Goal: Task Accomplishment & Management: Use online tool/utility

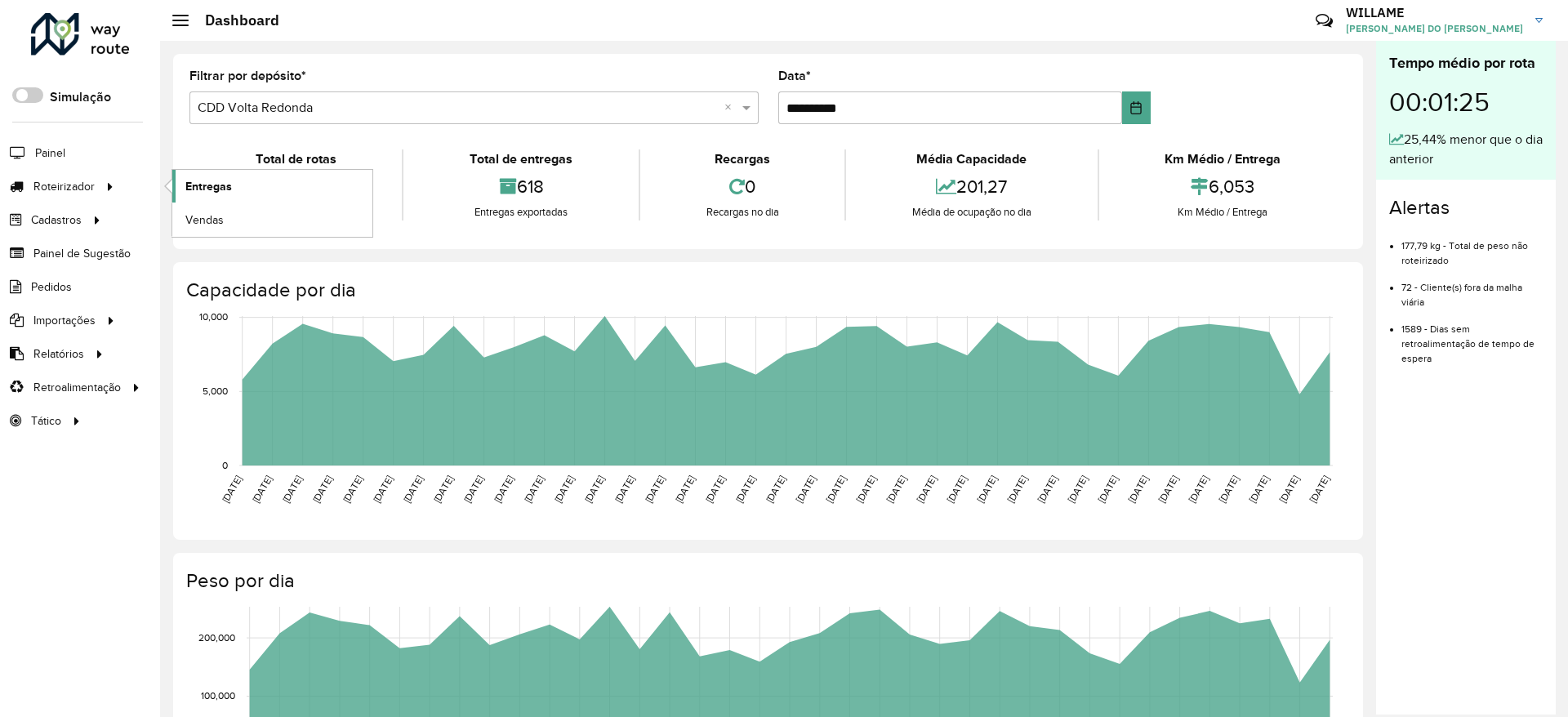
click at [220, 189] on span "Entregas" at bounding box center [208, 187] width 47 height 17
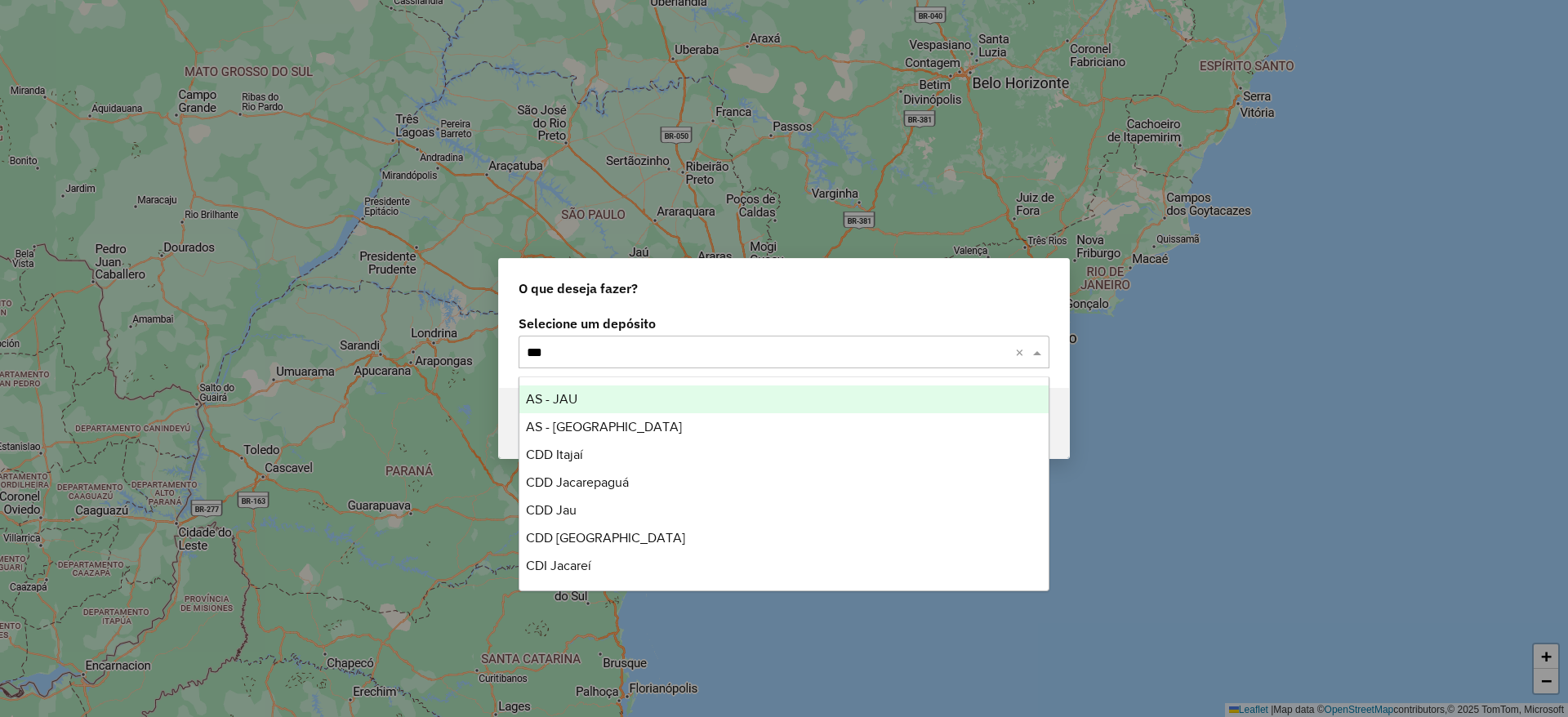
type input "****"
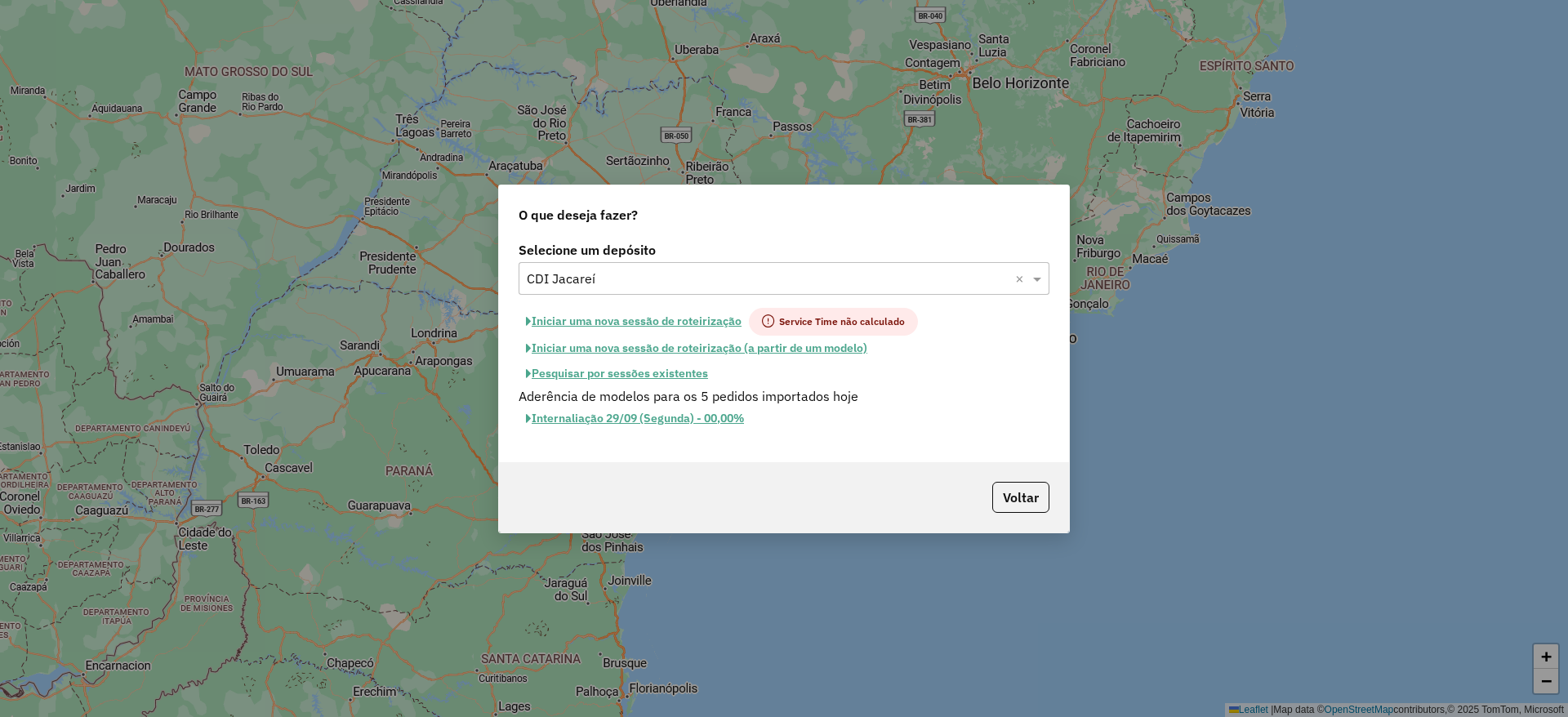
click at [631, 320] on button "Iniciar uma nova sessão de roteirização" at bounding box center [634, 322] width 230 height 28
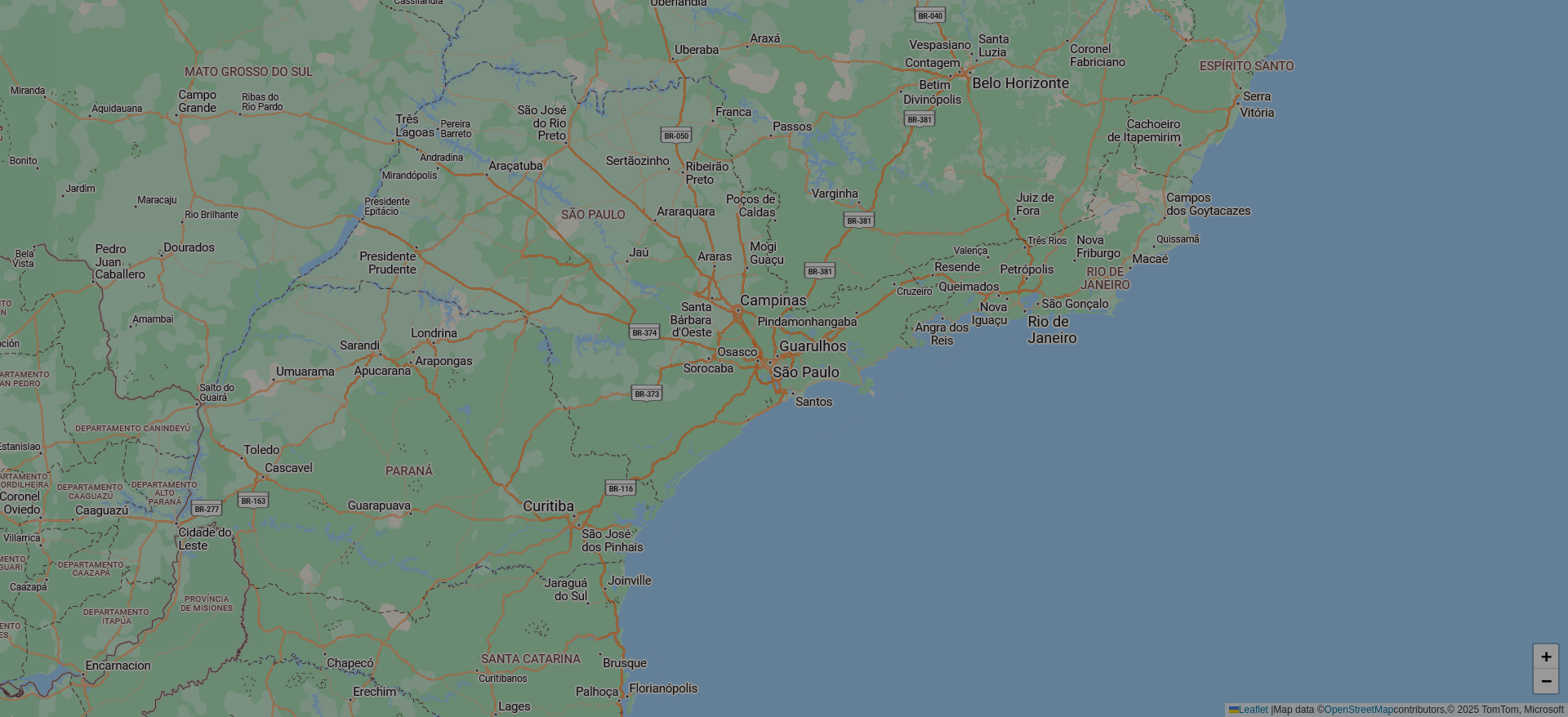
select select "*"
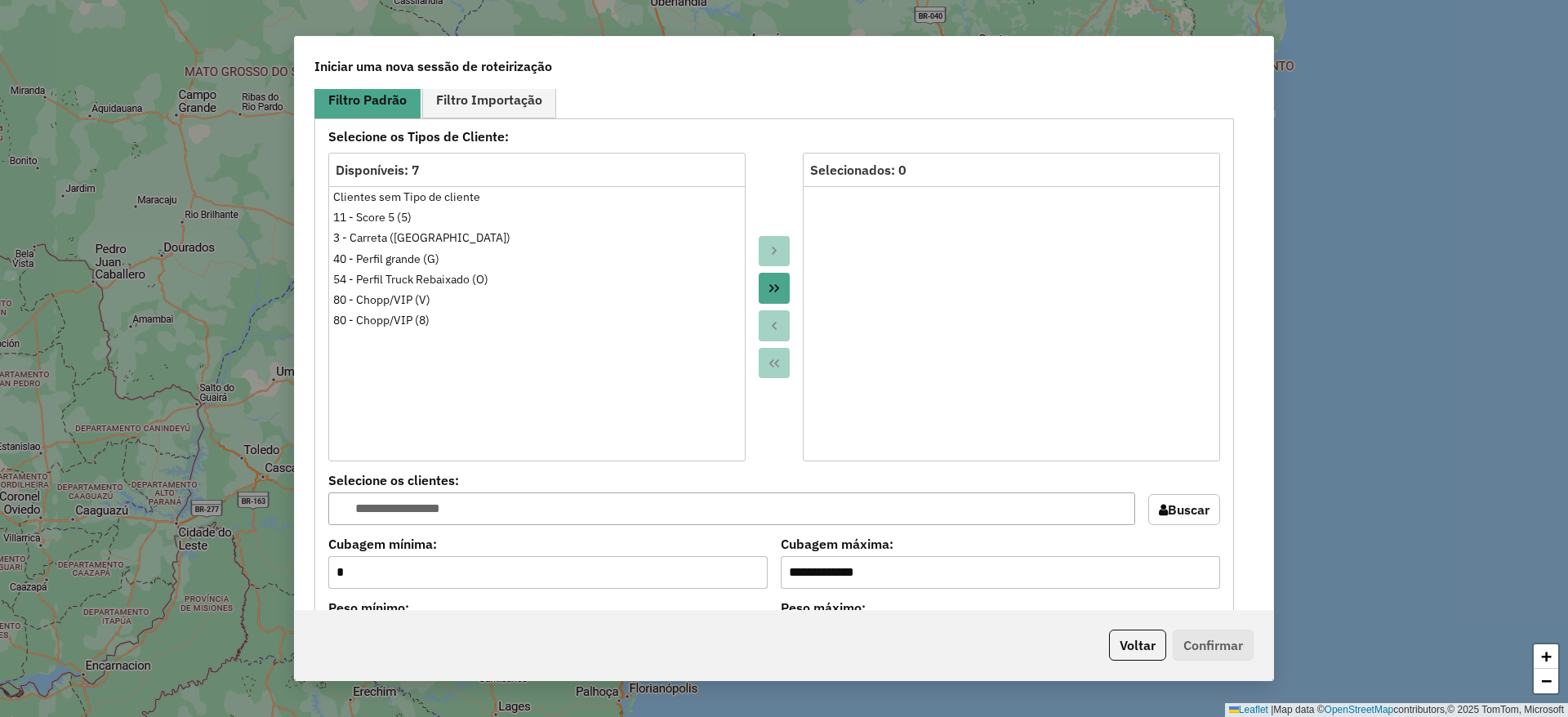
scroll to position [1635, 0]
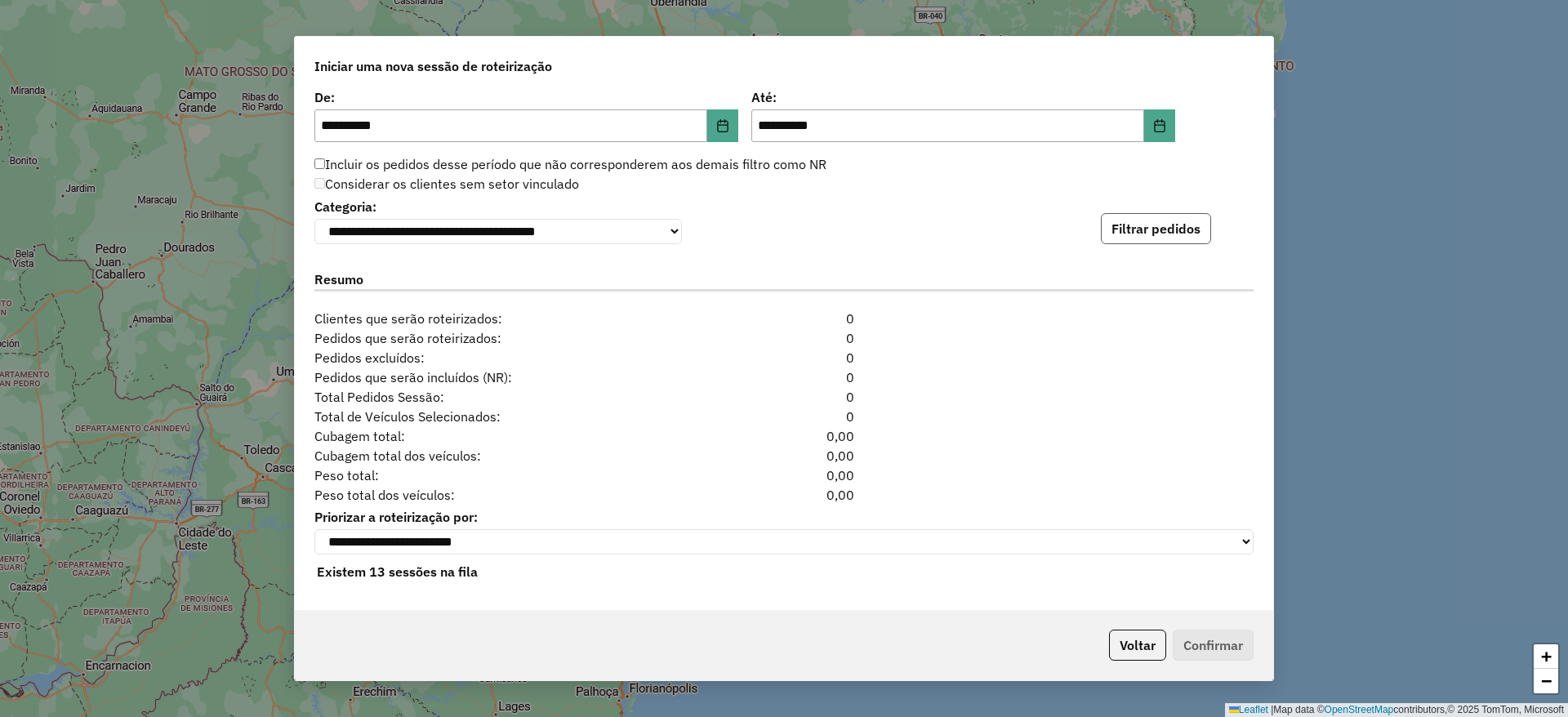
click at [1105, 233] on button "Filtrar pedidos" at bounding box center [1155, 228] width 110 height 31
click at [1117, 241] on div "**********" at bounding box center [784, 349] width 979 height 521
drag, startPoint x: 1153, startPoint y: 195, endPoint x: 1148, endPoint y: 239, distance: 44.3
click at [1152, 206] on div "**********" at bounding box center [784, 220] width 939 height 50
click at [1148, 239] on button "Filtrar pedidos" at bounding box center [1155, 228] width 110 height 31
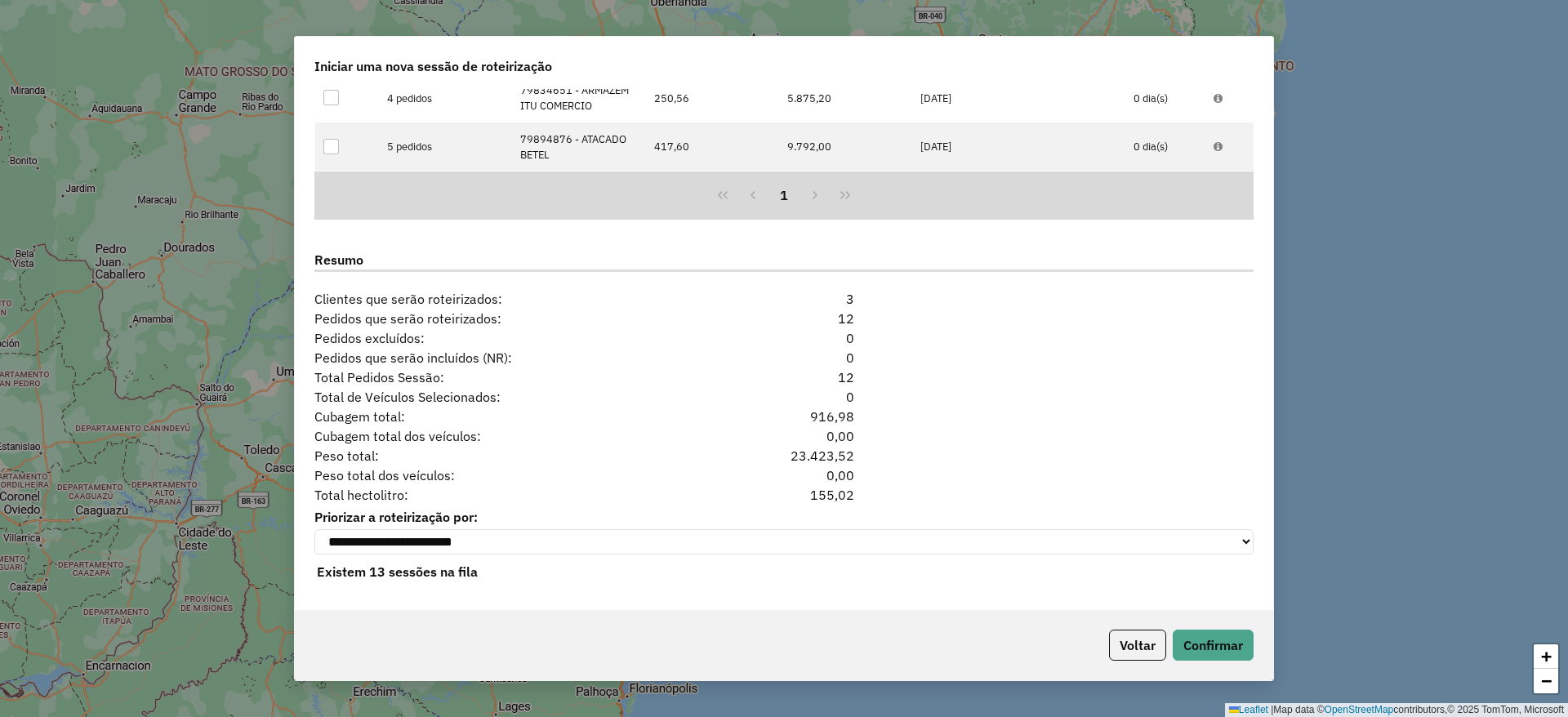
scroll to position [1926, 0]
click at [1222, 633] on button "Confirmar" at bounding box center [1213, 645] width 81 height 31
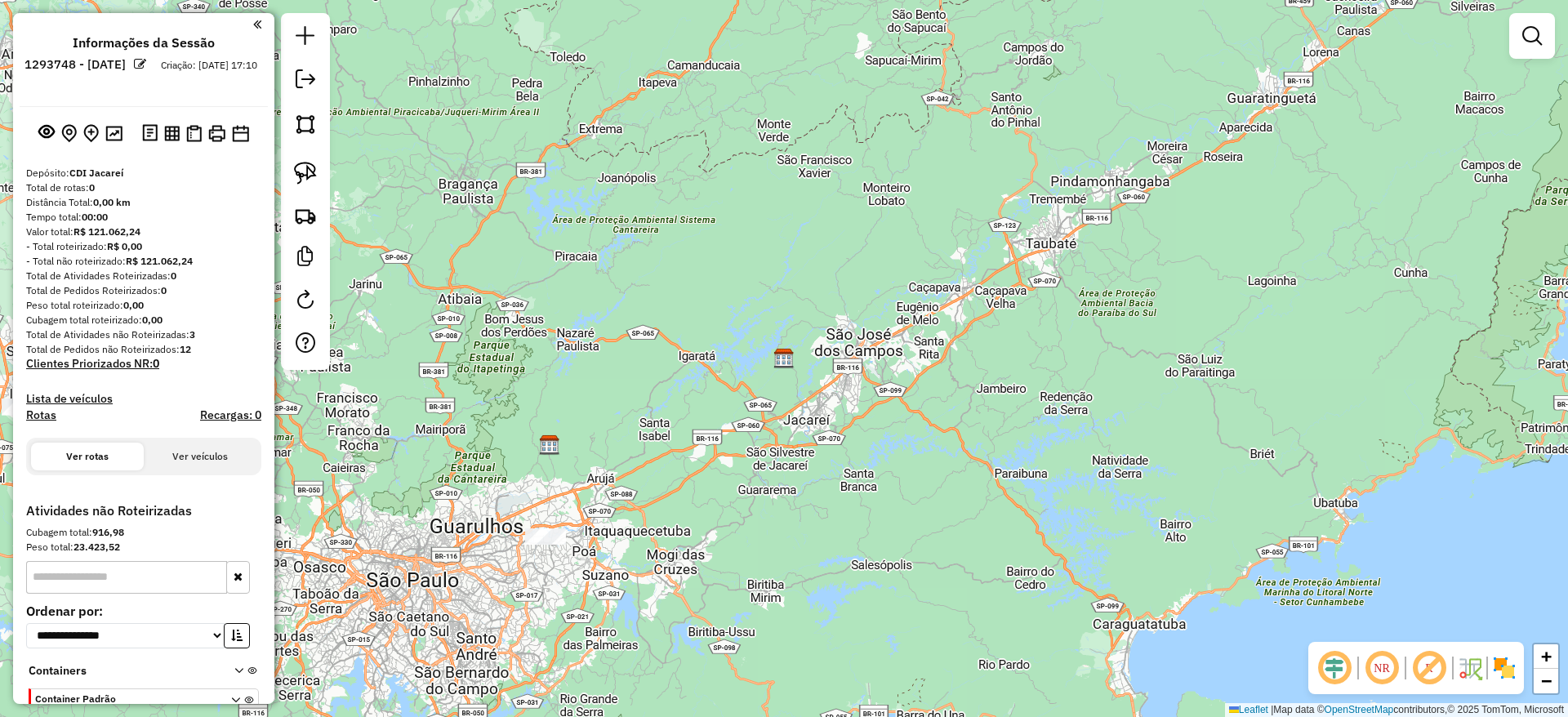
drag, startPoint x: 681, startPoint y: 328, endPoint x: 1230, endPoint y: 349, distance: 549.4
click at [1230, 349] on div "Janela de atendimento Grade de atendimento Capacidade Transportadoras Veículos …" at bounding box center [784, 358] width 1568 height 717
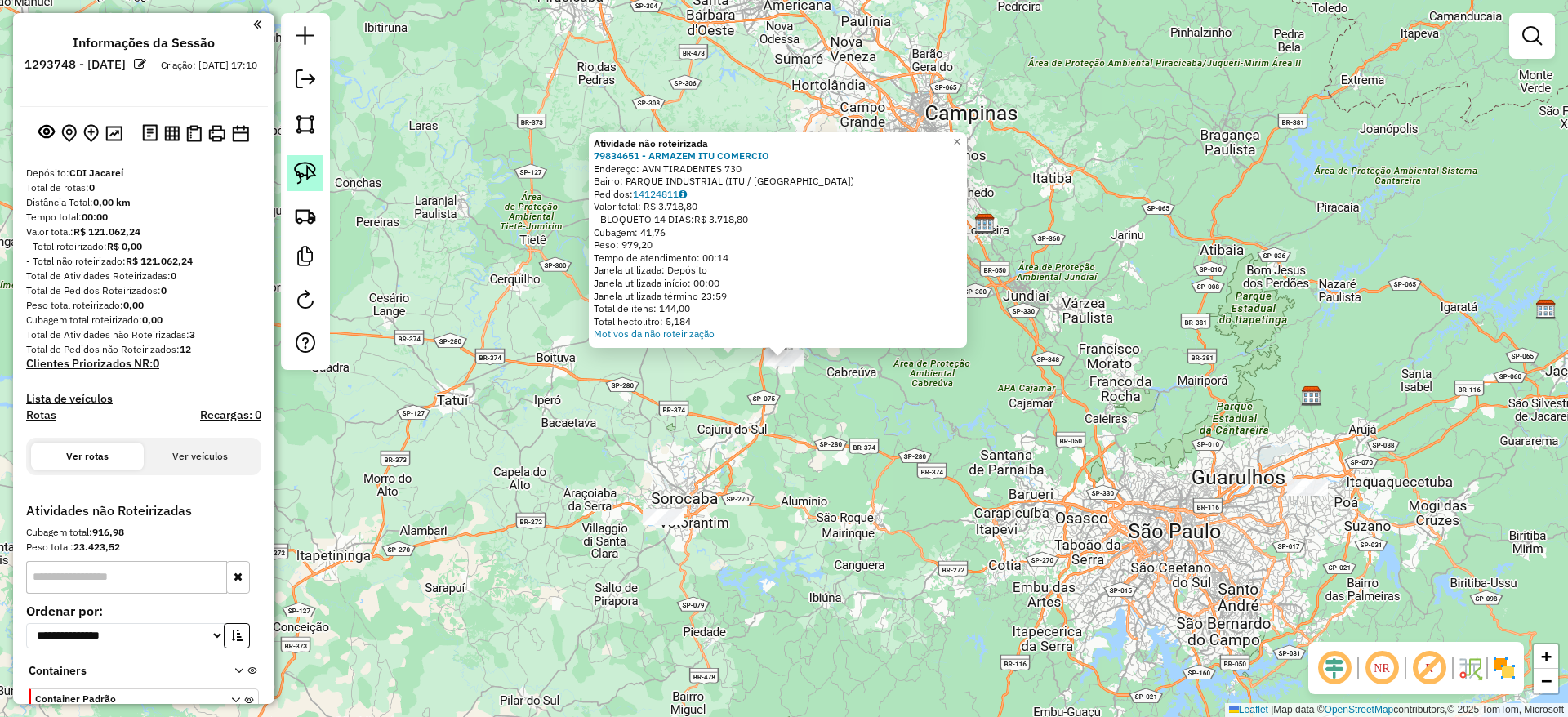
click at [299, 167] on img at bounding box center [305, 174] width 23 height 23
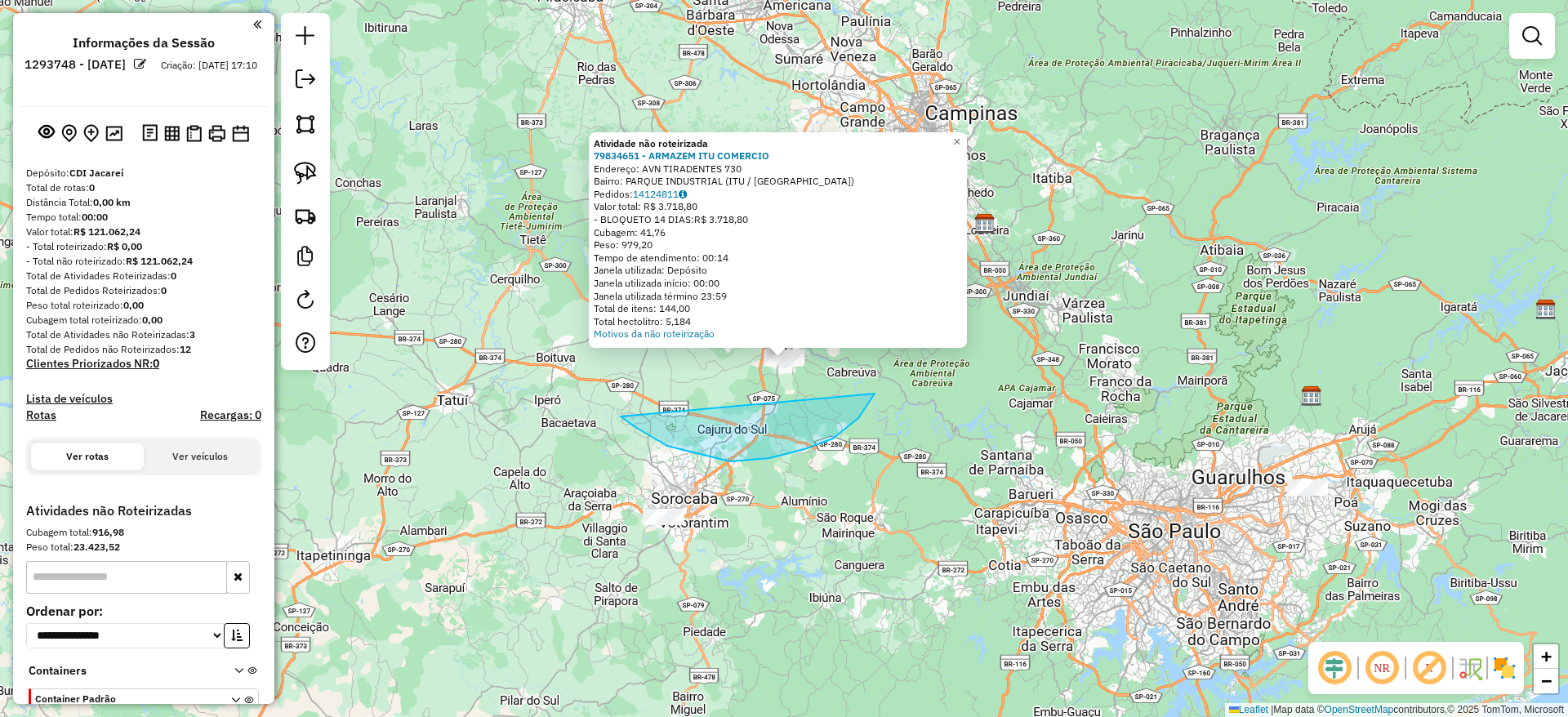
drag, startPoint x: 804, startPoint y: 449, endPoint x: 798, endPoint y: 234, distance: 215.1
click at [820, 217] on div "Atividade não roteirizada 79834651 - ARMAZEM ITU COMERCIO Endereço: AVN TIRADEN…" at bounding box center [784, 358] width 1568 height 717
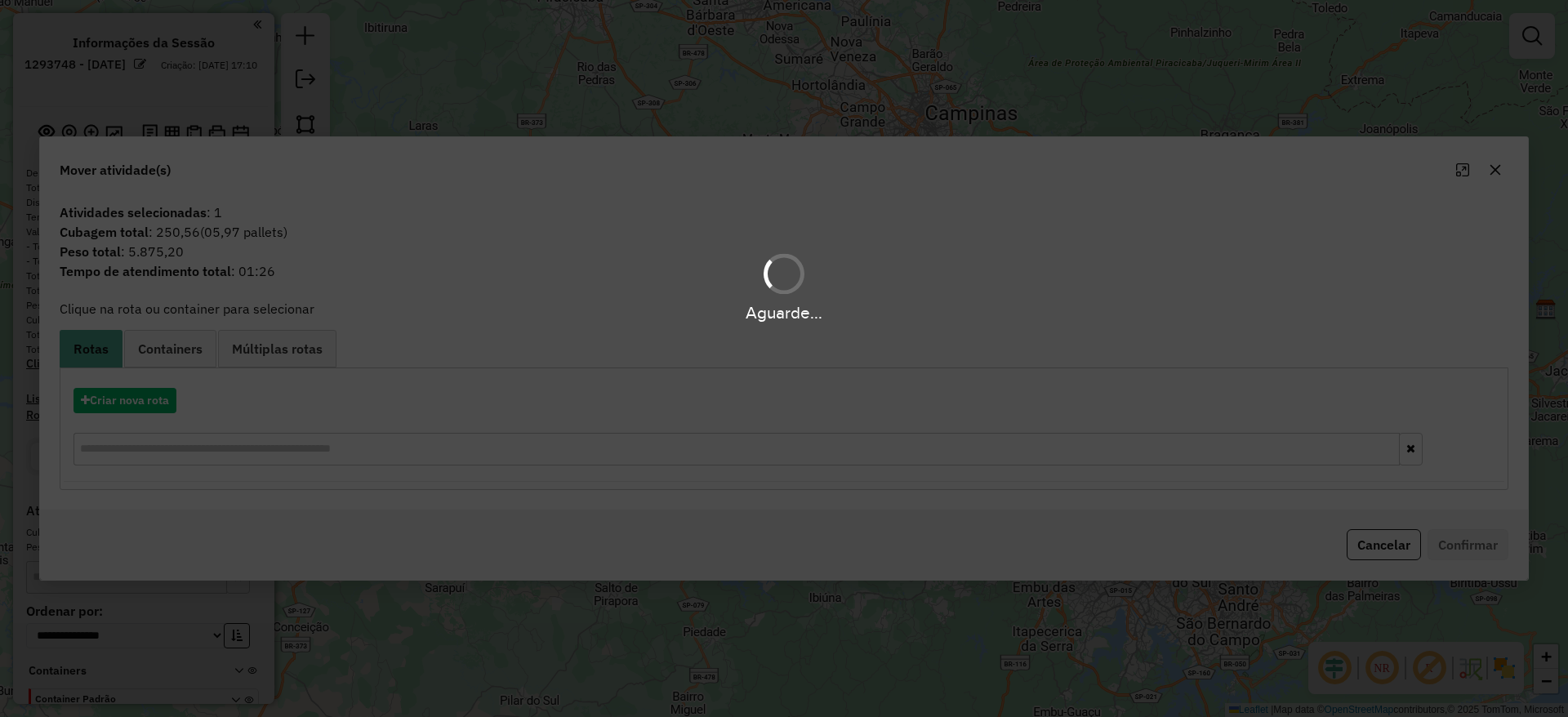
click at [145, 396] on div "Aguarde..." at bounding box center [784, 358] width 1568 height 717
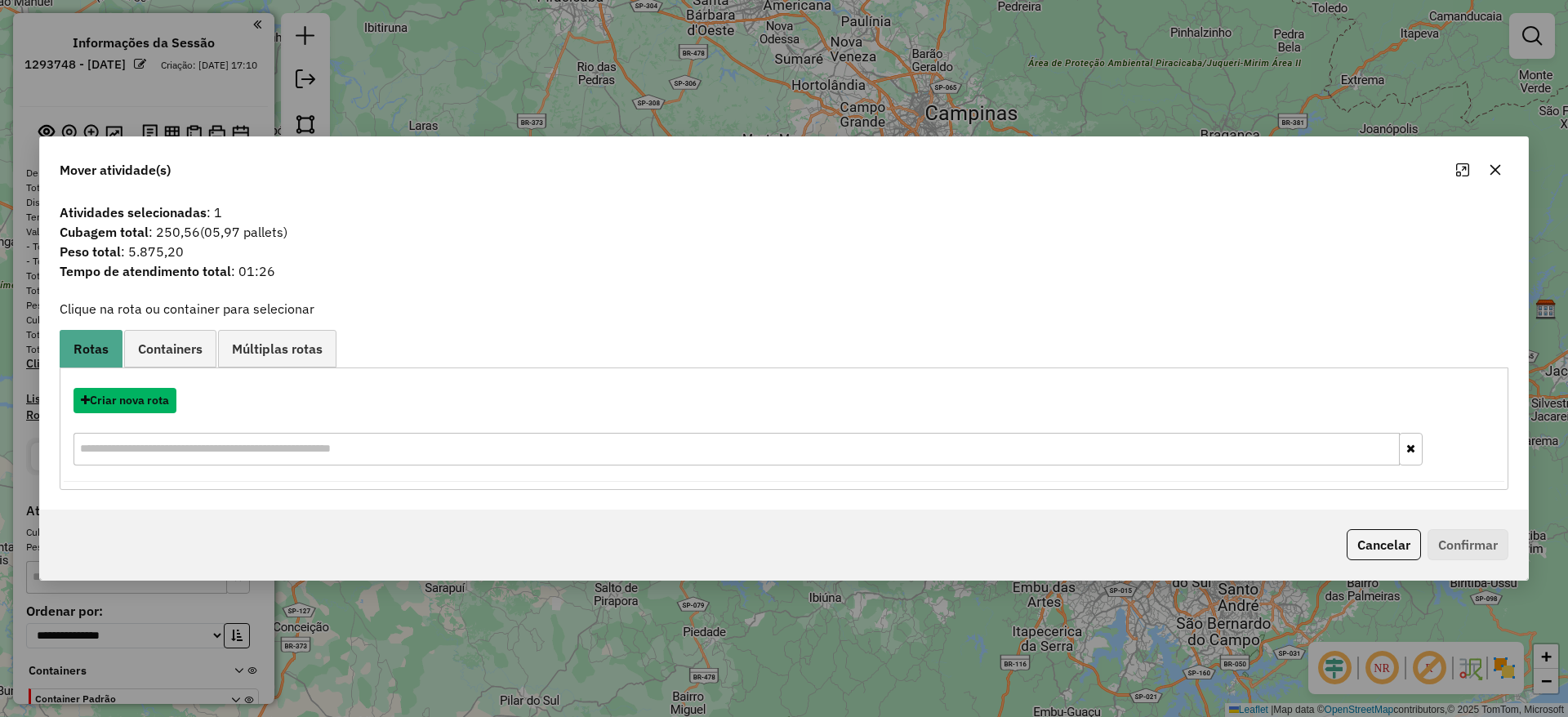
click at [145, 396] on button "Criar nova rota" at bounding box center [125, 400] width 103 height 25
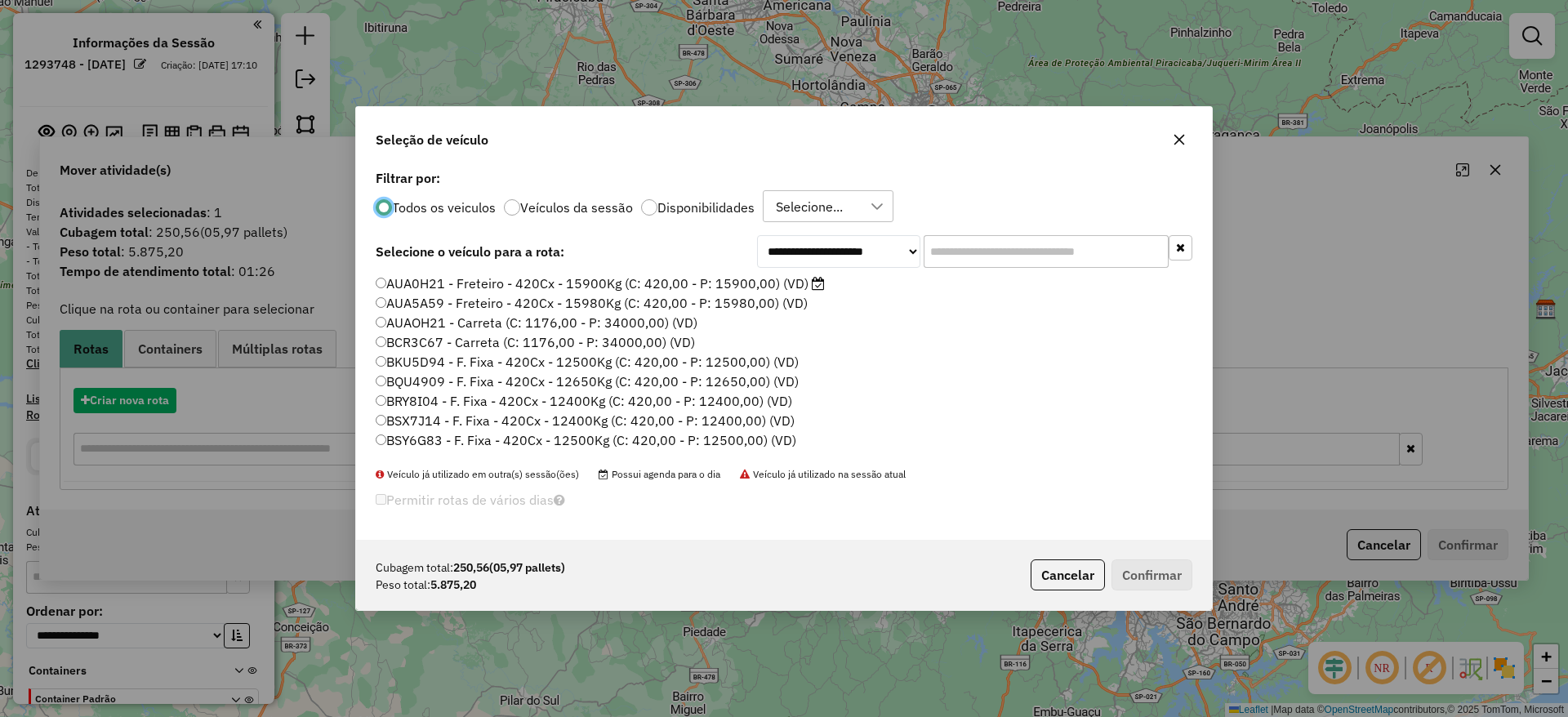
scroll to position [9, 5]
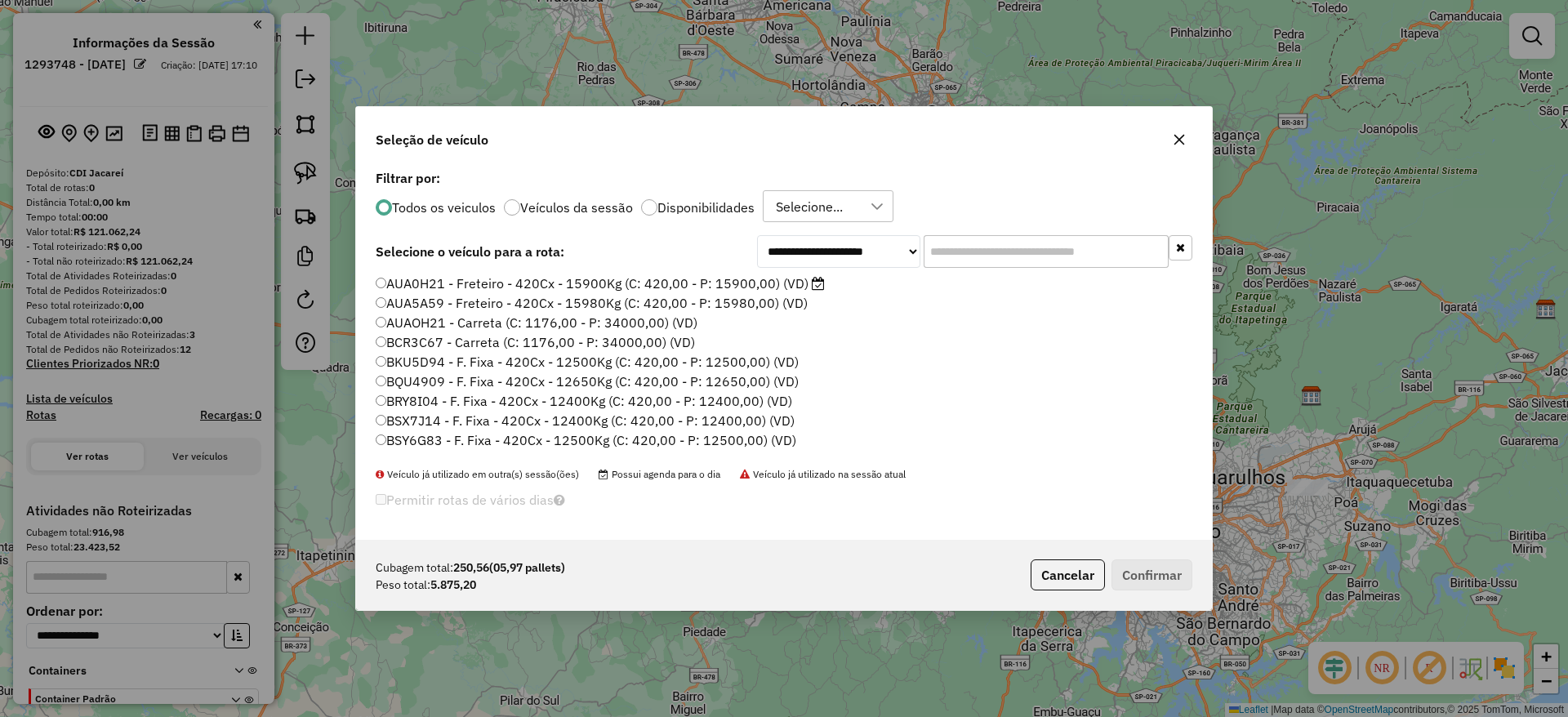
drag, startPoint x: 982, startPoint y: 261, endPoint x: 752, endPoint y: 297, distance: 232.8
click at [981, 261] on input "text" at bounding box center [1046, 251] width 245 height 33
paste input "*******"
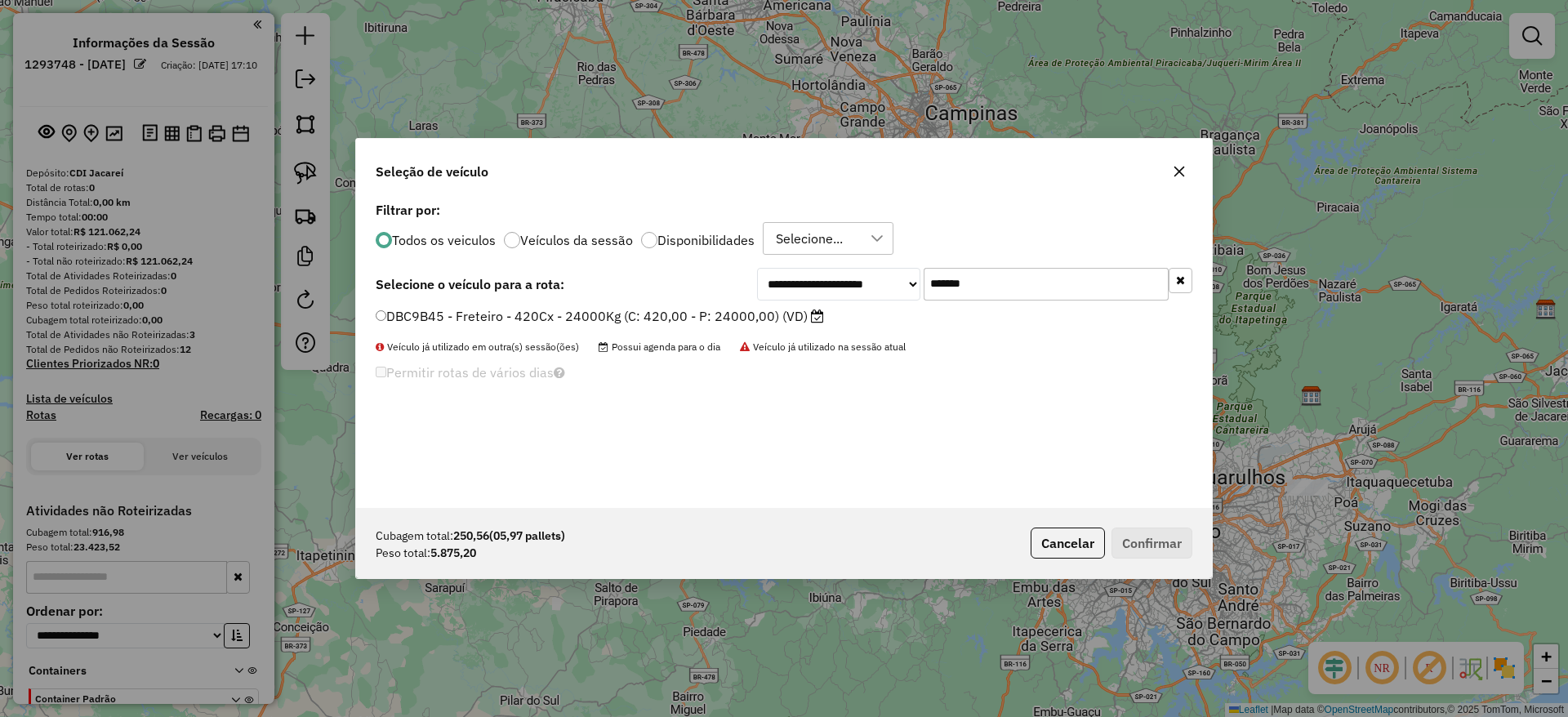
type input "*******"
drag, startPoint x: 633, startPoint y: 314, endPoint x: 673, endPoint y: 330, distance: 43.1
click at [632, 316] on label "DBC9B45 - Freteiro - 420Cx - 24000Kg (C: 420,00 - P: 24000,00) (VD)" at bounding box center [600, 316] width 448 height 19
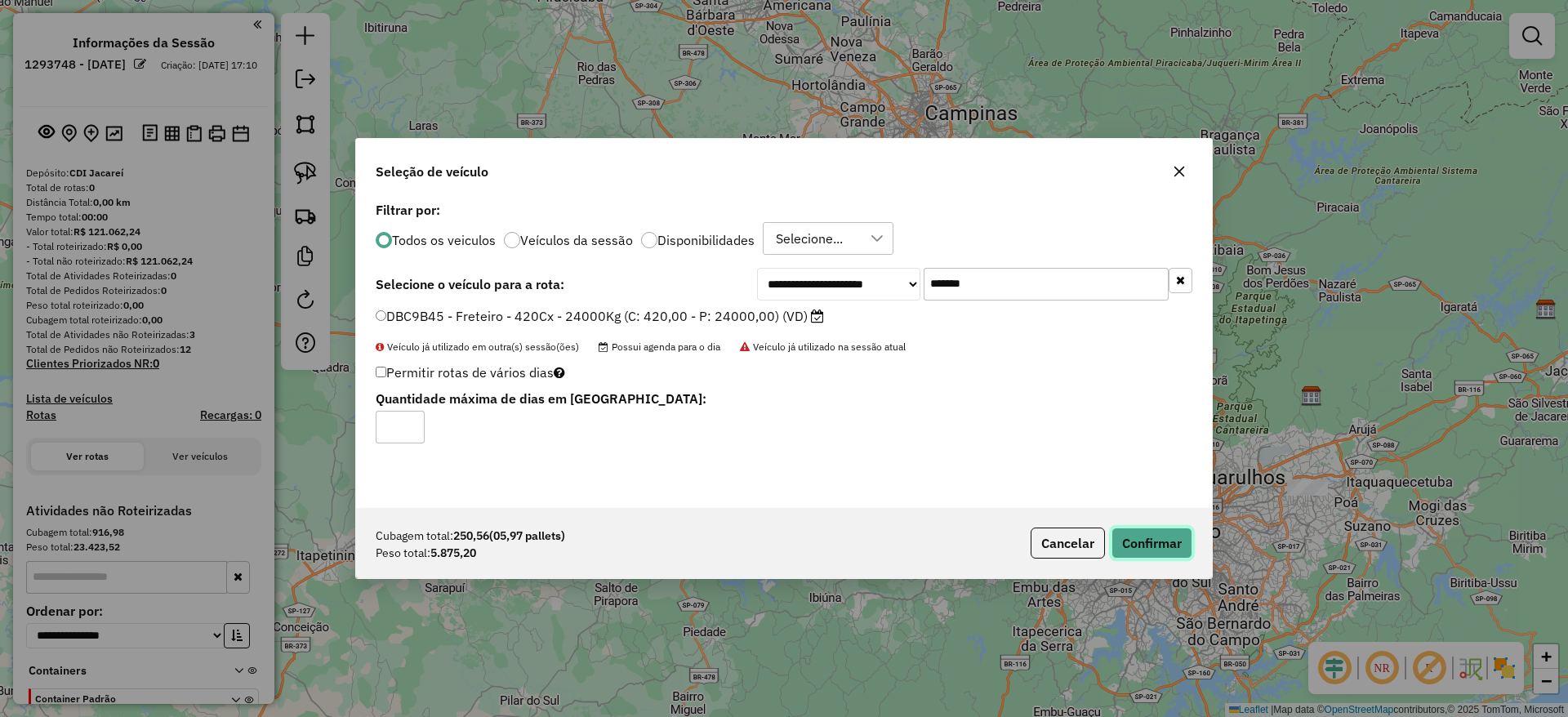
click at [1172, 558] on button "Confirmar" at bounding box center [1152, 543] width 81 height 31
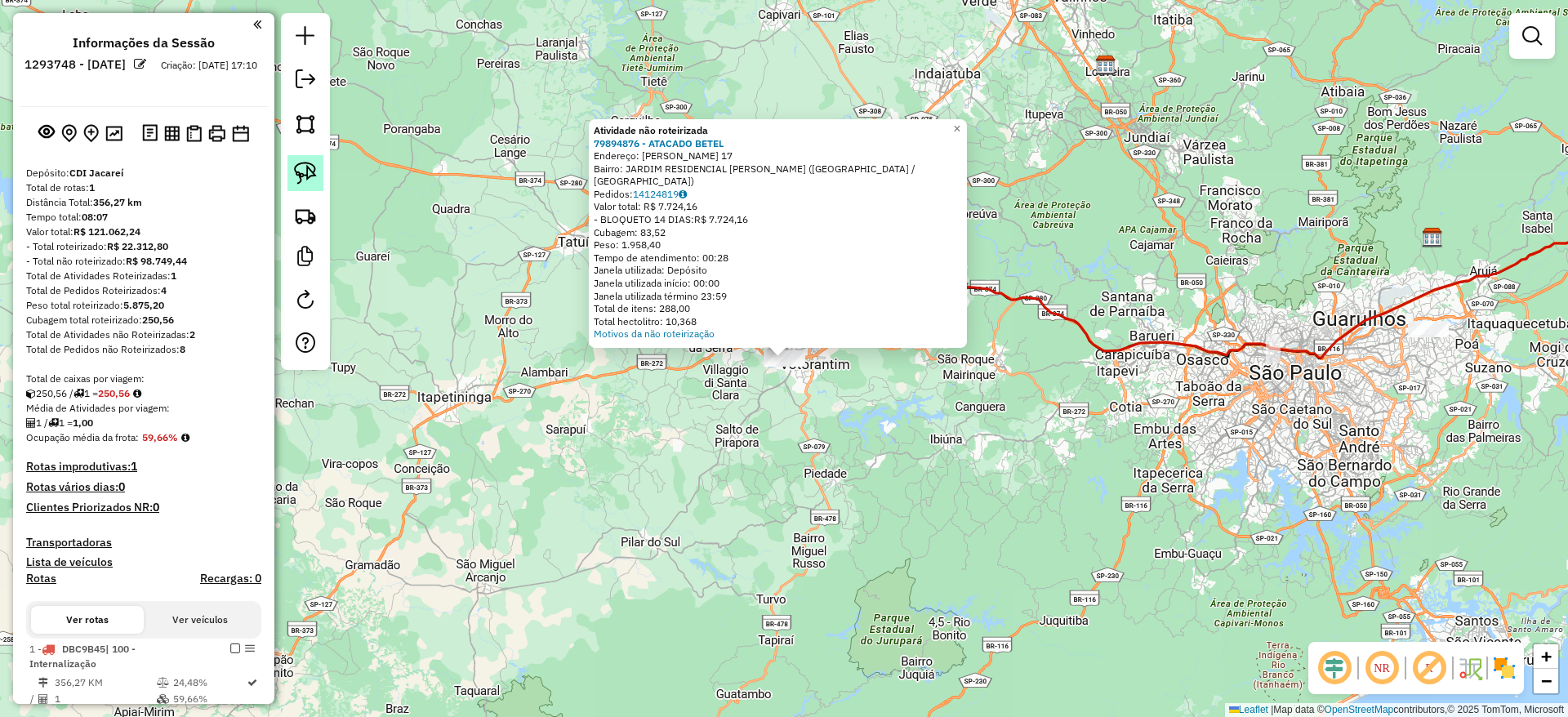
click at [297, 172] on img at bounding box center [305, 174] width 23 height 23
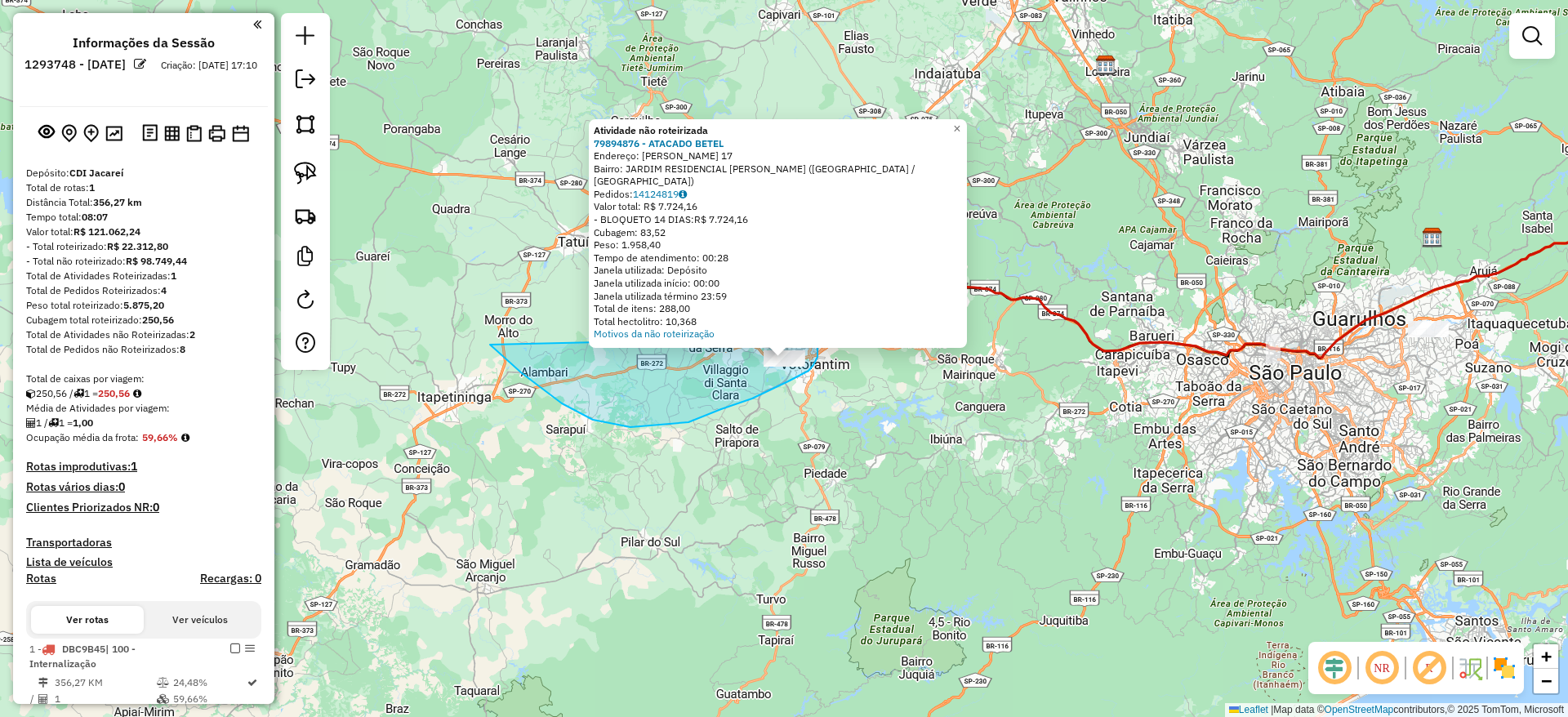
drag, startPoint x: 522, startPoint y: 373, endPoint x: 816, endPoint y: 338, distance: 296.1
click at [816, 338] on div "Atividade não roteirizada 79894876 - ATACADO [PERSON_NAME]: [PERSON_NAME] 17 Ba…" at bounding box center [784, 358] width 1568 height 717
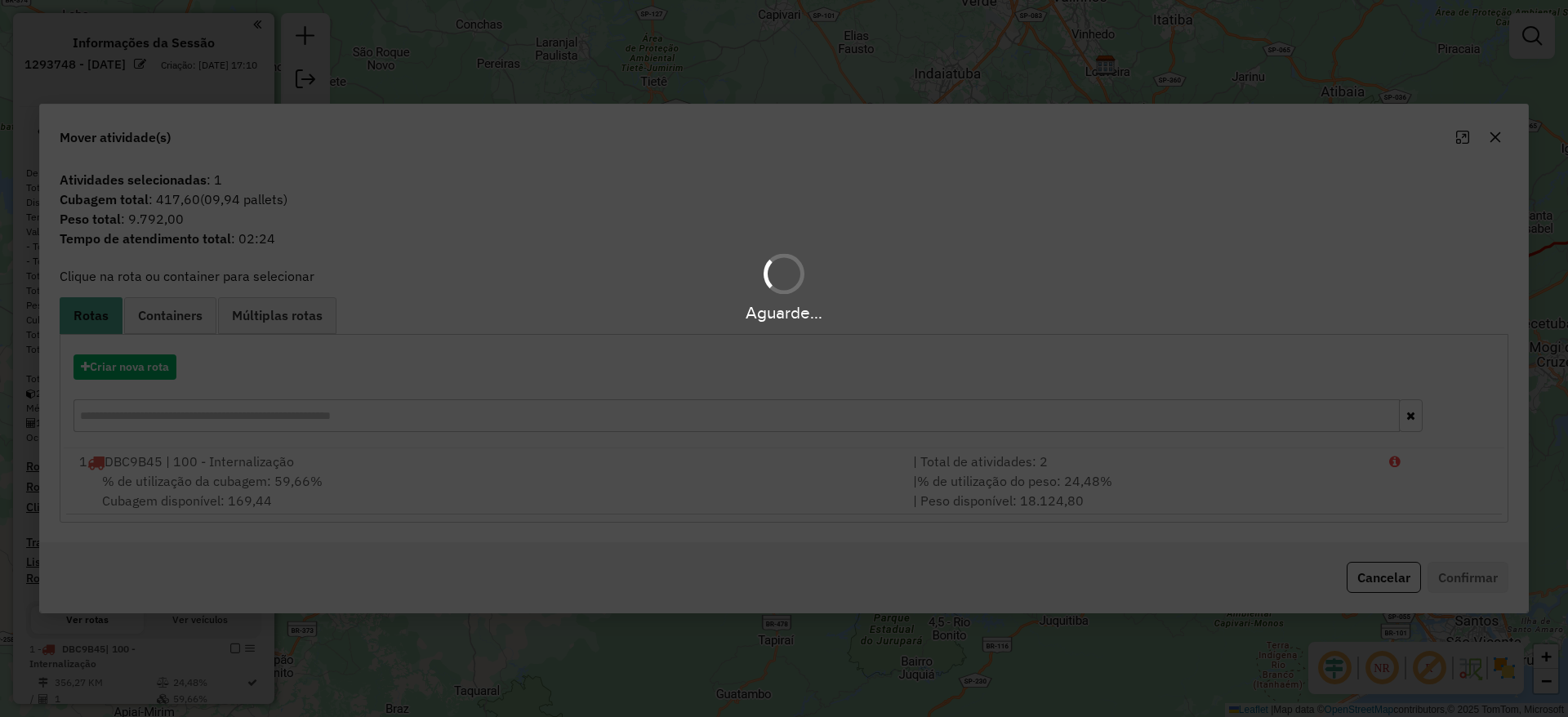
click at [129, 377] on div "Aguarde..." at bounding box center [784, 358] width 1568 height 717
click at [119, 366] on button "Criar nova rota" at bounding box center [125, 367] width 103 height 25
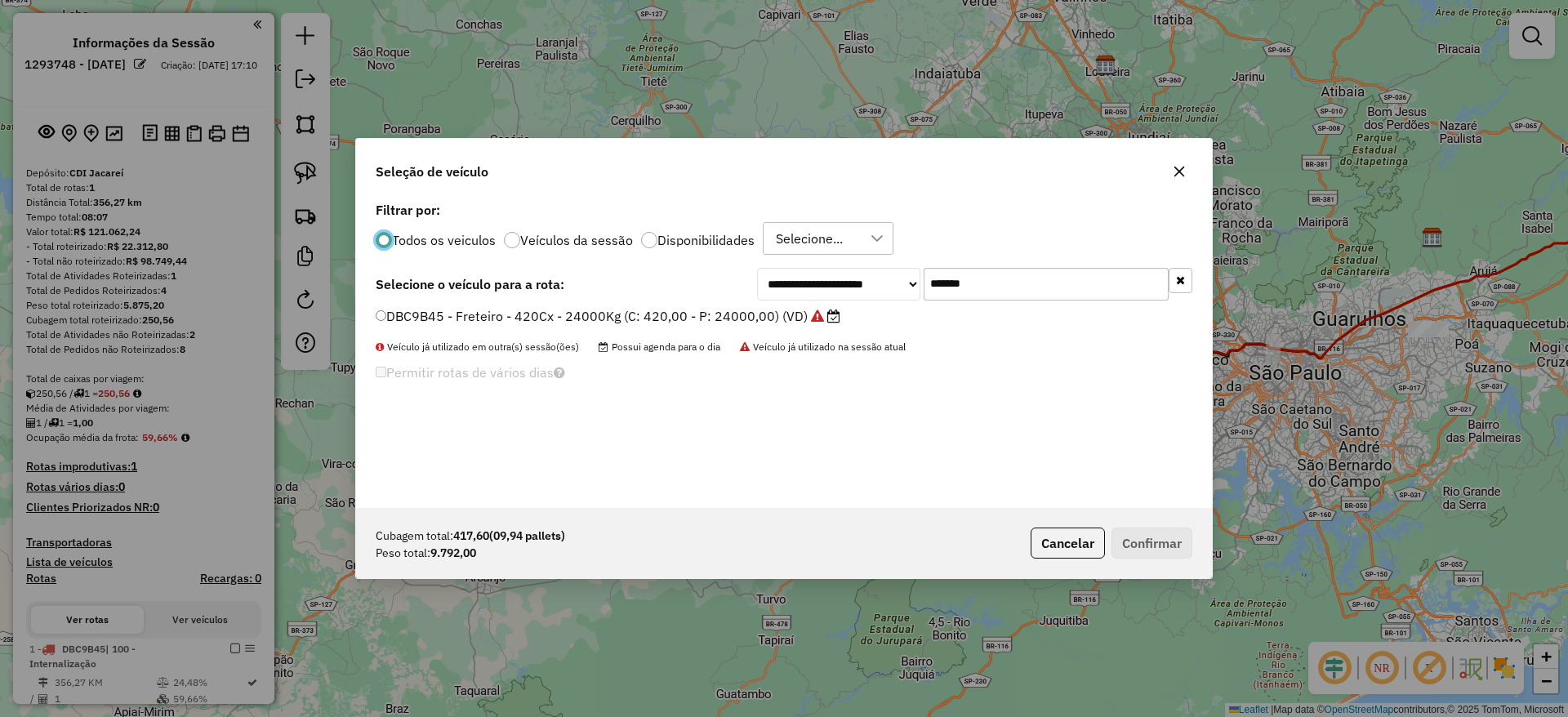
drag, startPoint x: 959, startPoint y: 287, endPoint x: 647, endPoint y: 295, distance: 312.1
click at [647, 295] on div "**********" at bounding box center [784, 284] width 817 height 33
paste input "text"
type input "*******"
click at [645, 319] on label "EWU5F57 - Freteiro - 420Cx - 13500Kg (C: 420,00 - P: 13500,00) (VD)" at bounding box center [601, 316] width 450 height 19
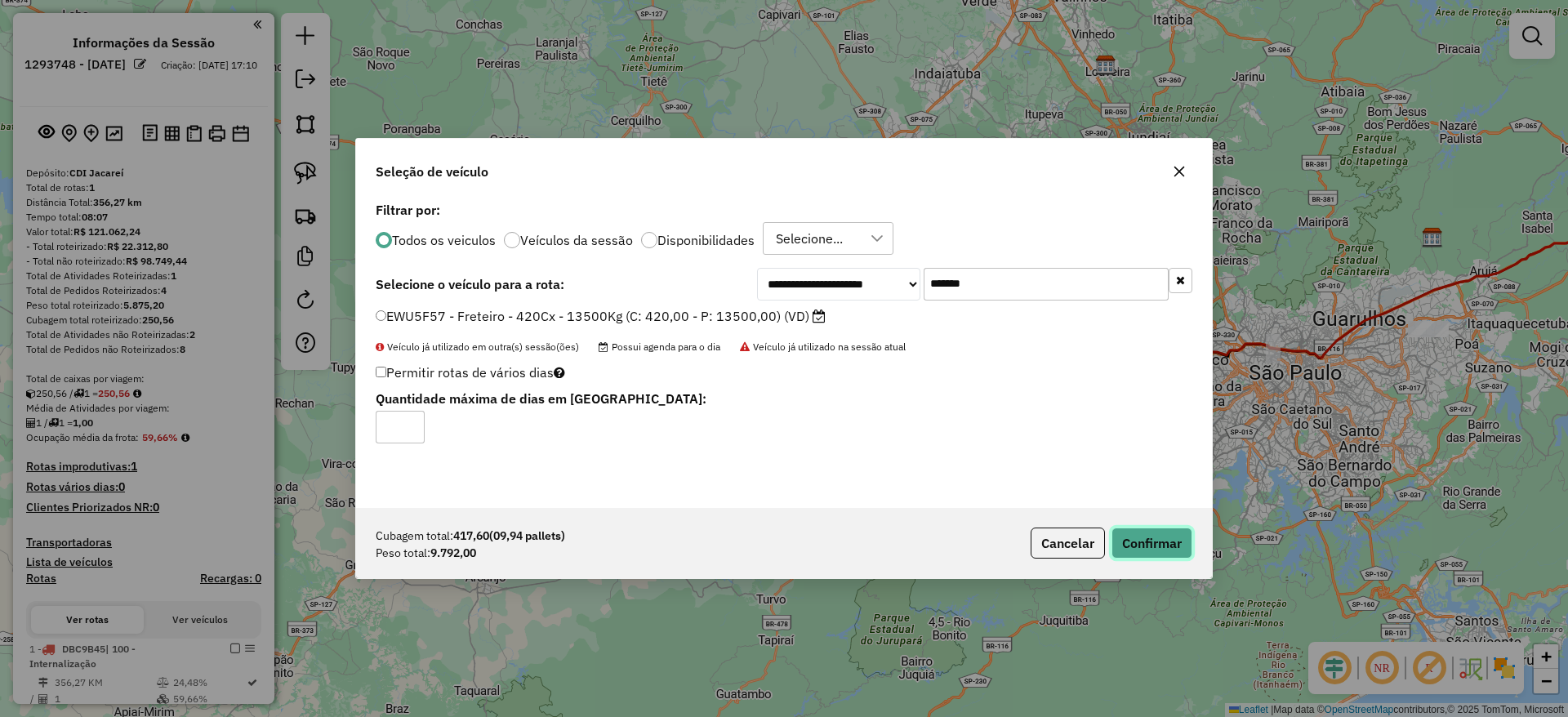
click at [1156, 551] on button "Confirmar" at bounding box center [1152, 543] width 81 height 31
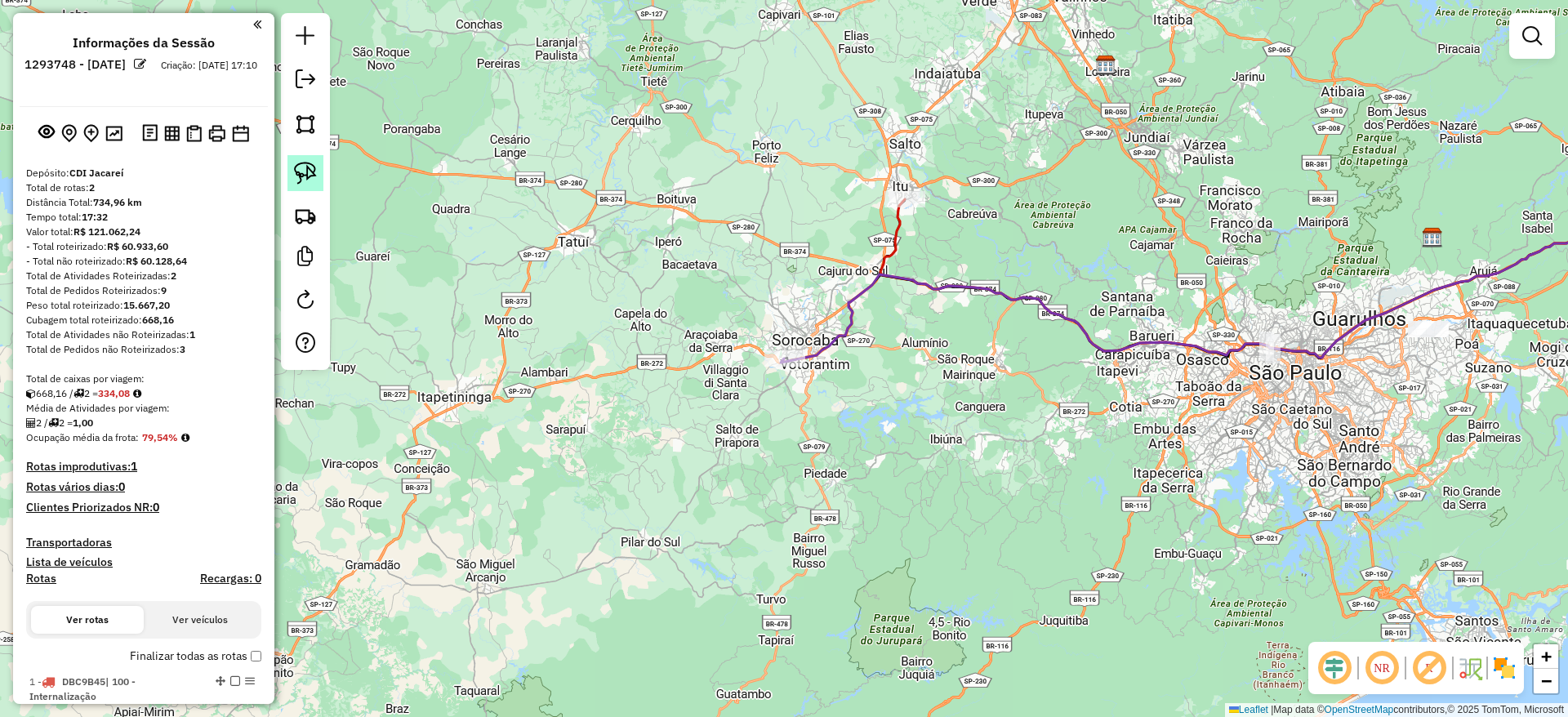
click at [299, 170] on img at bounding box center [305, 174] width 23 height 23
drag, startPoint x: 1382, startPoint y: 408, endPoint x: 1549, endPoint y: 277, distance: 212.2
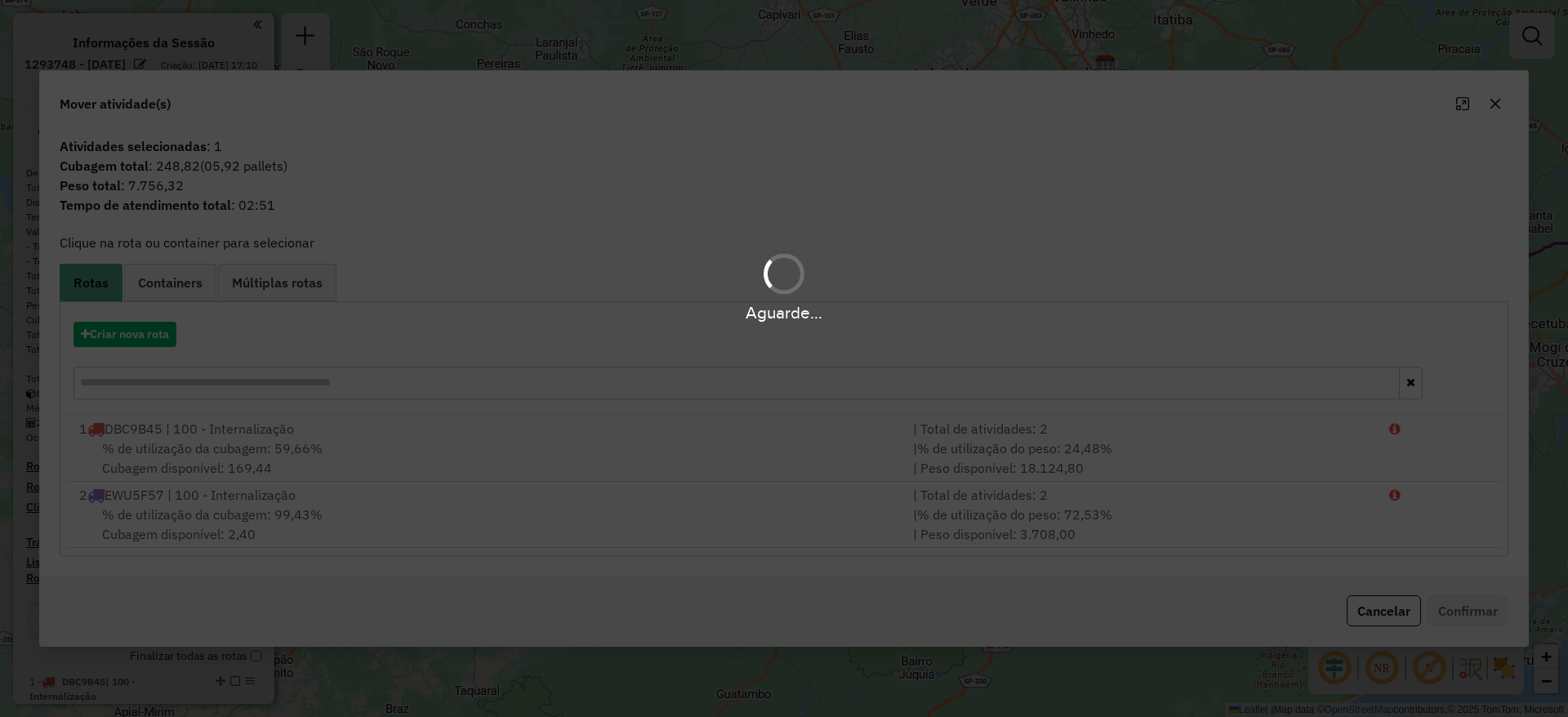
click at [129, 320] on hb-app "Aguarde... Pop-up bloqueado! Seu navegador bloqueou automáticamente a abertura …" at bounding box center [784, 358] width 1568 height 717
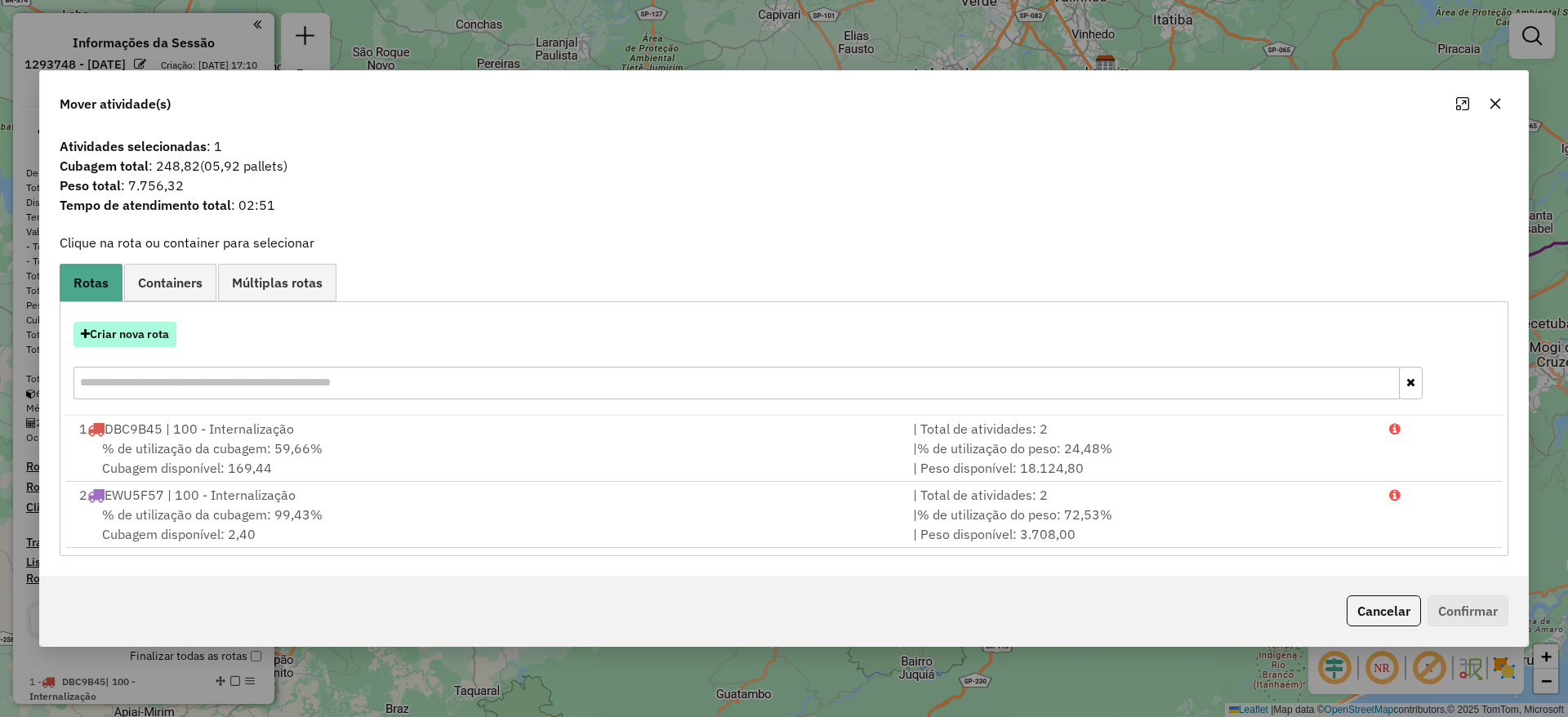
click at [140, 332] on button "Criar nova rota" at bounding box center [125, 334] width 103 height 25
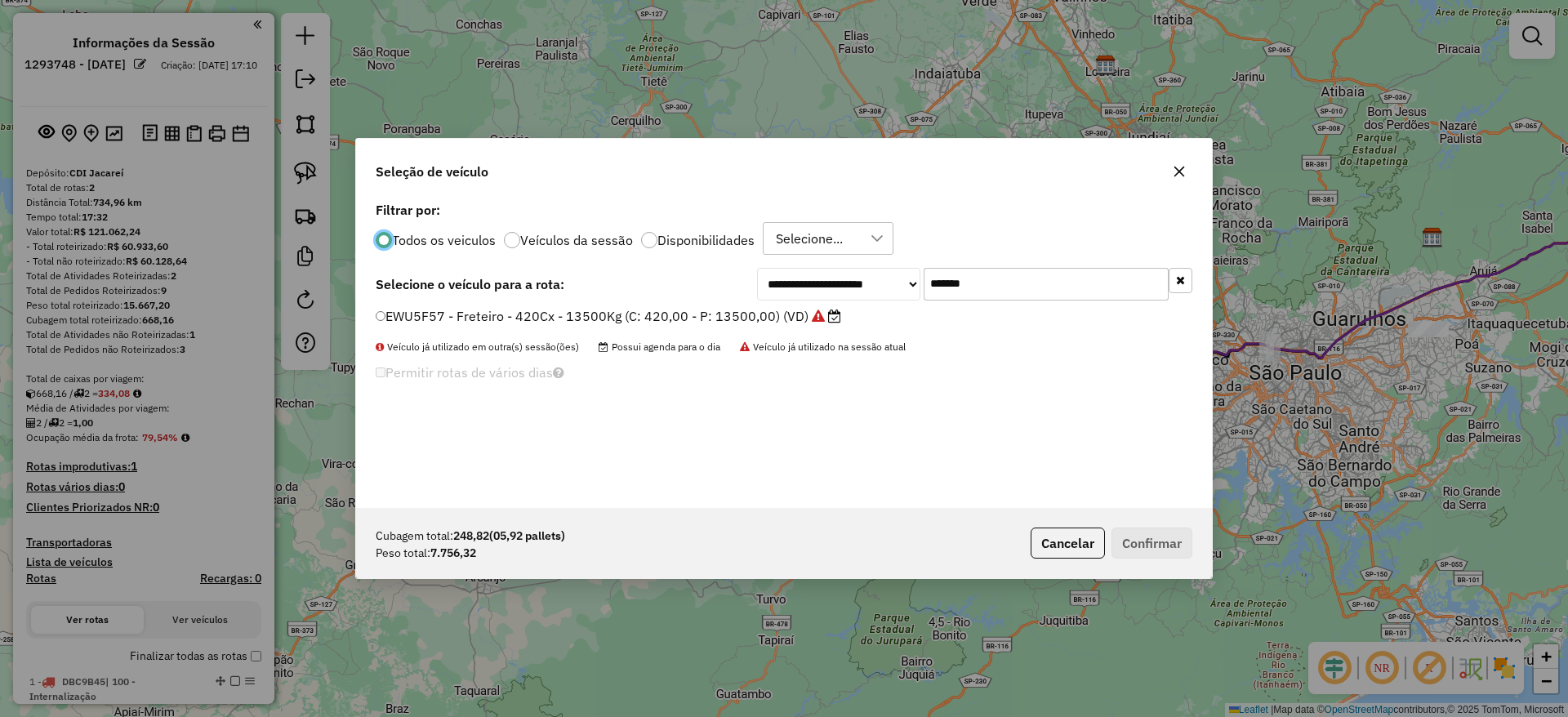
drag, startPoint x: 903, startPoint y: 308, endPoint x: 655, endPoint y: 288, distance: 248.8
click at [664, 288] on div "**********" at bounding box center [784, 284] width 817 height 33
paste input "text"
type input "*******"
drag, startPoint x: 610, startPoint y: 312, endPoint x: 642, endPoint y: 327, distance: 35.3
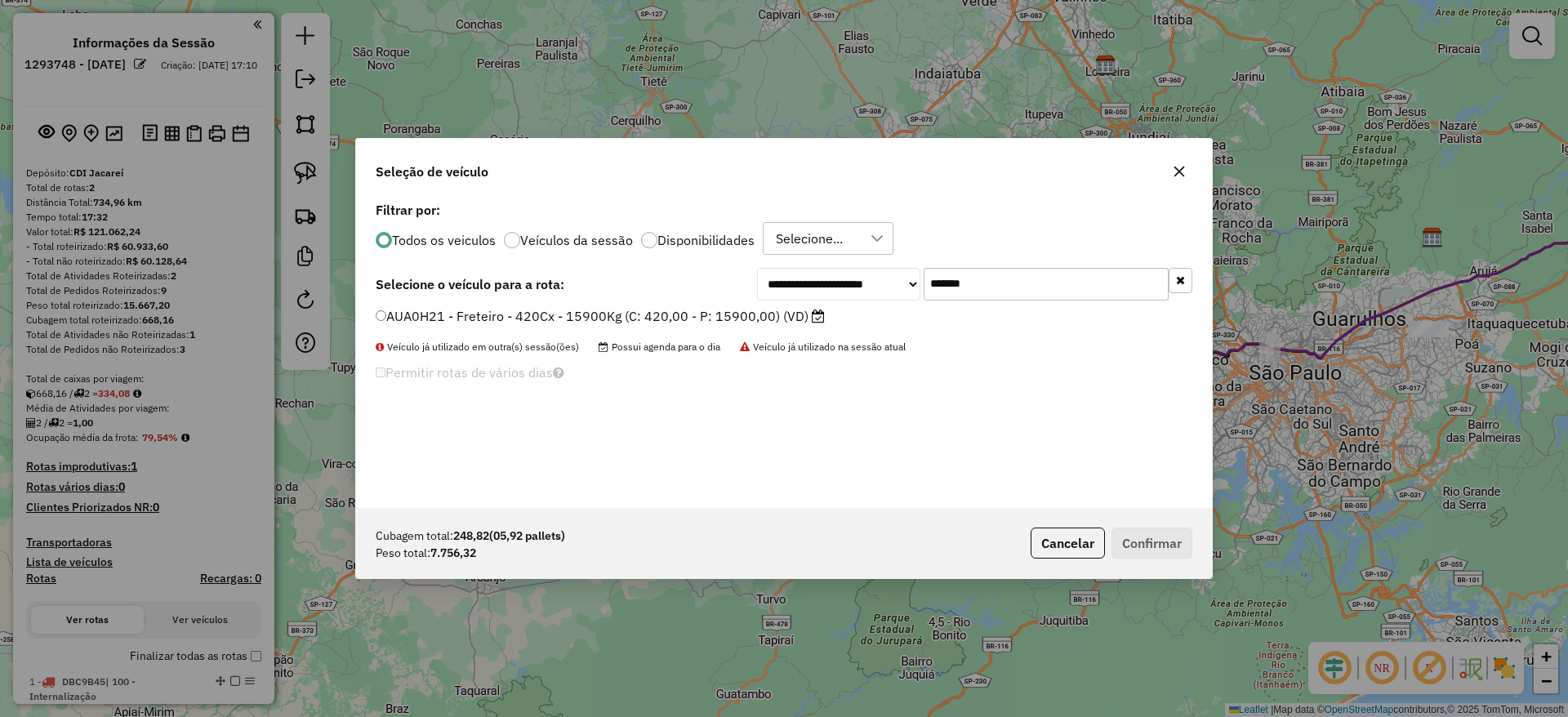
click at [610, 313] on label "AUA0H21 - Freteiro - 420Cx - 15900Kg (C: 420,00 - P: 15900,00) (VD)" at bounding box center [601, 316] width 449 height 19
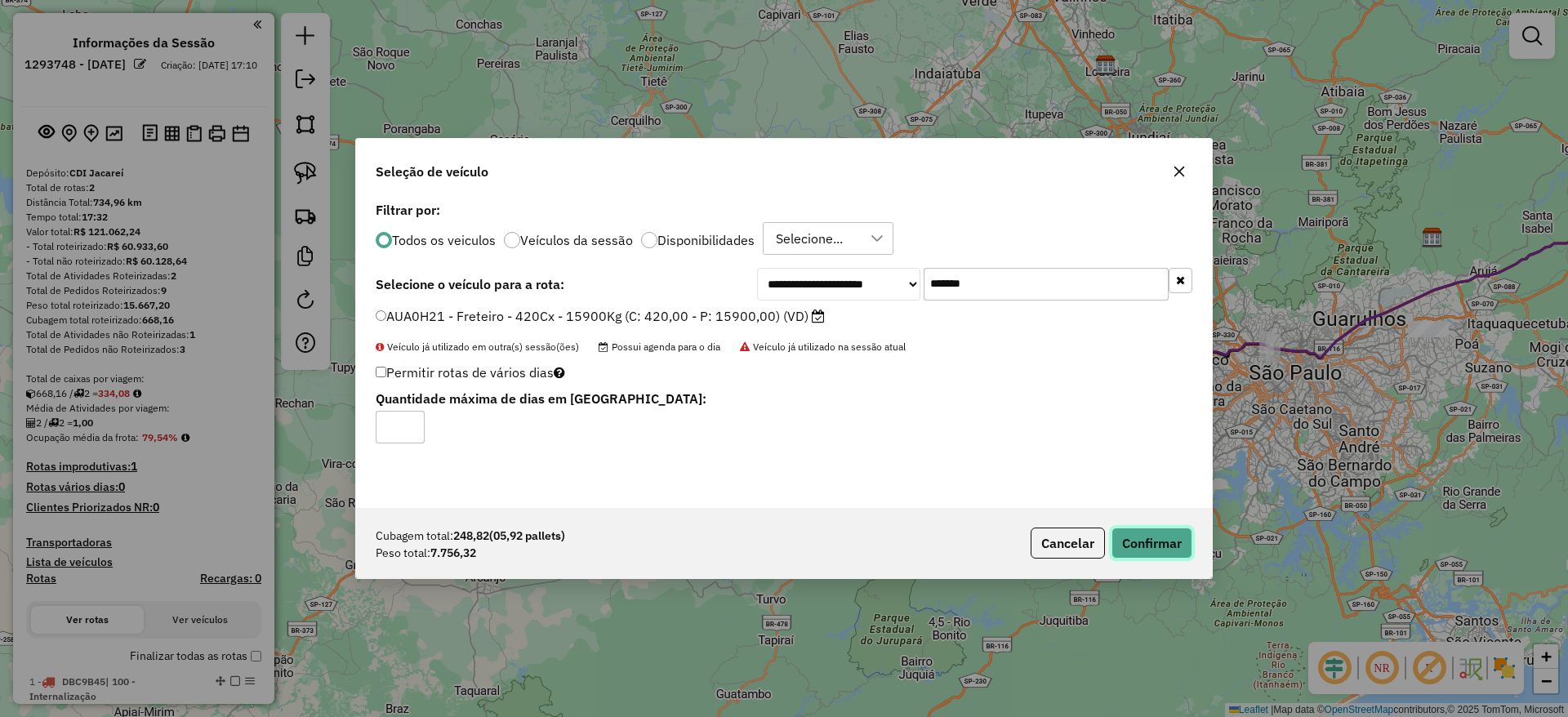
click at [1155, 548] on button "Confirmar" at bounding box center [1152, 543] width 81 height 31
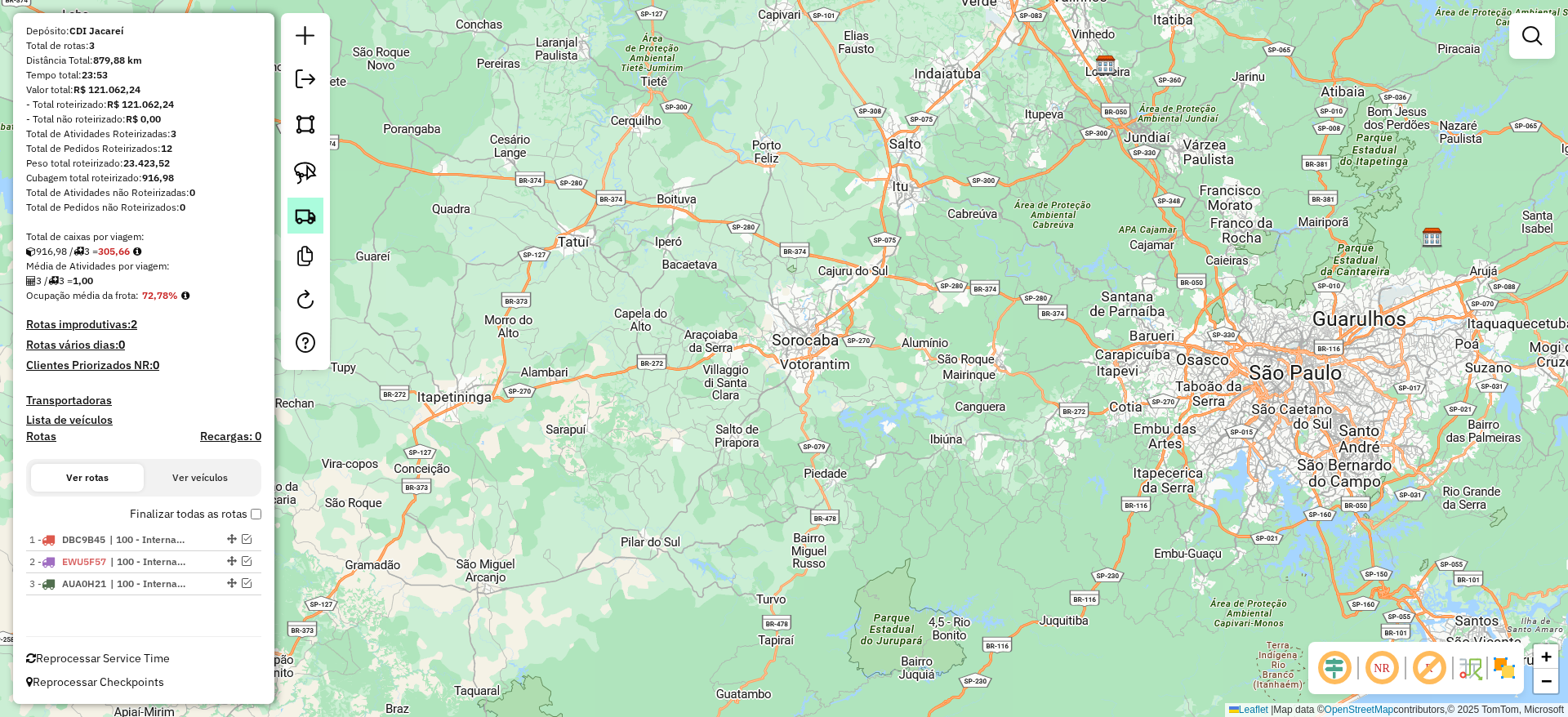
scroll to position [142, 0]
click at [308, 78] on em at bounding box center [305, 79] width 19 height 19
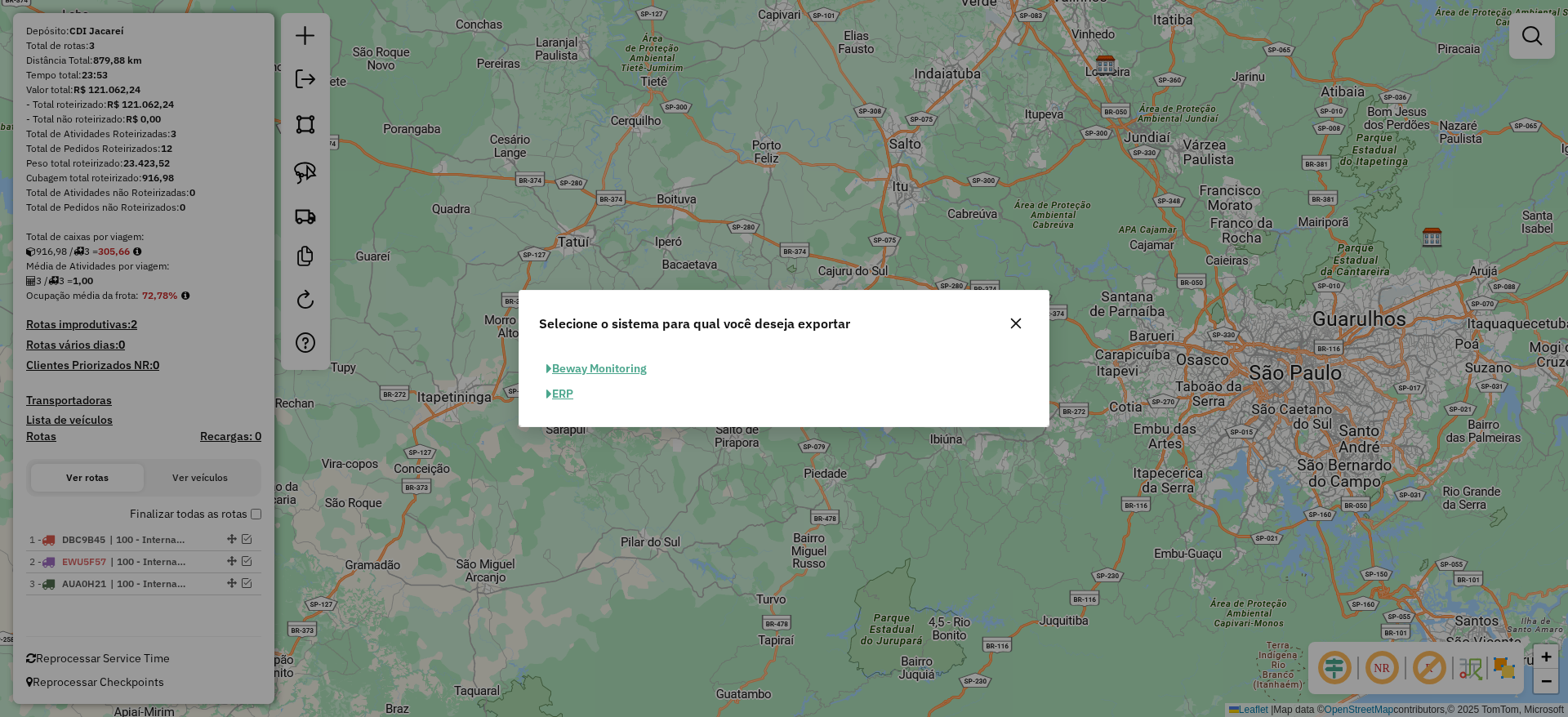
click at [557, 394] on button "ERP" at bounding box center [559, 394] width 41 height 25
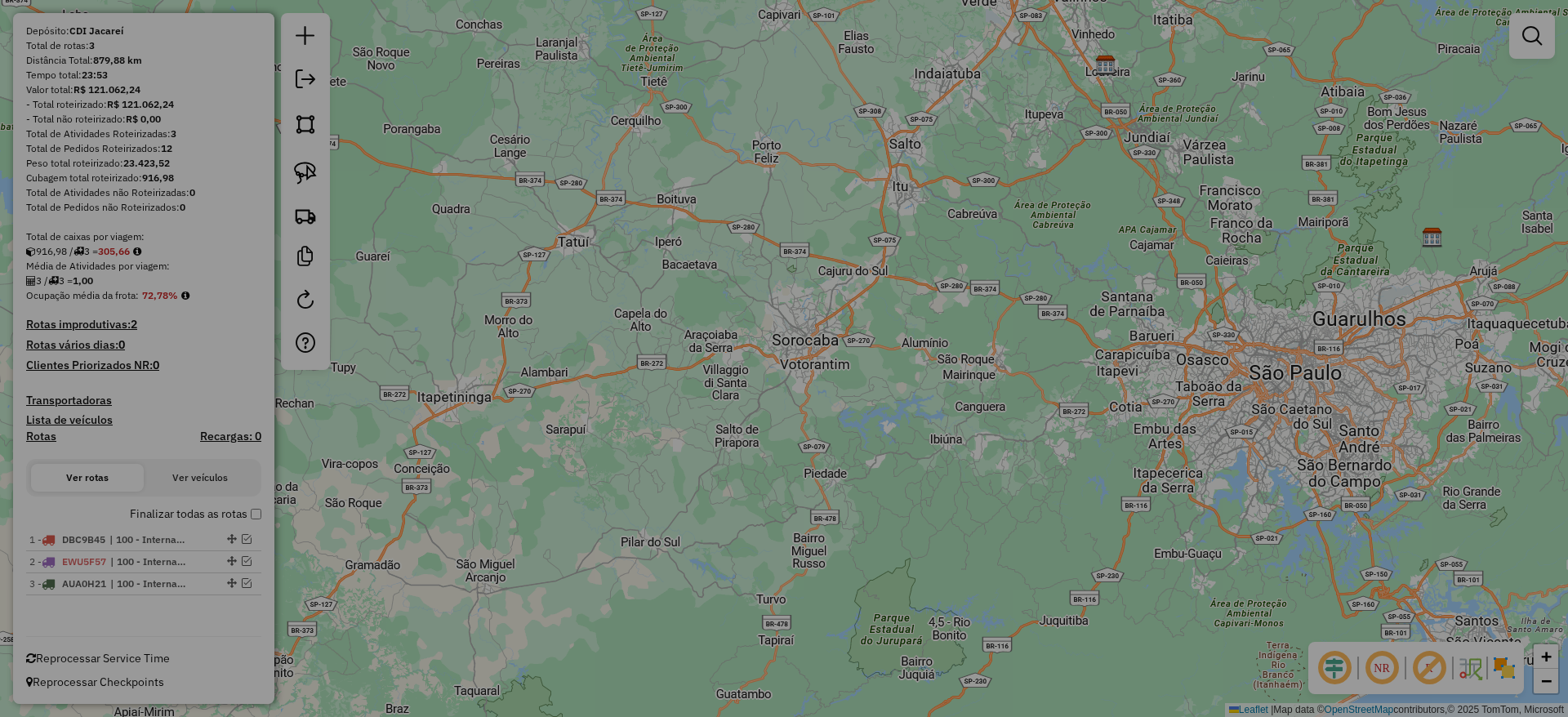
select select "**"
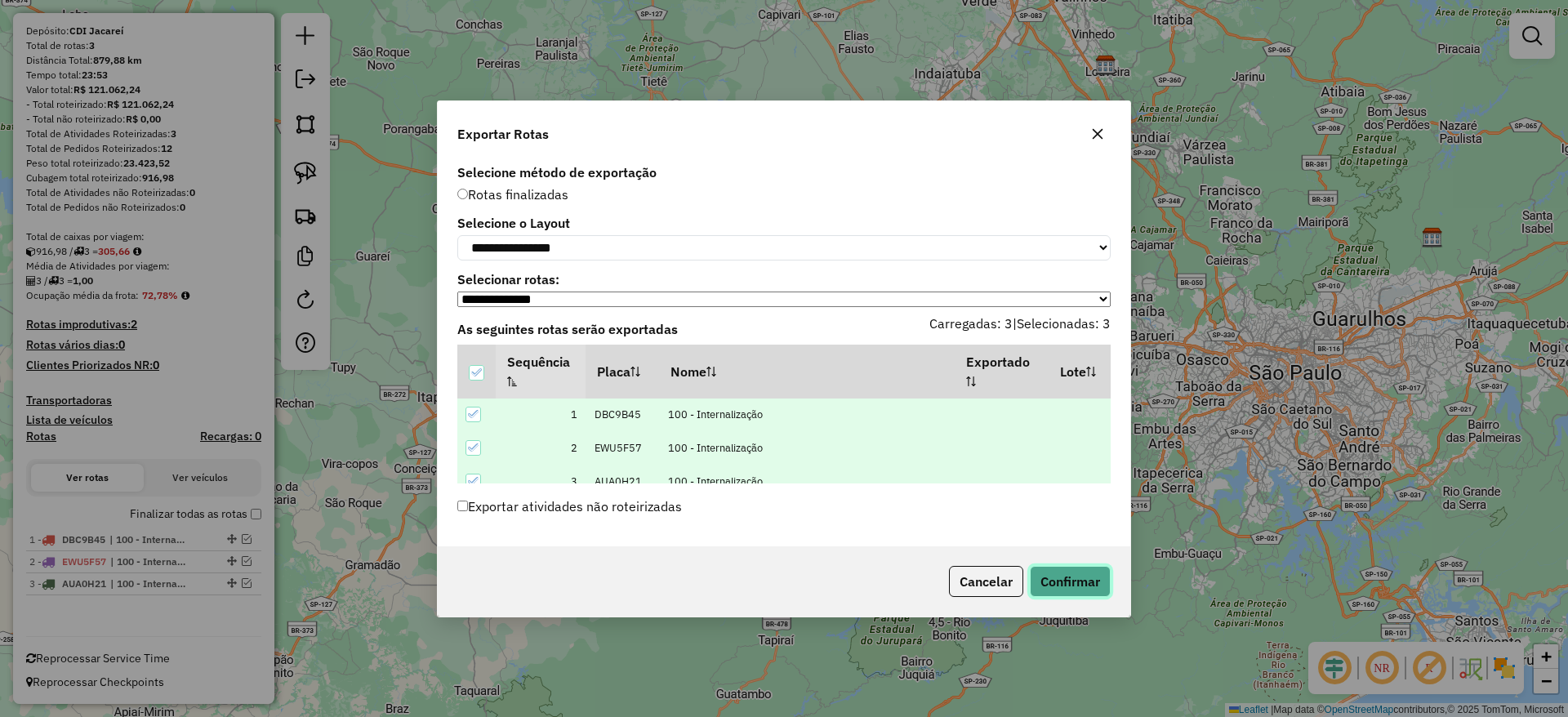
click at [1099, 579] on button "Confirmar" at bounding box center [1070, 582] width 81 height 31
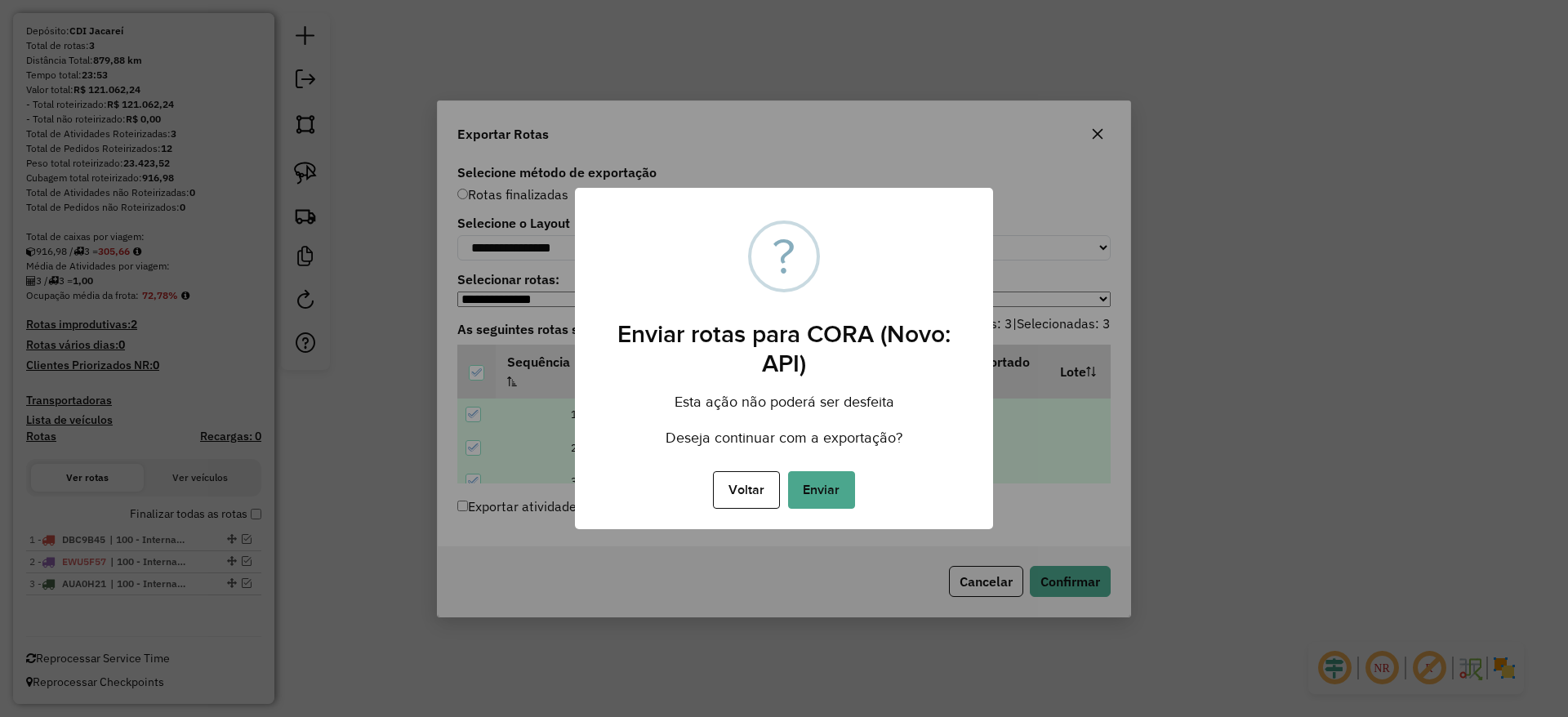
drag, startPoint x: 847, startPoint y: 489, endPoint x: 864, endPoint y: 492, distance: 17.3
click at [845, 486] on button "Enviar" at bounding box center [821, 490] width 67 height 37
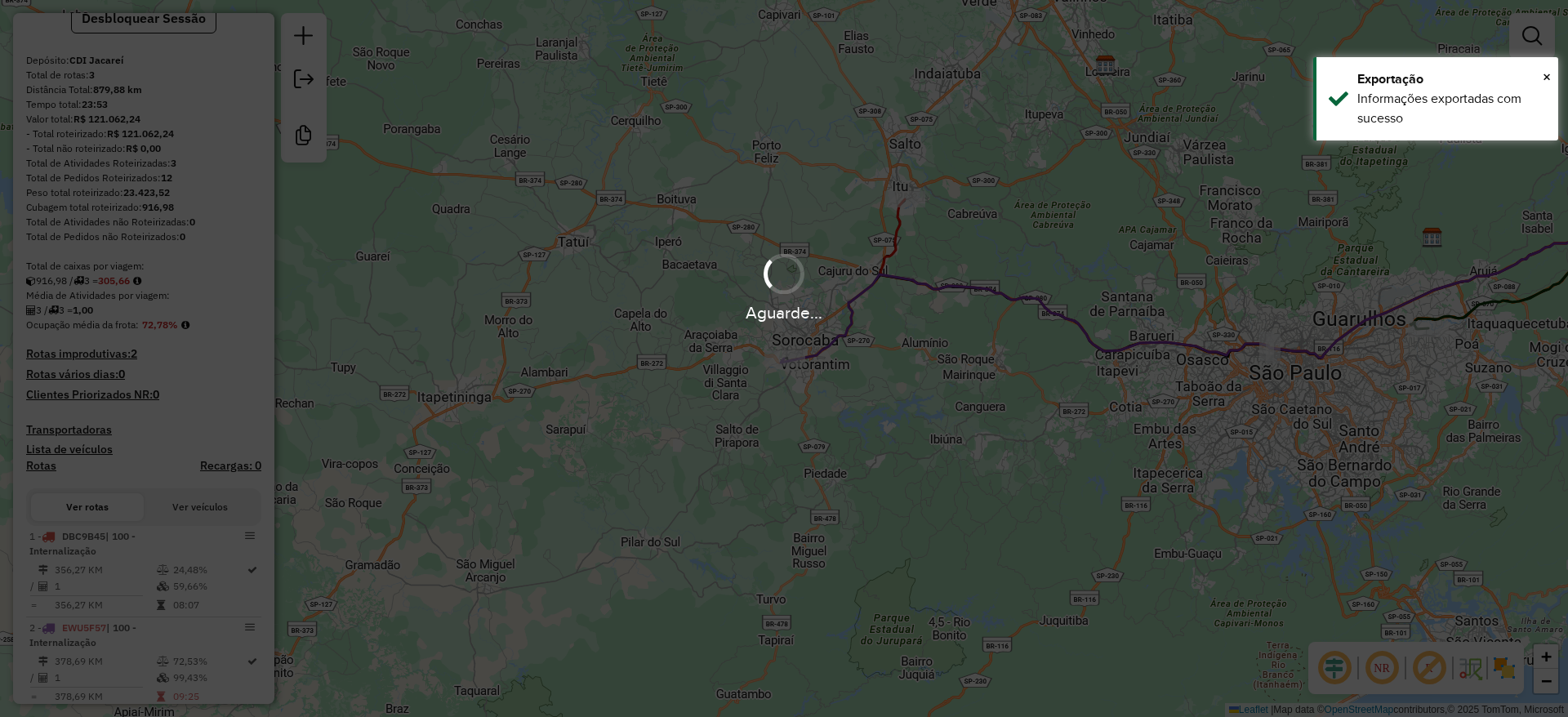
scroll to position [186, 0]
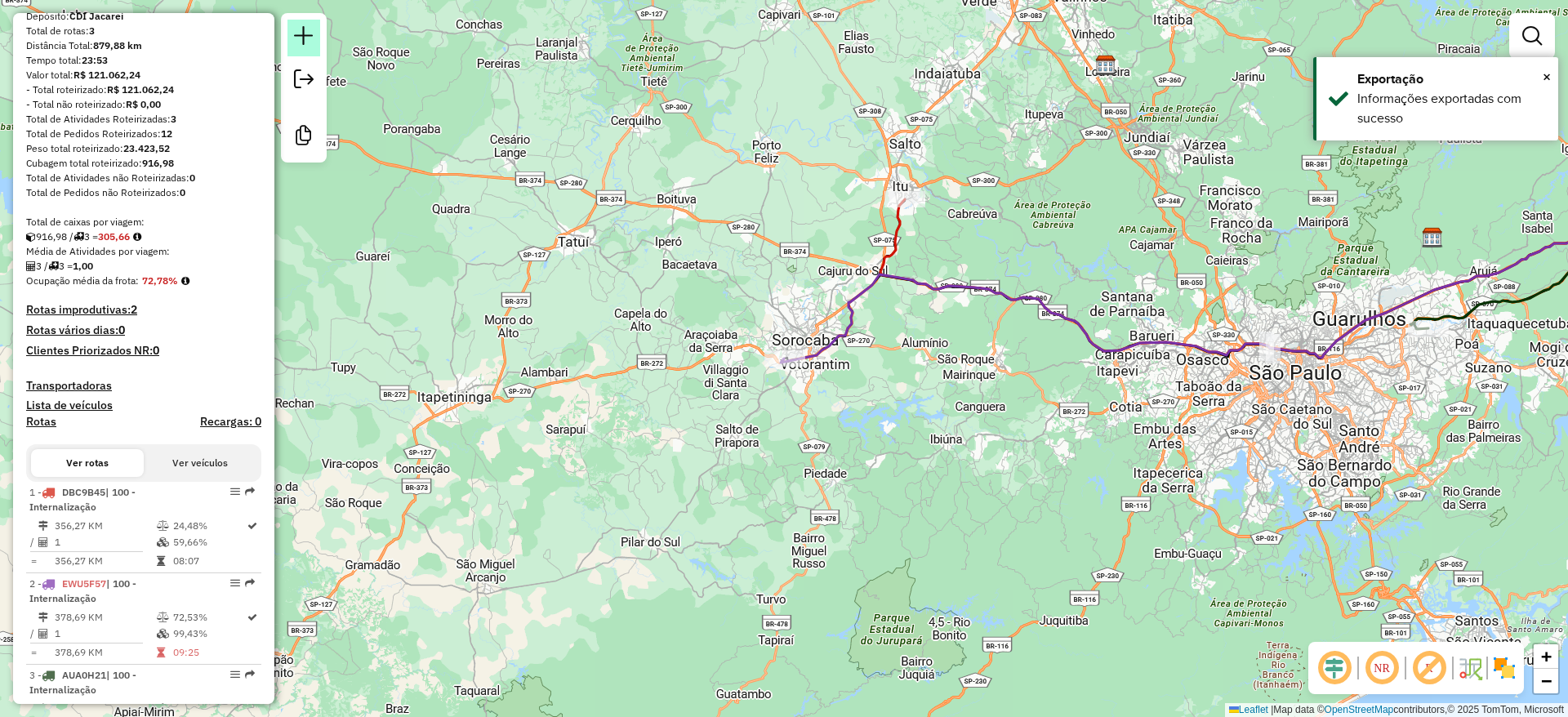
click at [301, 40] on em at bounding box center [303, 36] width 19 height 19
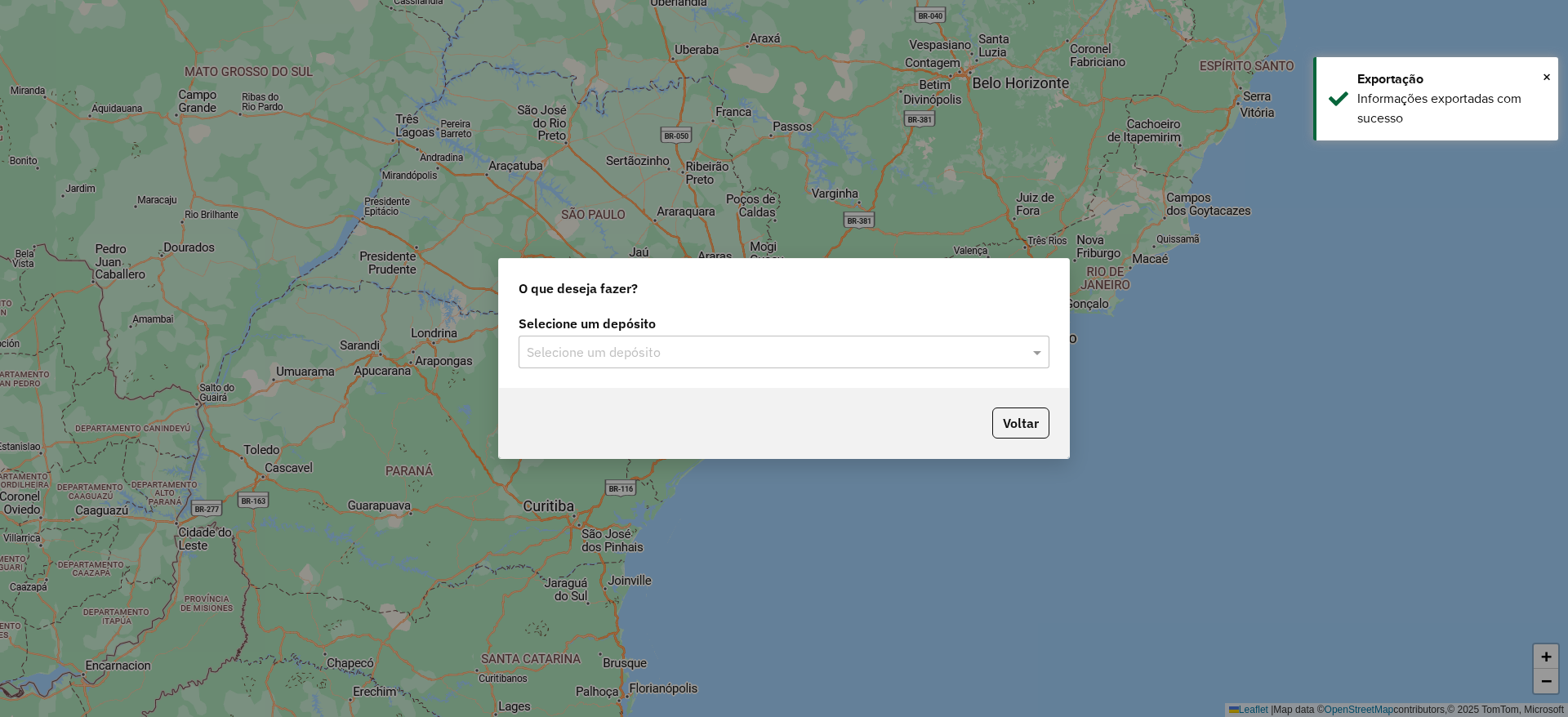
type input "*"
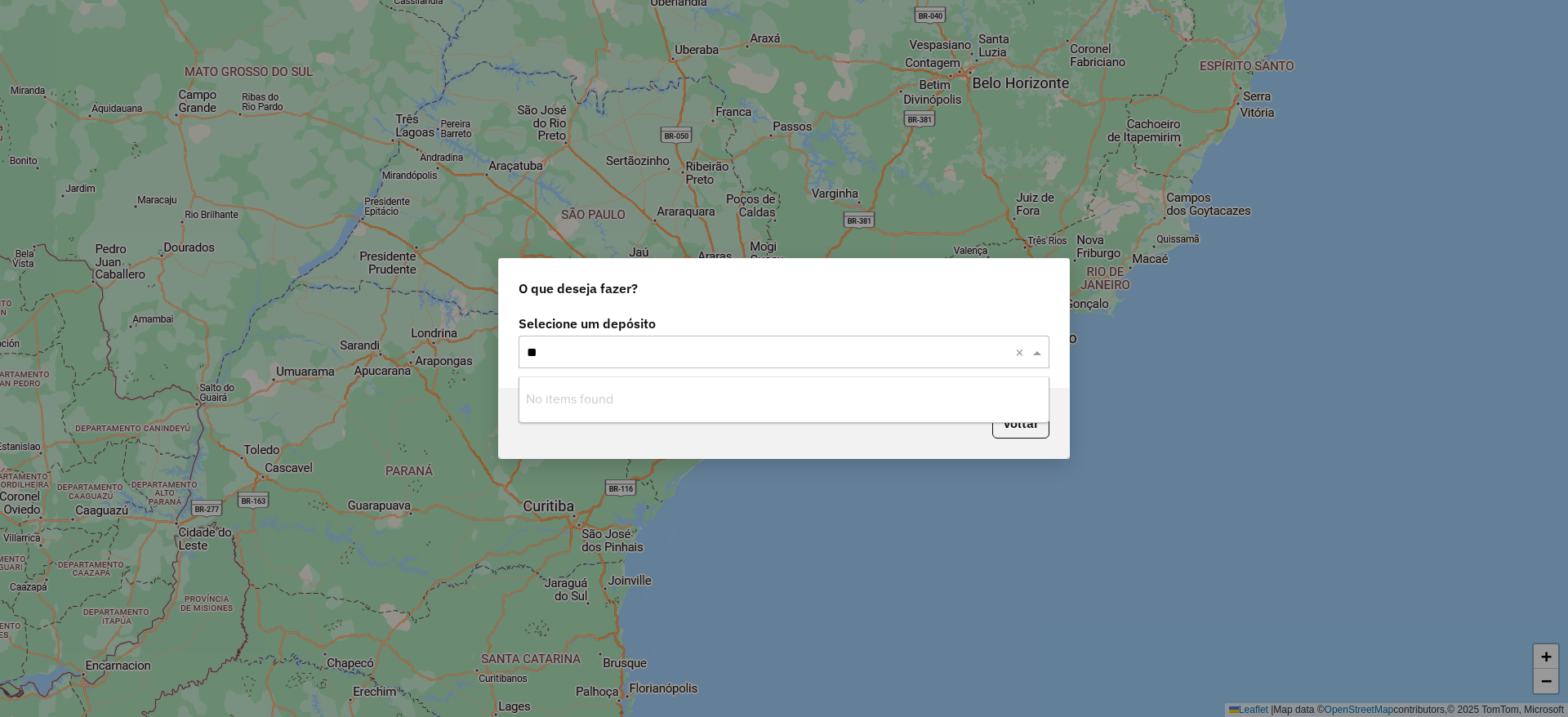
type input "*"
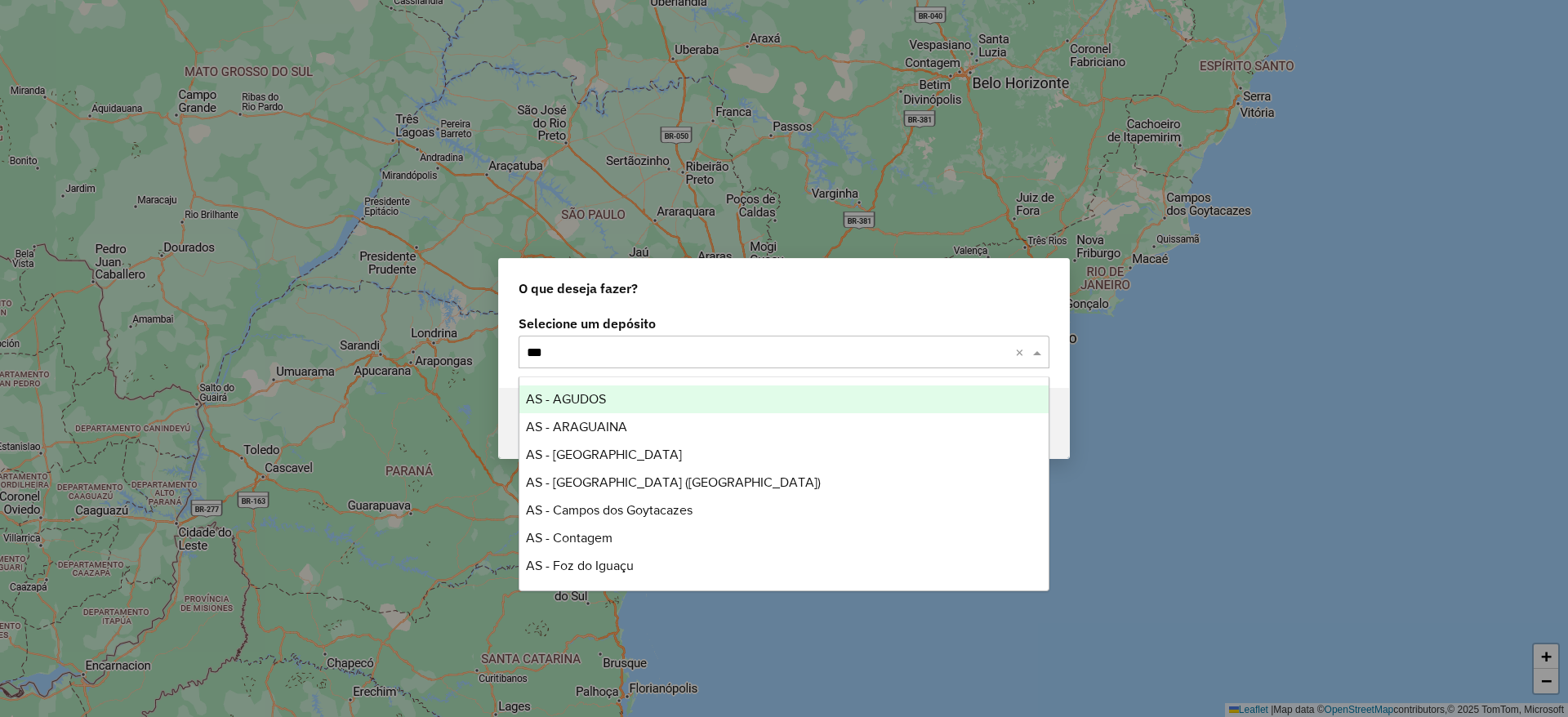
type input "****"
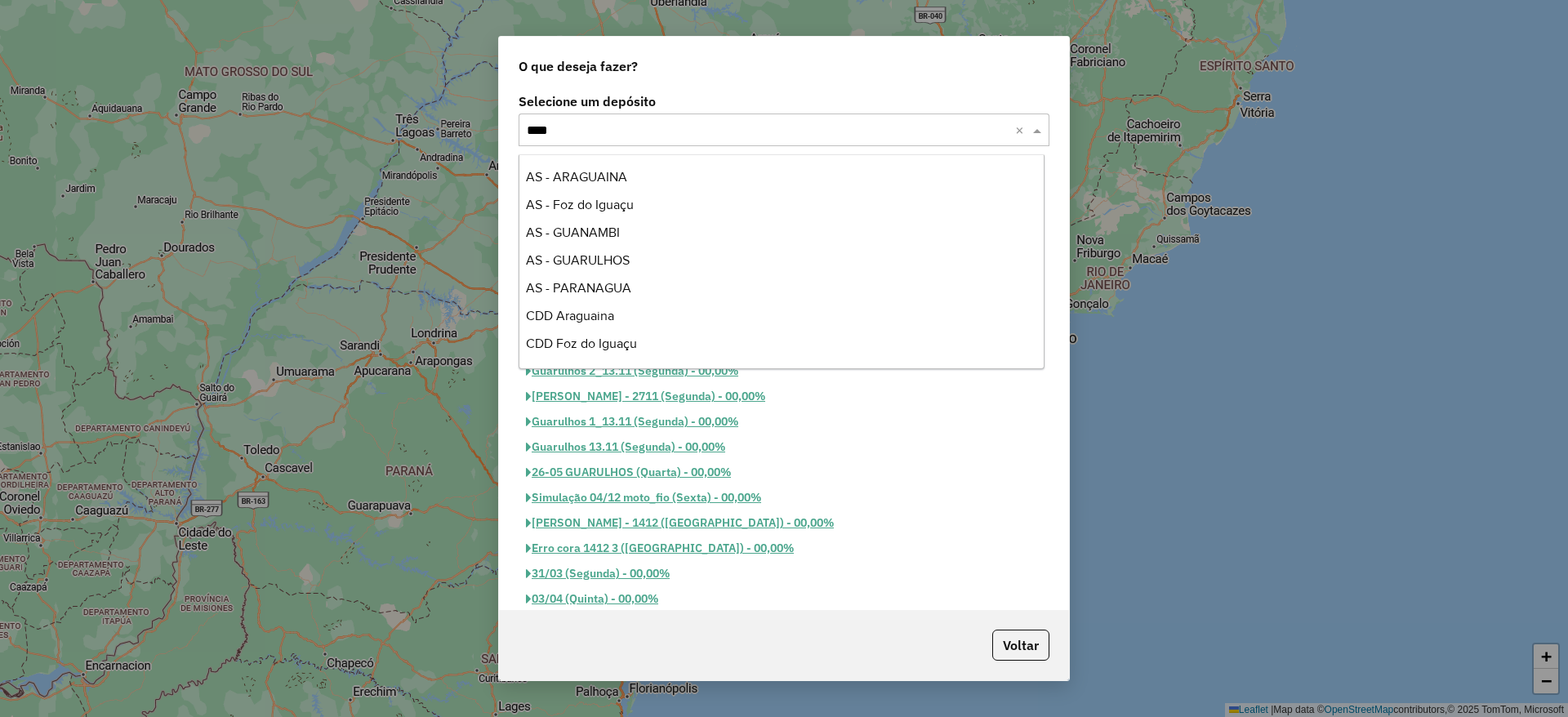
type input "*****"
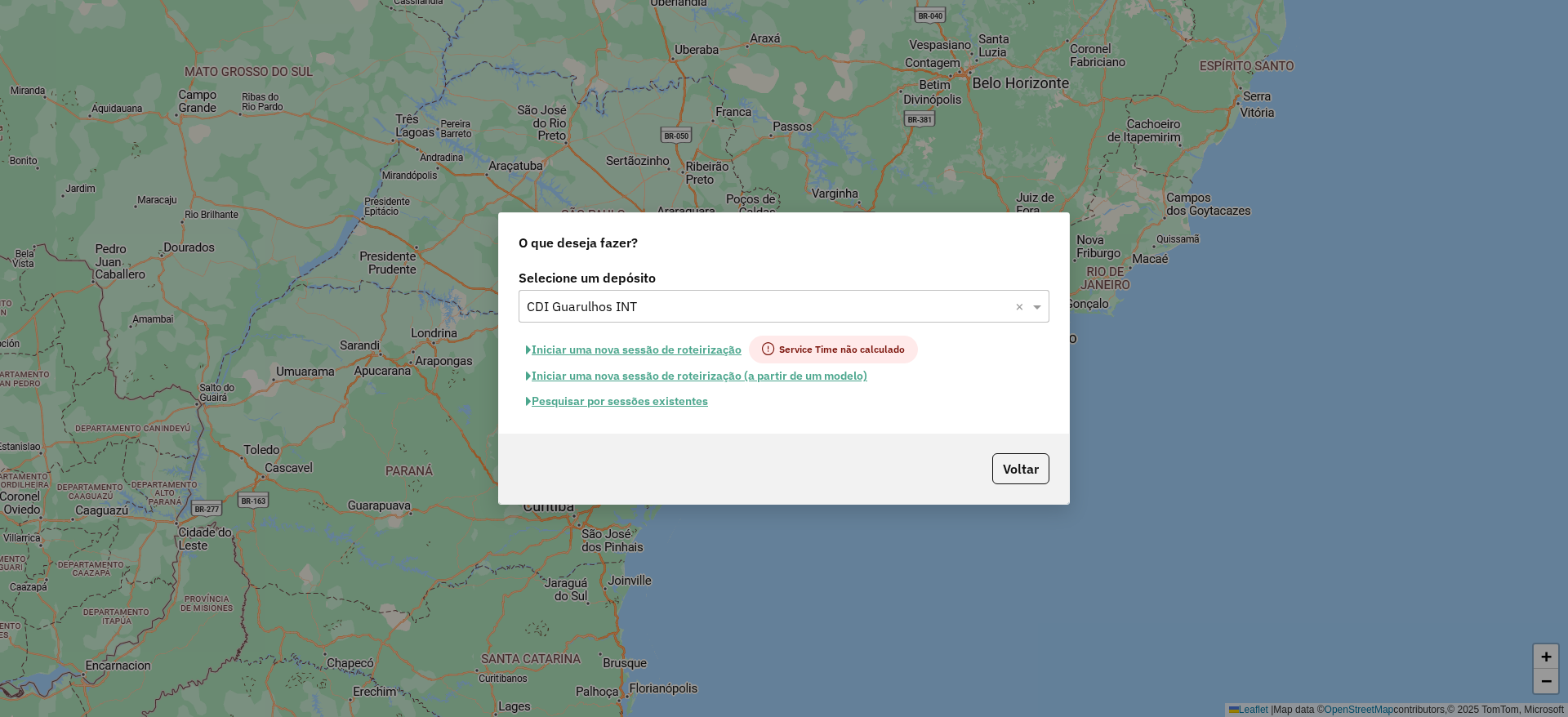
click at [677, 346] on button "Iniciar uma nova sessão de roteirização" at bounding box center [634, 349] width 230 height 28
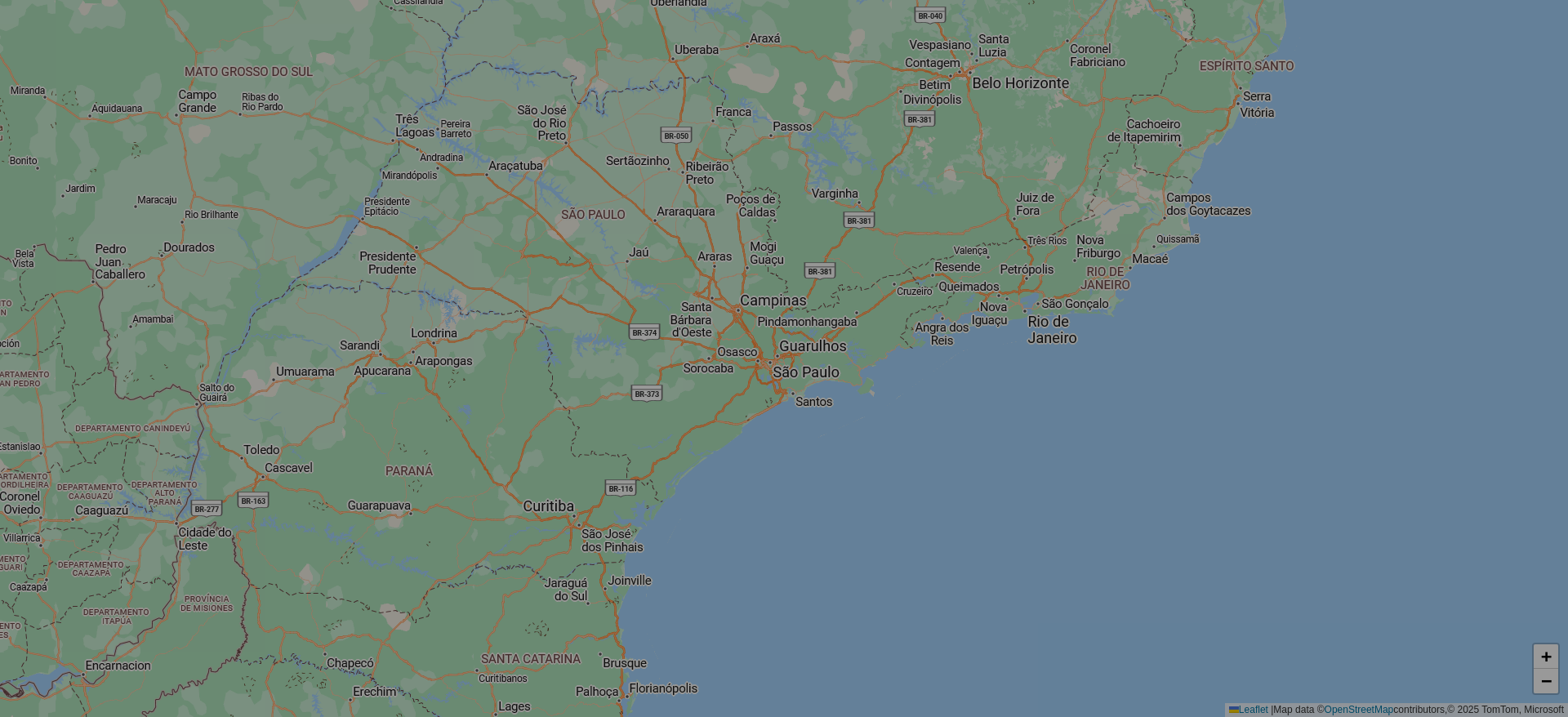
select select "*"
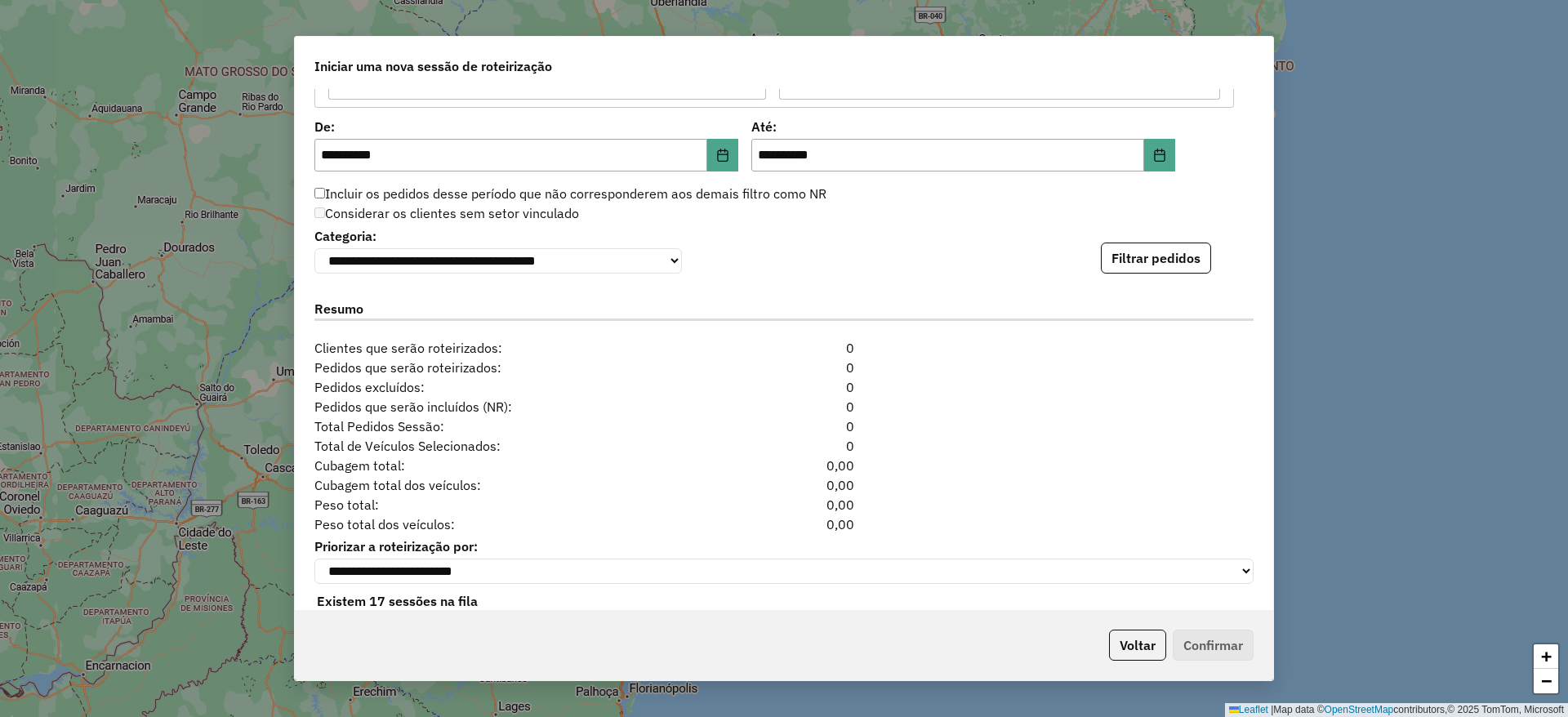
scroll to position [1635, 0]
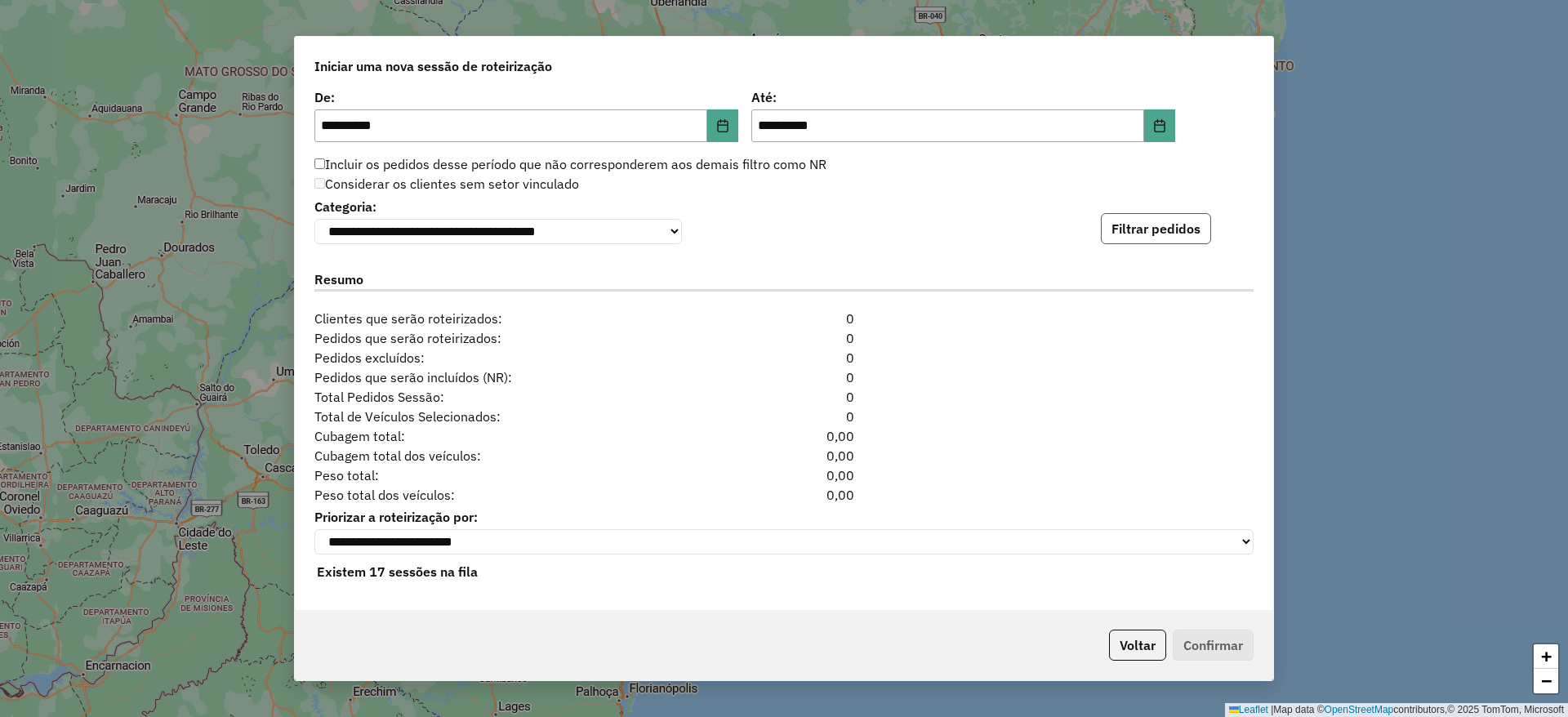
click at [1130, 221] on button "Filtrar pedidos" at bounding box center [1155, 228] width 110 height 31
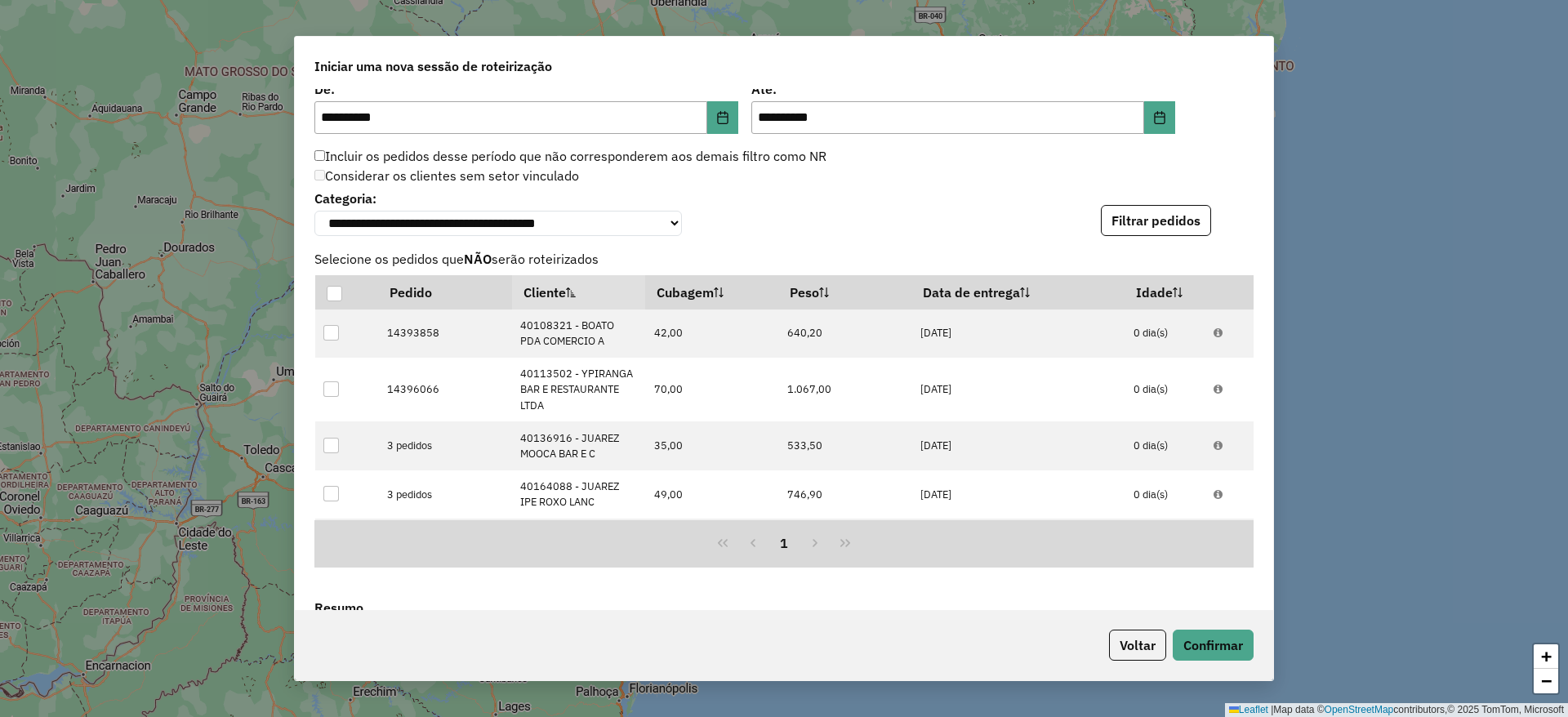
scroll to position [1991, 0]
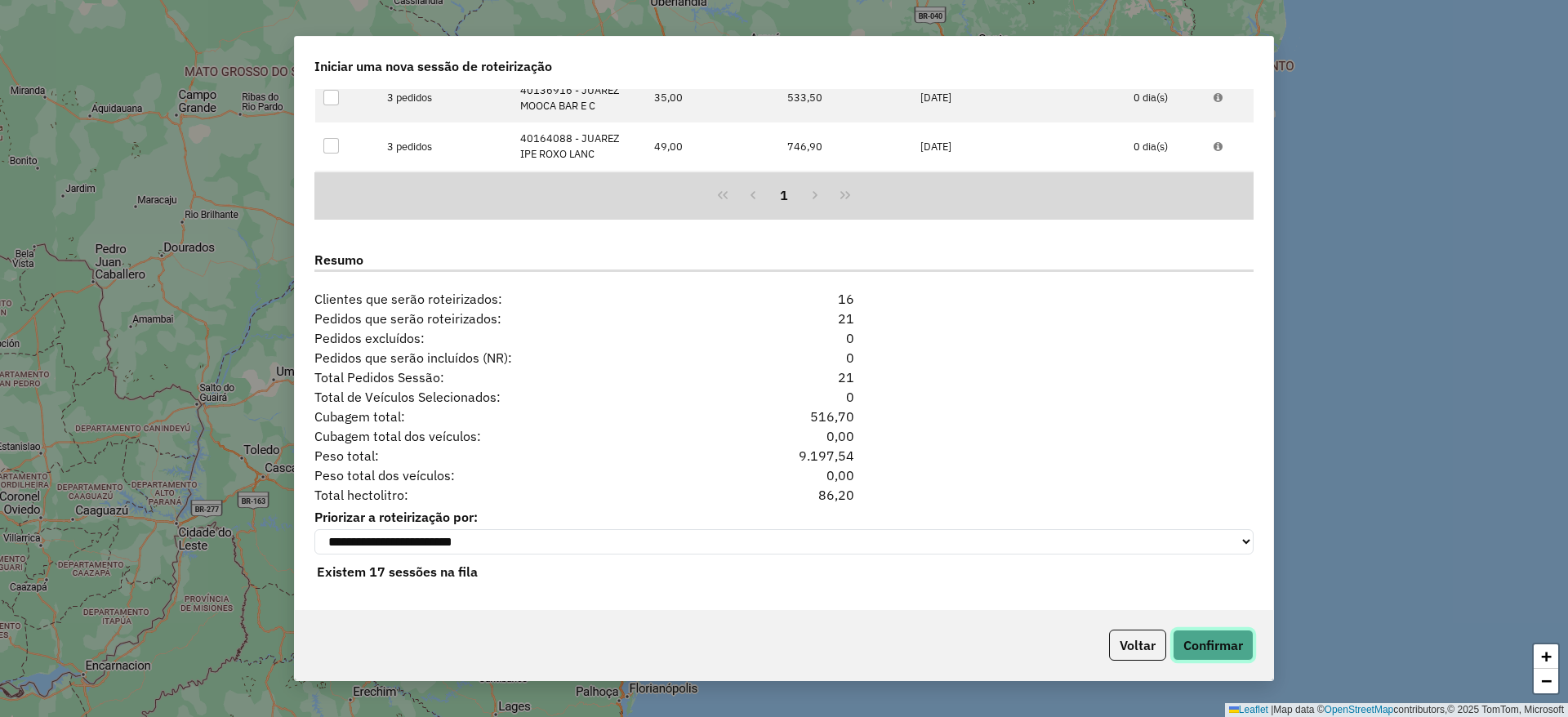
click at [1224, 657] on button "Confirmar" at bounding box center [1213, 645] width 81 height 31
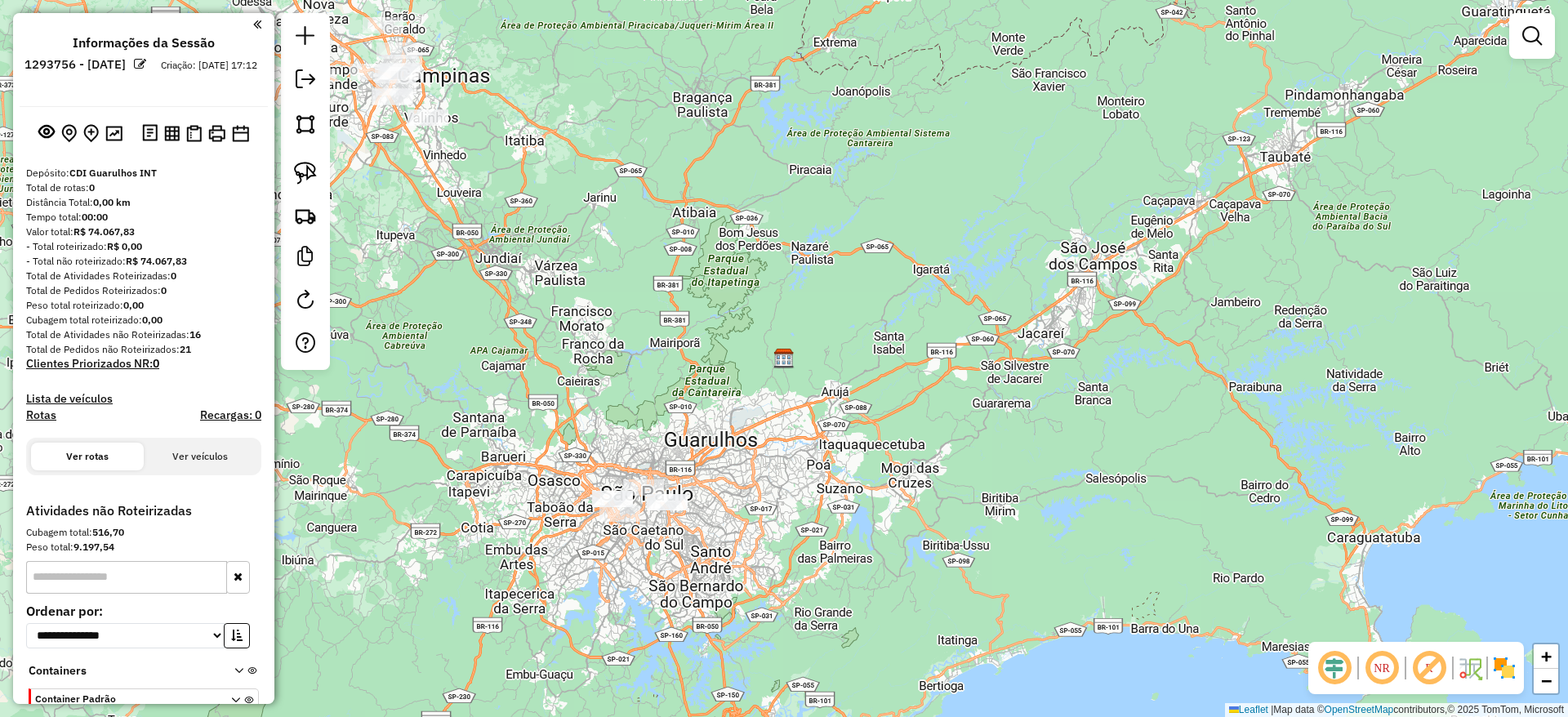
drag, startPoint x: 623, startPoint y: 428, endPoint x: 903, endPoint y: 577, distance: 317.2
click at [903, 577] on div "Janela de atendimento Grade de atendimento Capacidade Transportadoras Veículos …" at bounding box center [784, 358] width 1568 height 717
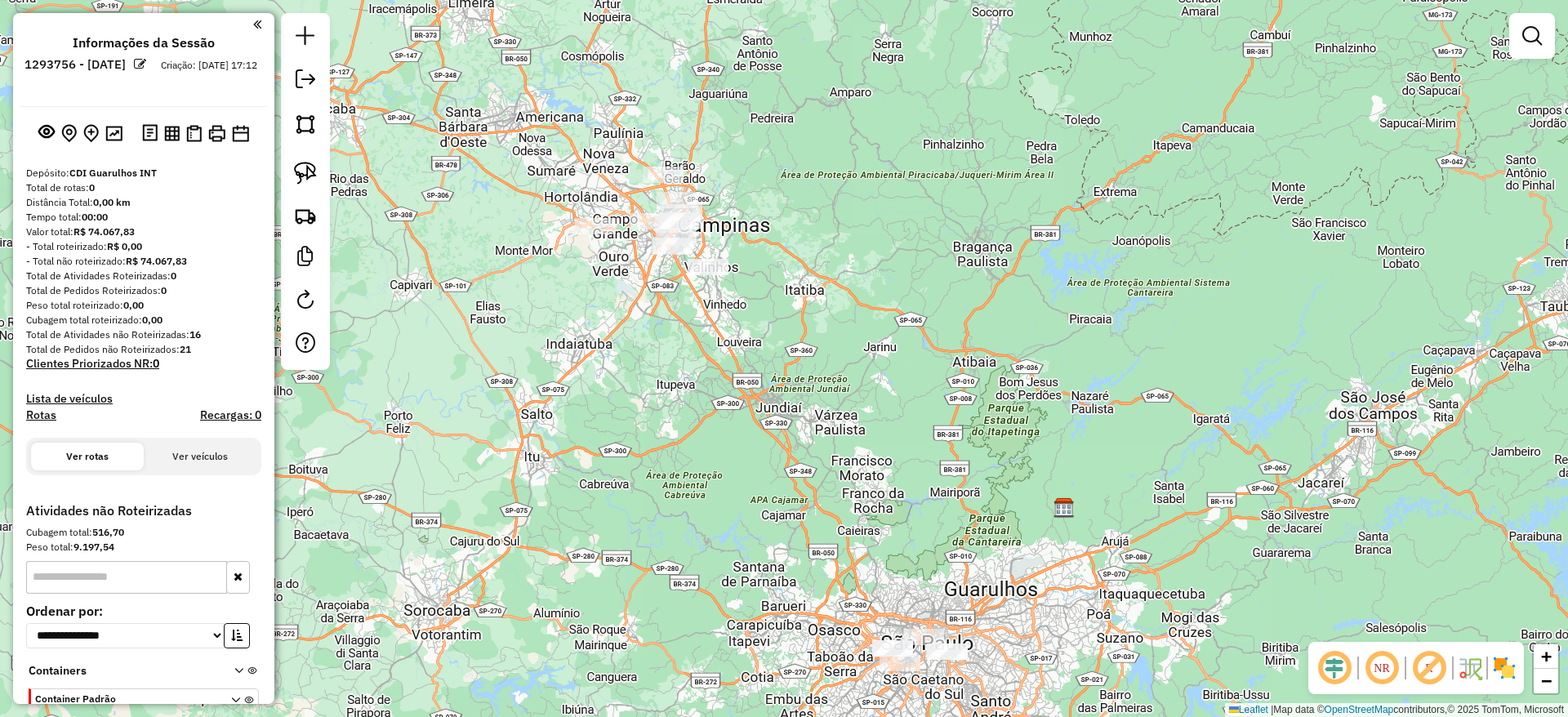
drag, startPoint x: 725, startPoint y: 428, endPoint x: 683, endPoint y: 375, distance: 67.6
click at [683, 375] on div "Janela de atendimento Grade de atendimento Capacidade Transportadoras Veículos …" at bounding box center [784, 358] width 1568 height 717
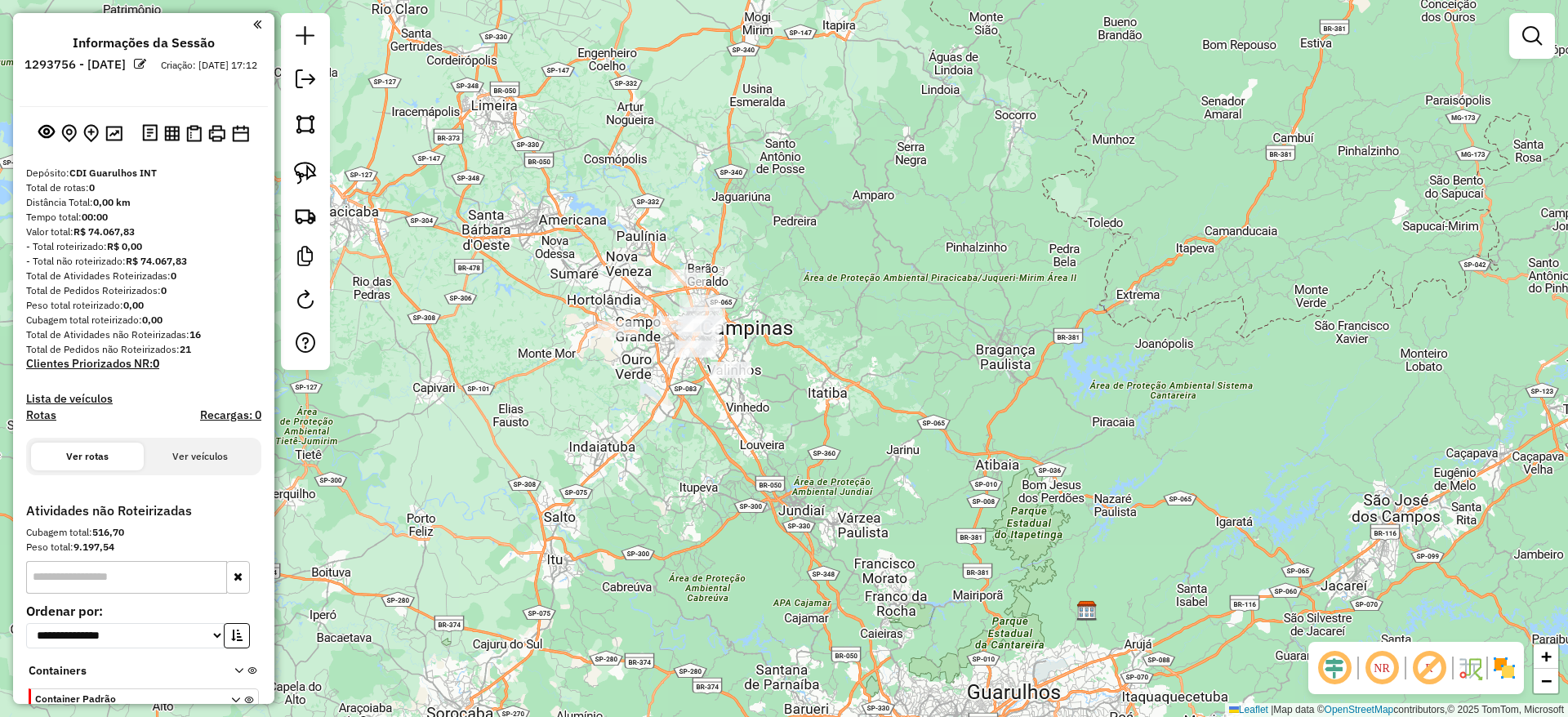
drag, startPoint x: 665, startPoint y: 344, endPoint x: 732, endPoint y: 505, distance: 174.4
click at [732, 505] on div "Janela de atendimento Grade de atendimento Capacidade Transportadoras Veículos …" at bounding box center [784, 358] width 1568 height 717
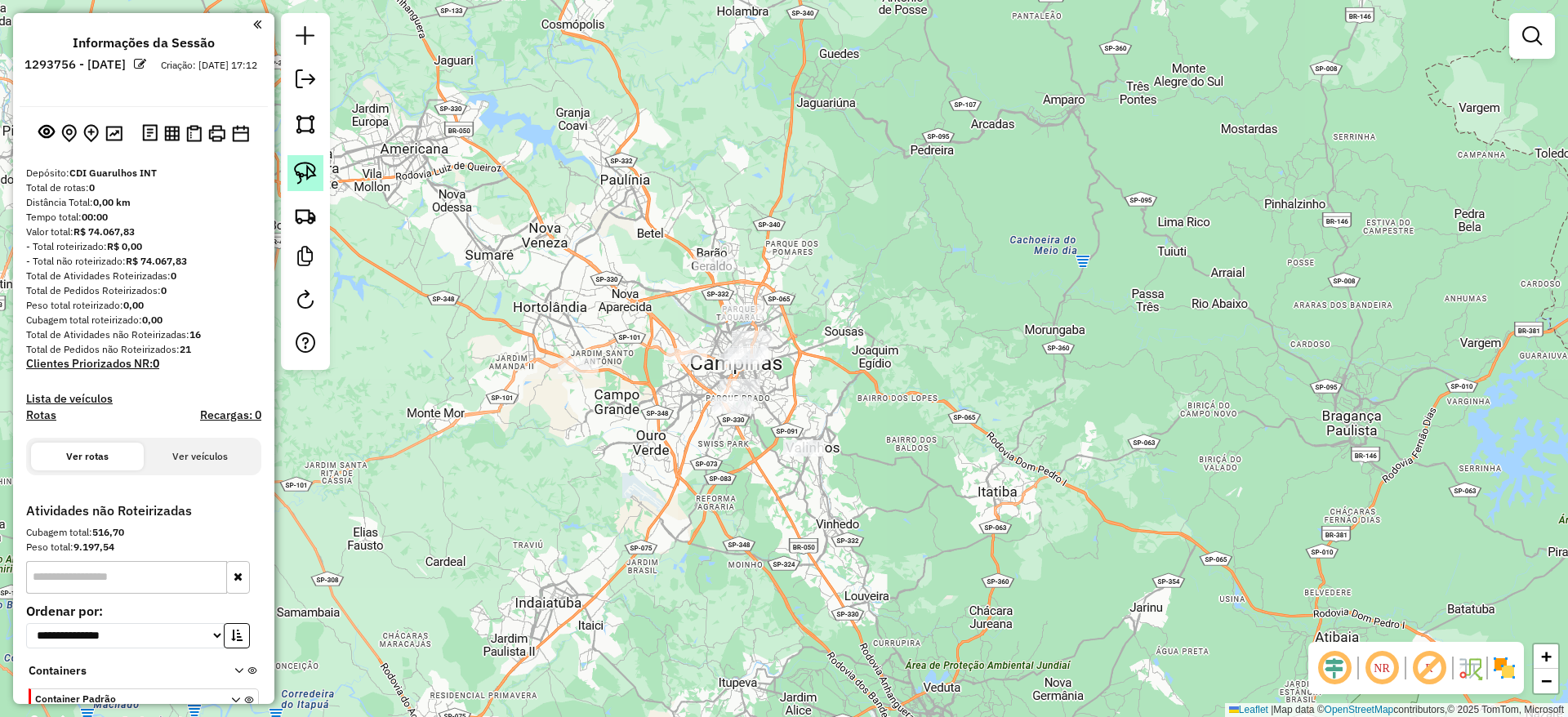
click at [288, 167] on link at bounding box center [305, 173] width 36 height 36
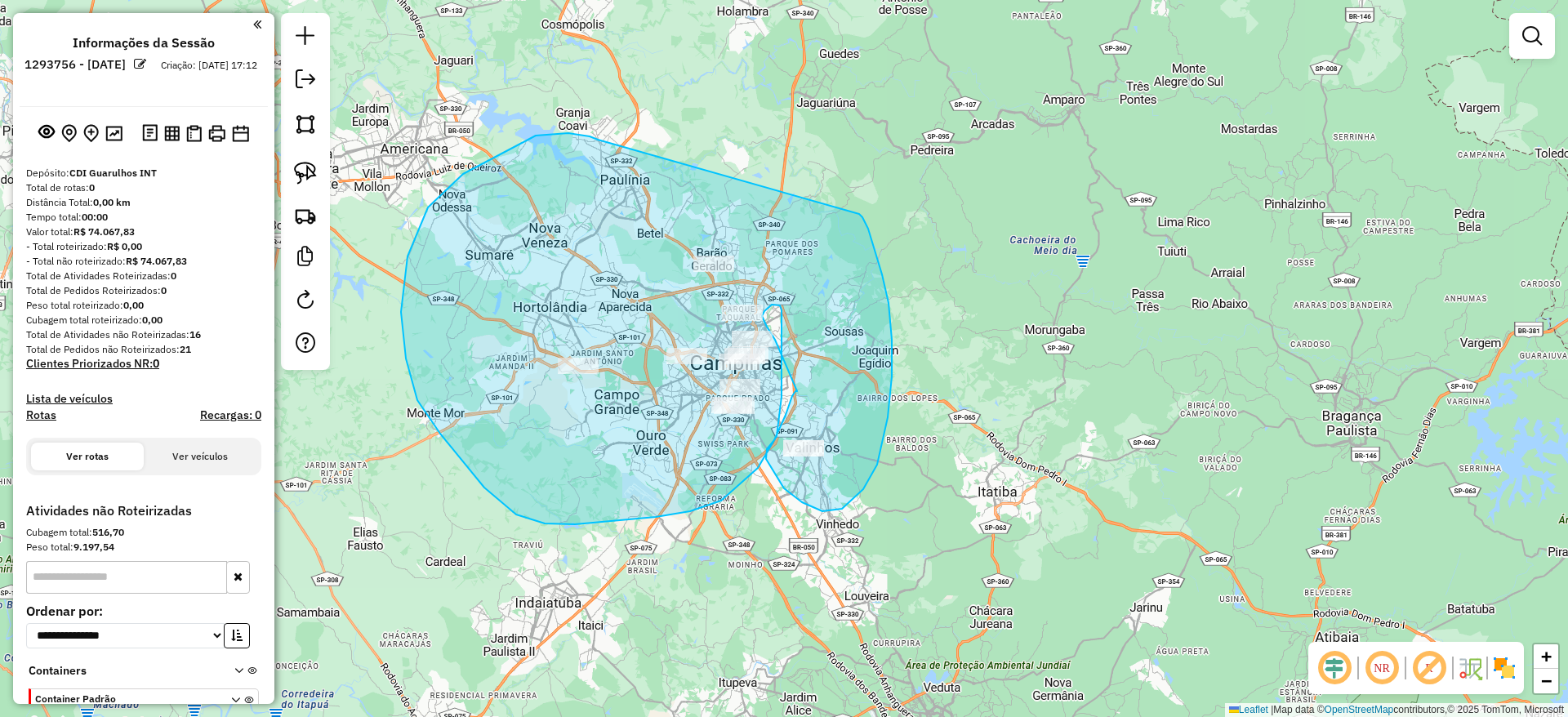
drag, startPoint x: 463, startPoint y: 174, endPoint x: 854, endPoint y: 207, distance: 392.4
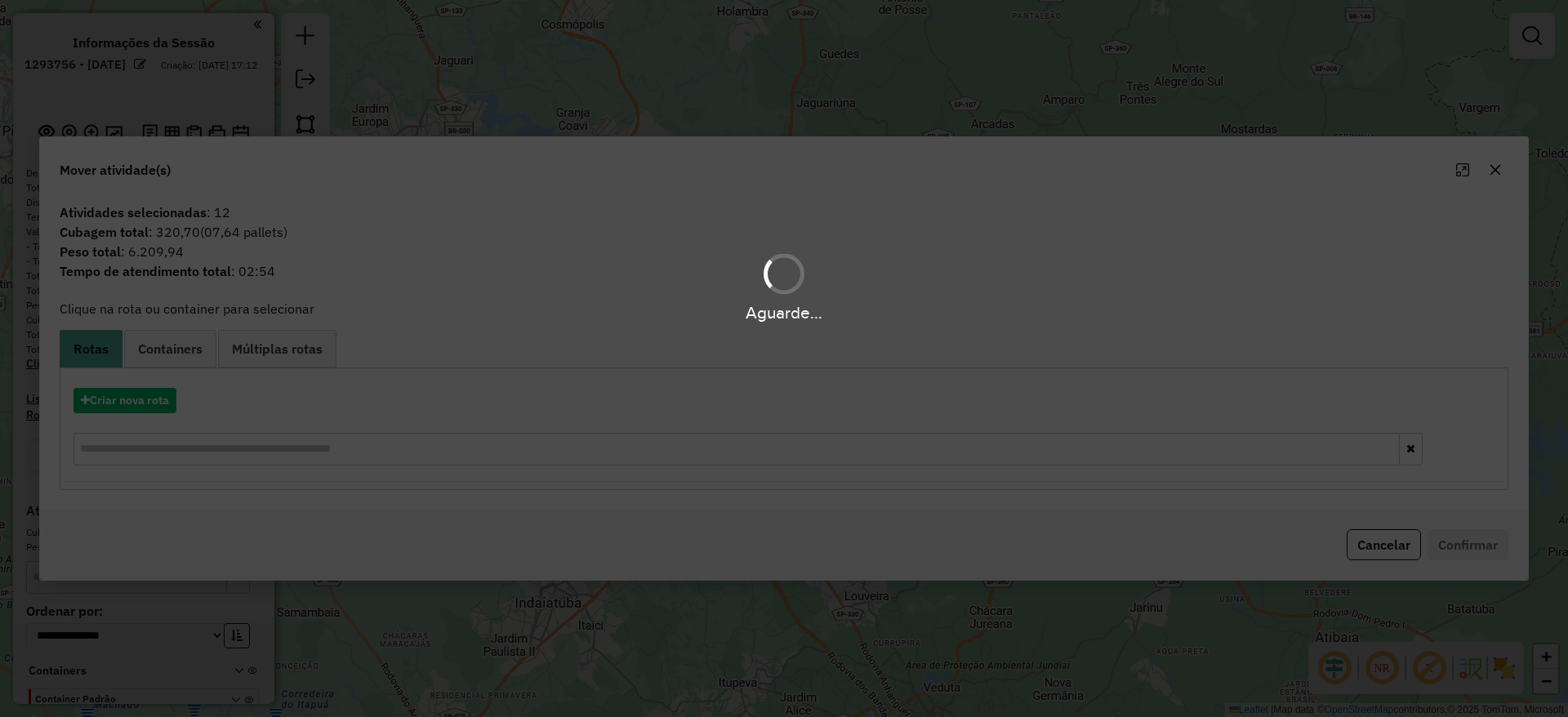
click at [1496, 173] on div "Aguarde..." at bounding box center [784, 358] width 1568 height 717
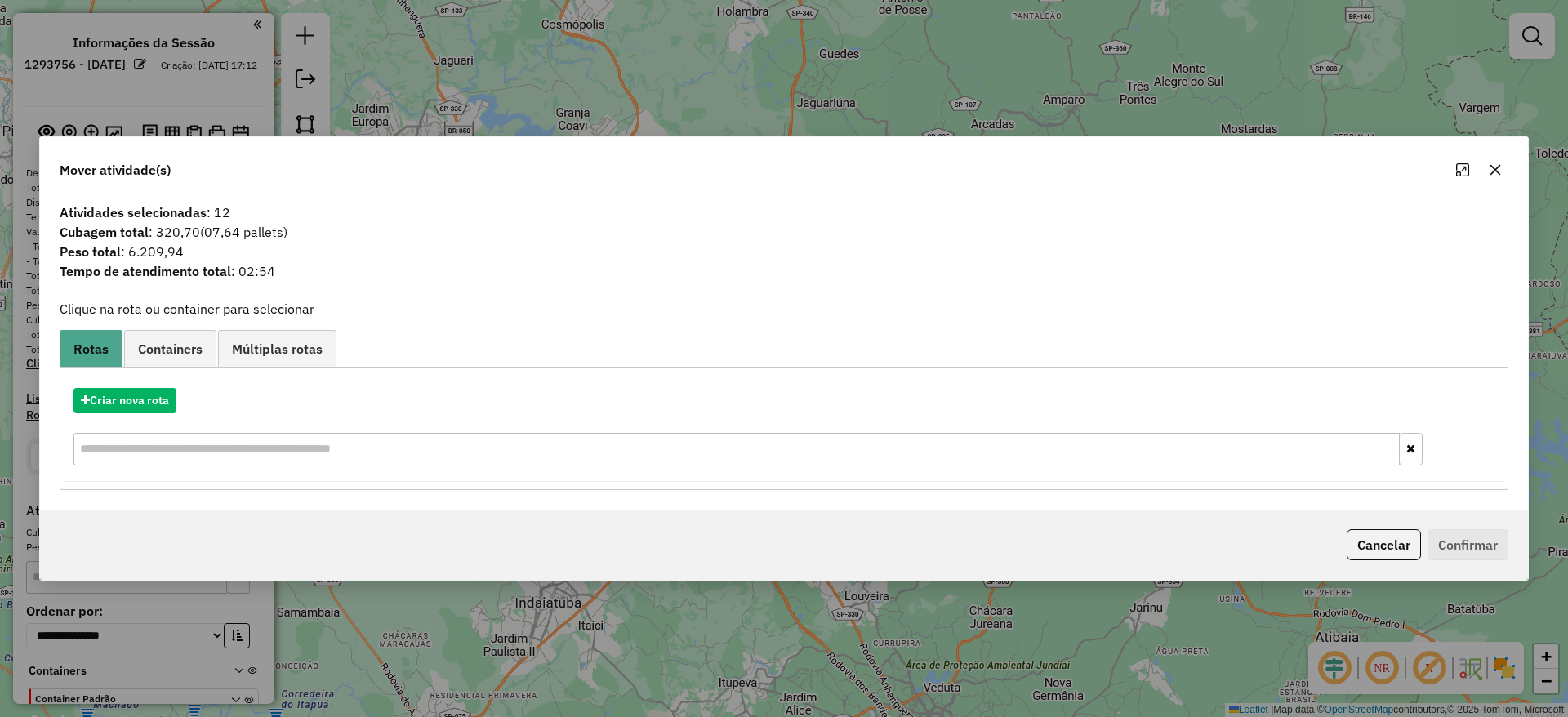
click at [1496, 173] on icon "button" at bounding box center [1496, 170] width 13 height 13
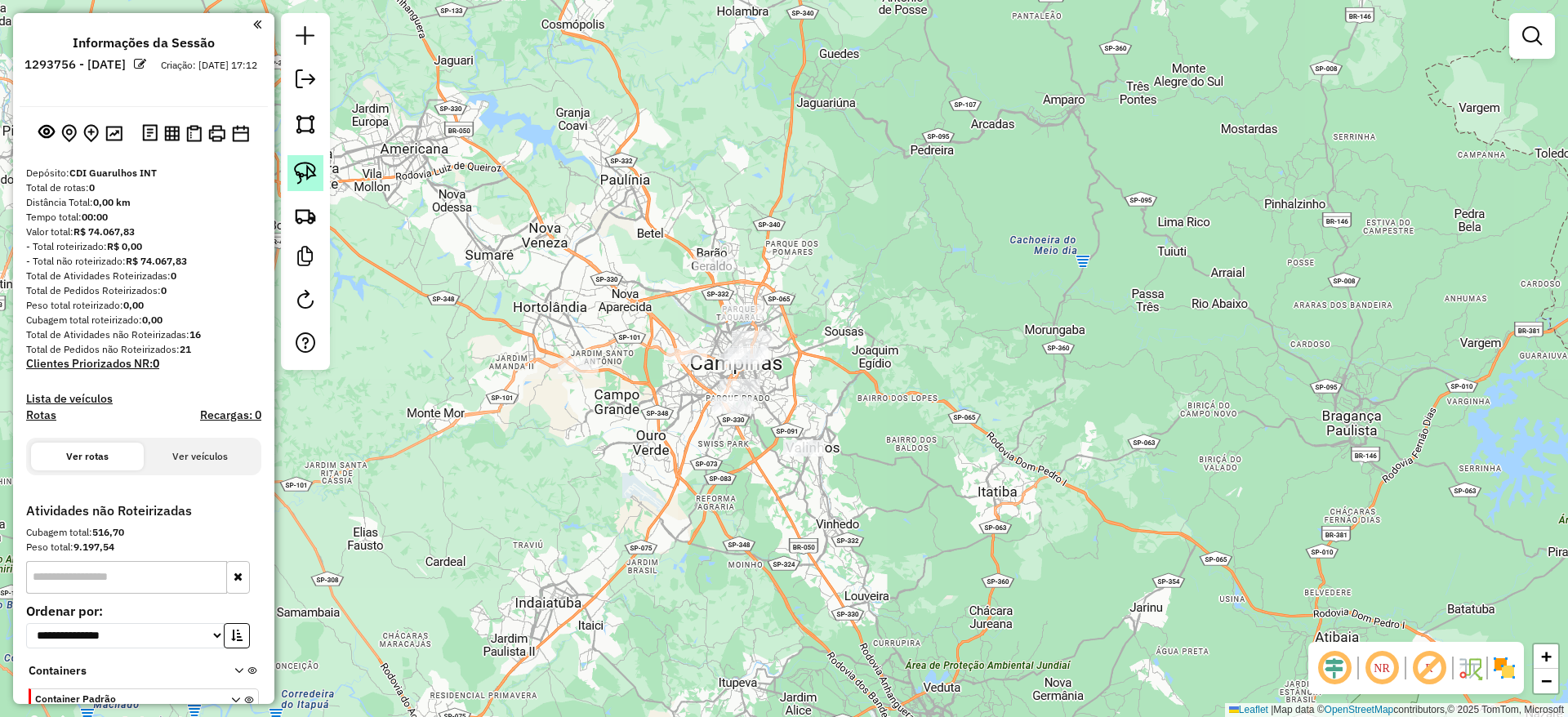
click at [311, 184] on link at bounding box center [305, 173] width 36 height 36
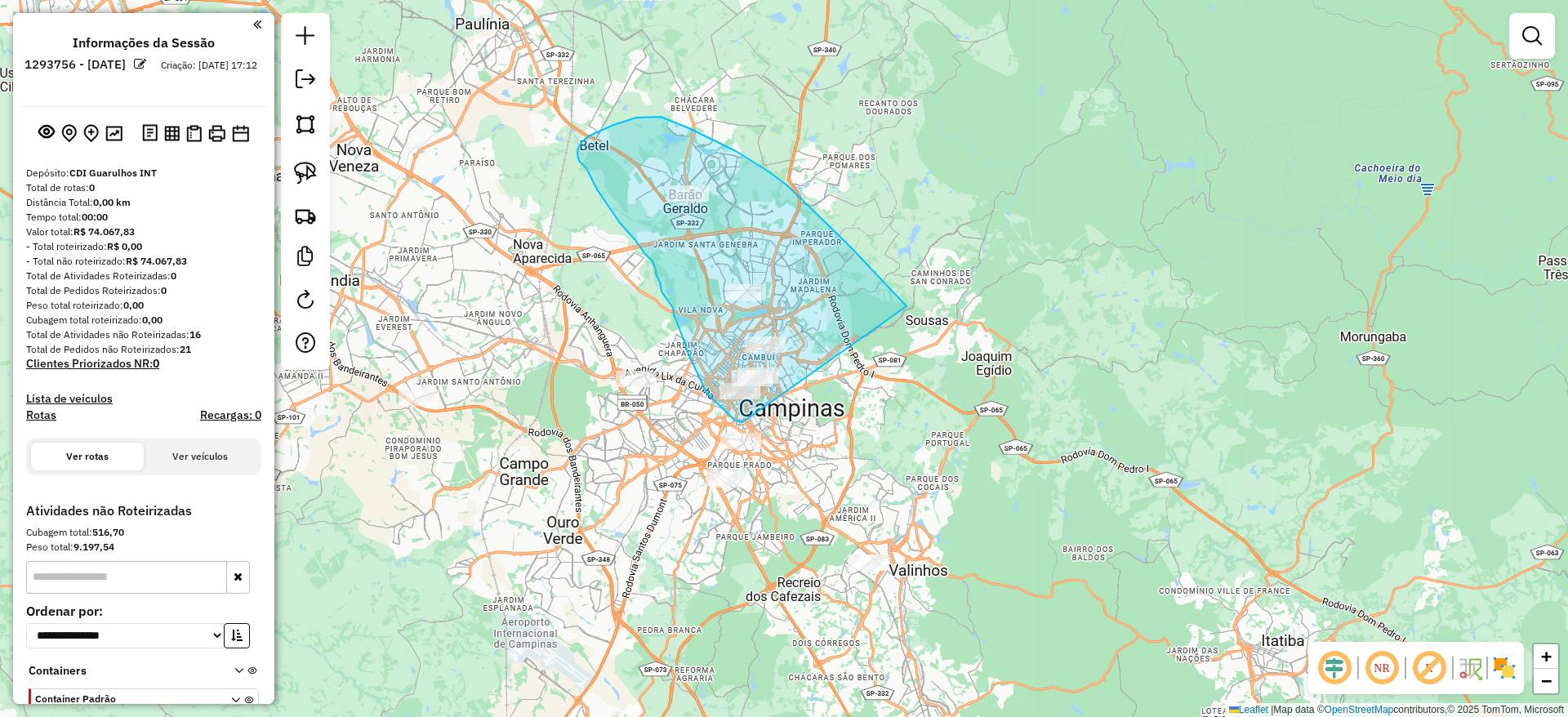
drag, startPoint x: 788, startPoint y: 185, endPoint x: 755, endPoint y: 418, distance: 235.3
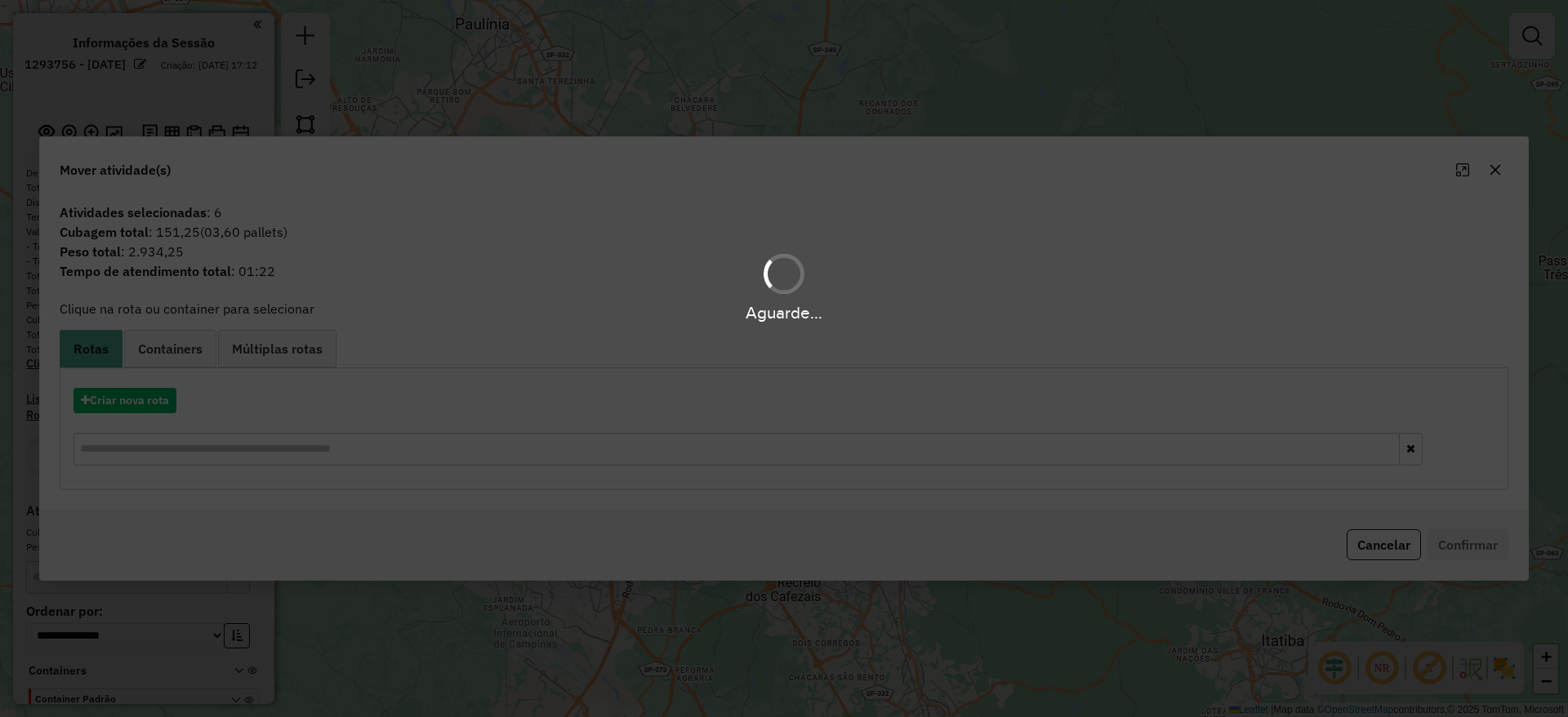
click at [155, 402] on hb-app "**********" at bounding box center [784, 358] width 1568 height 717
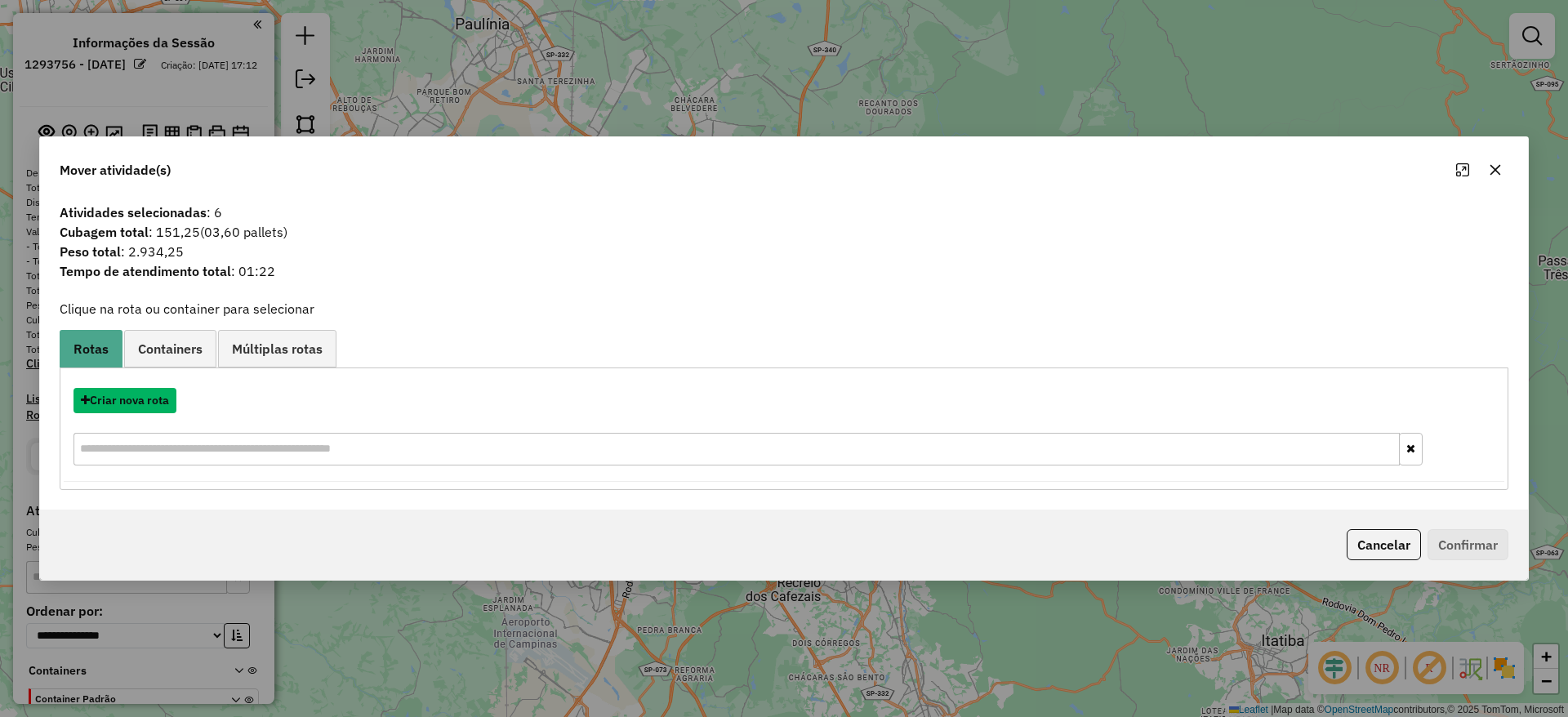
click at [155, 402] on button "Criar nova rota" at bounding box center [125, 400] width 103 height 25
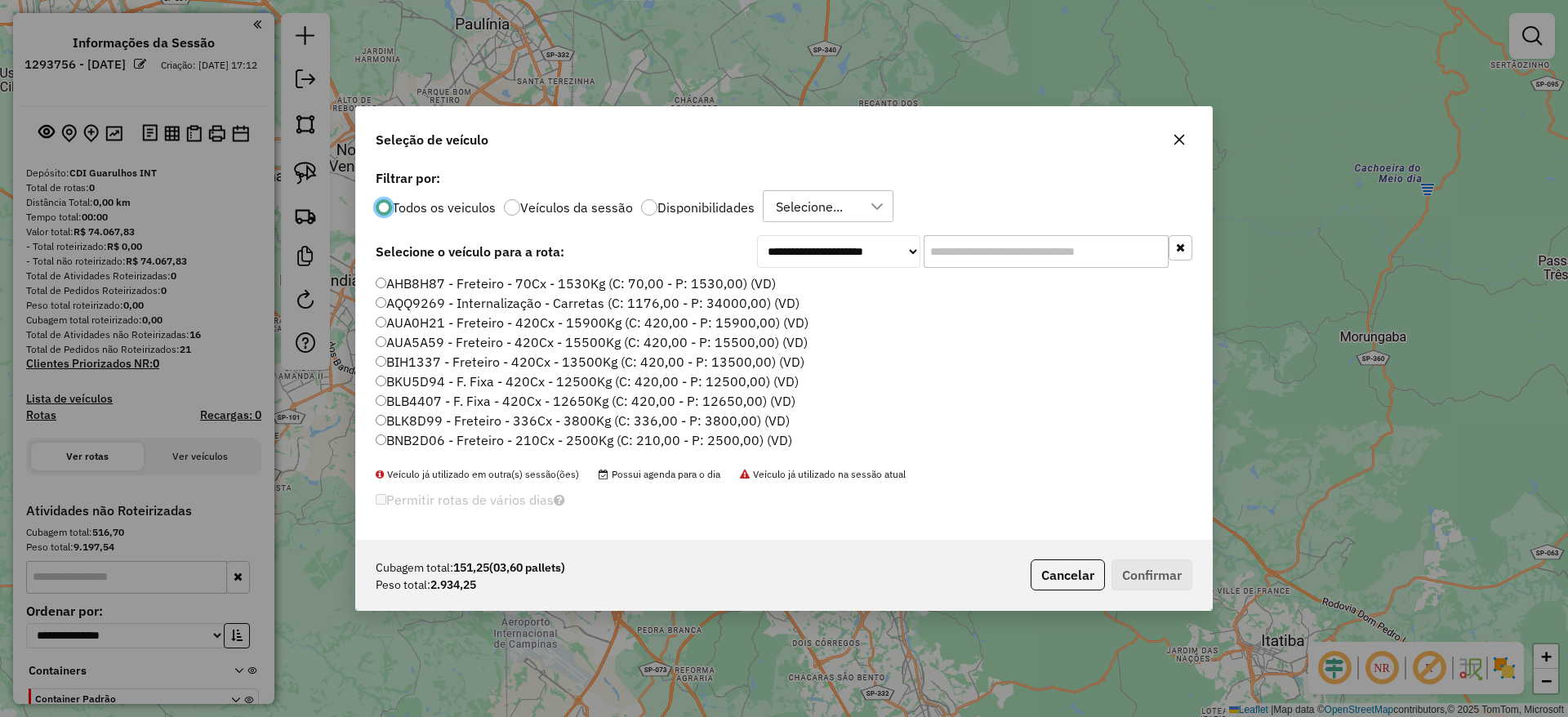
scroll to position [9, 5]
click at [1068, 248] on input "text" at bounding box center [1046, 251] width 245 height 33
paste input "*******"
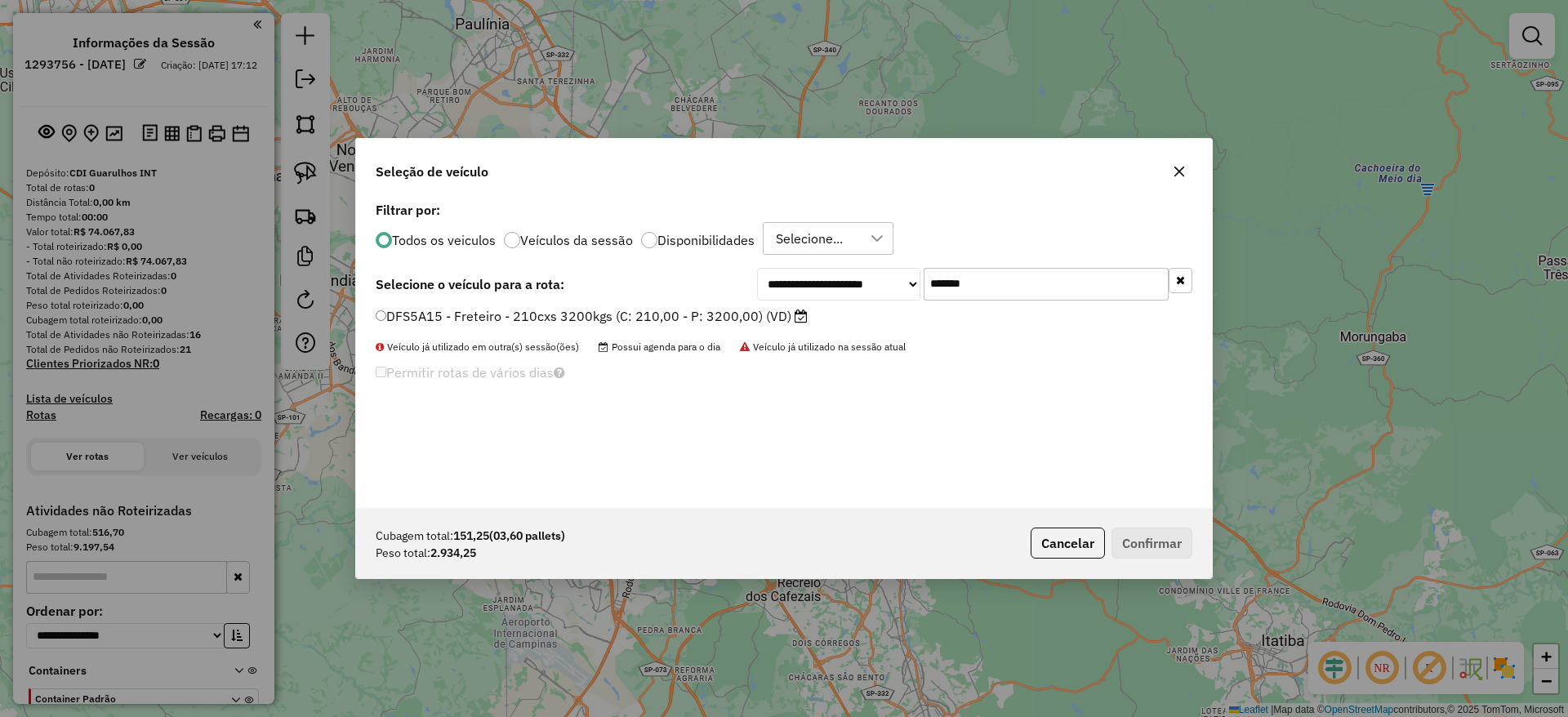
type input "*******"
click at [582, 307] on label "DFS5A15 - Freteiro - 210cxs 3200kgs (C: 210,00 - P: 3200,00) (VD)" at bounding box center [592, 316] width 432 height 19
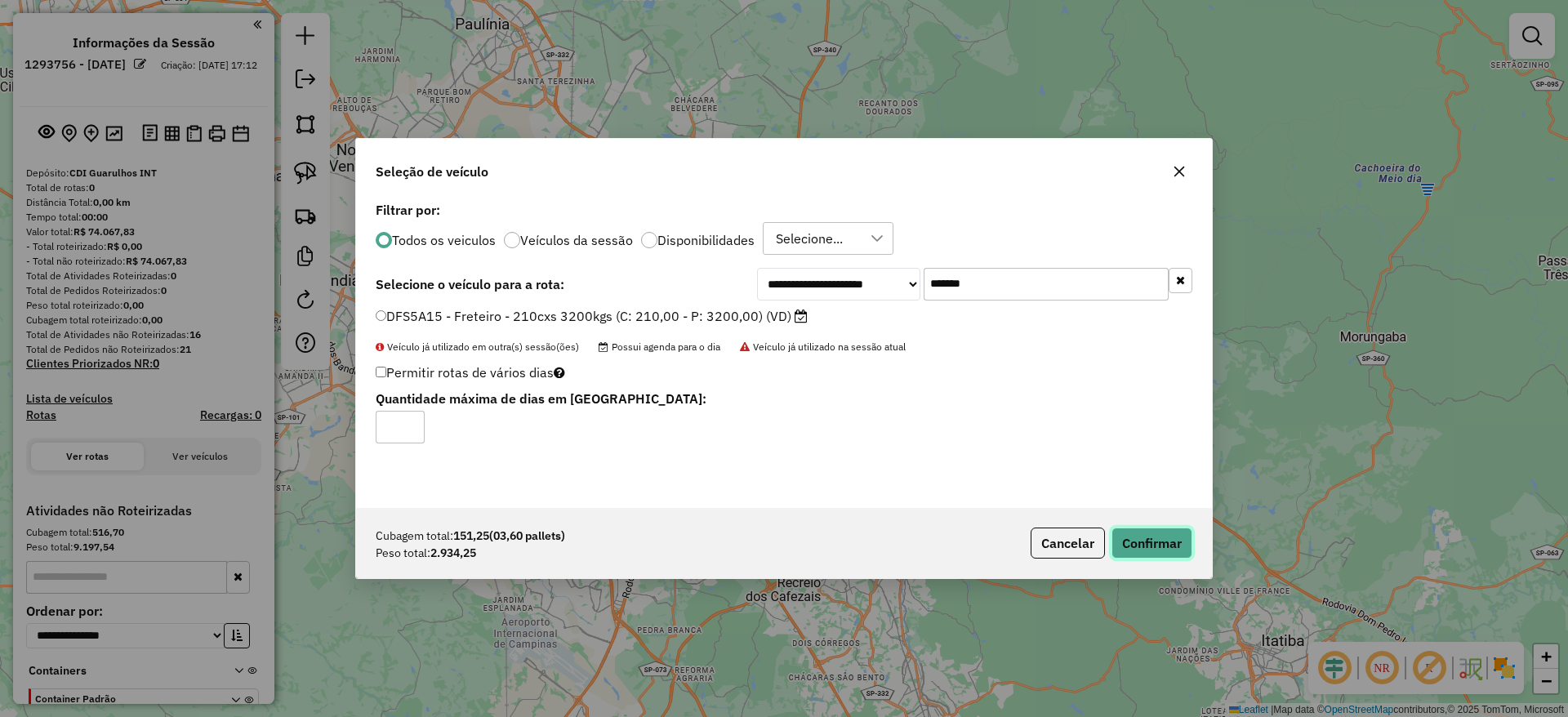
click at [1127, 528] on button "Confirmar" at bounding box center [1152, 543] width 81 height 31
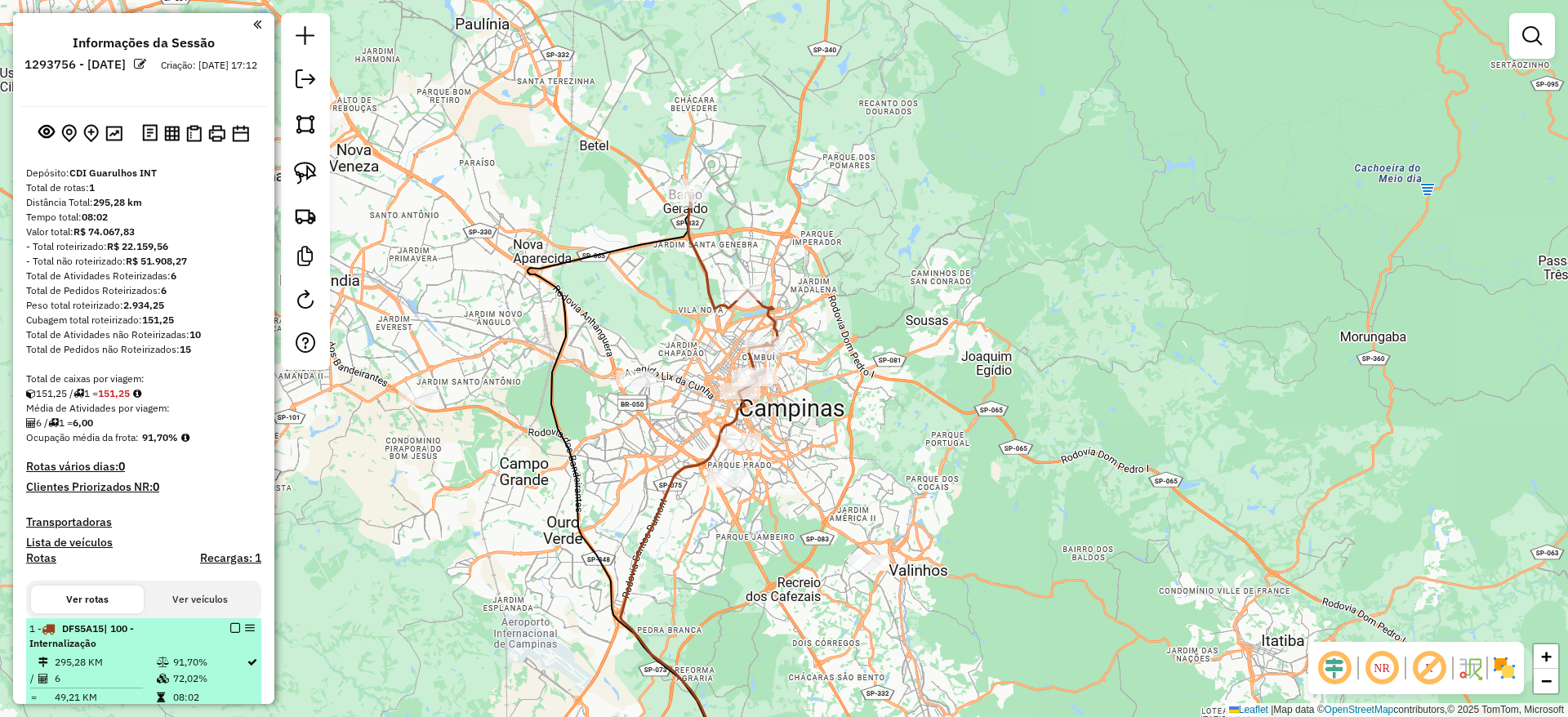
click at [230, 626] on em at bounding box center [235, 628] width 10 height 10
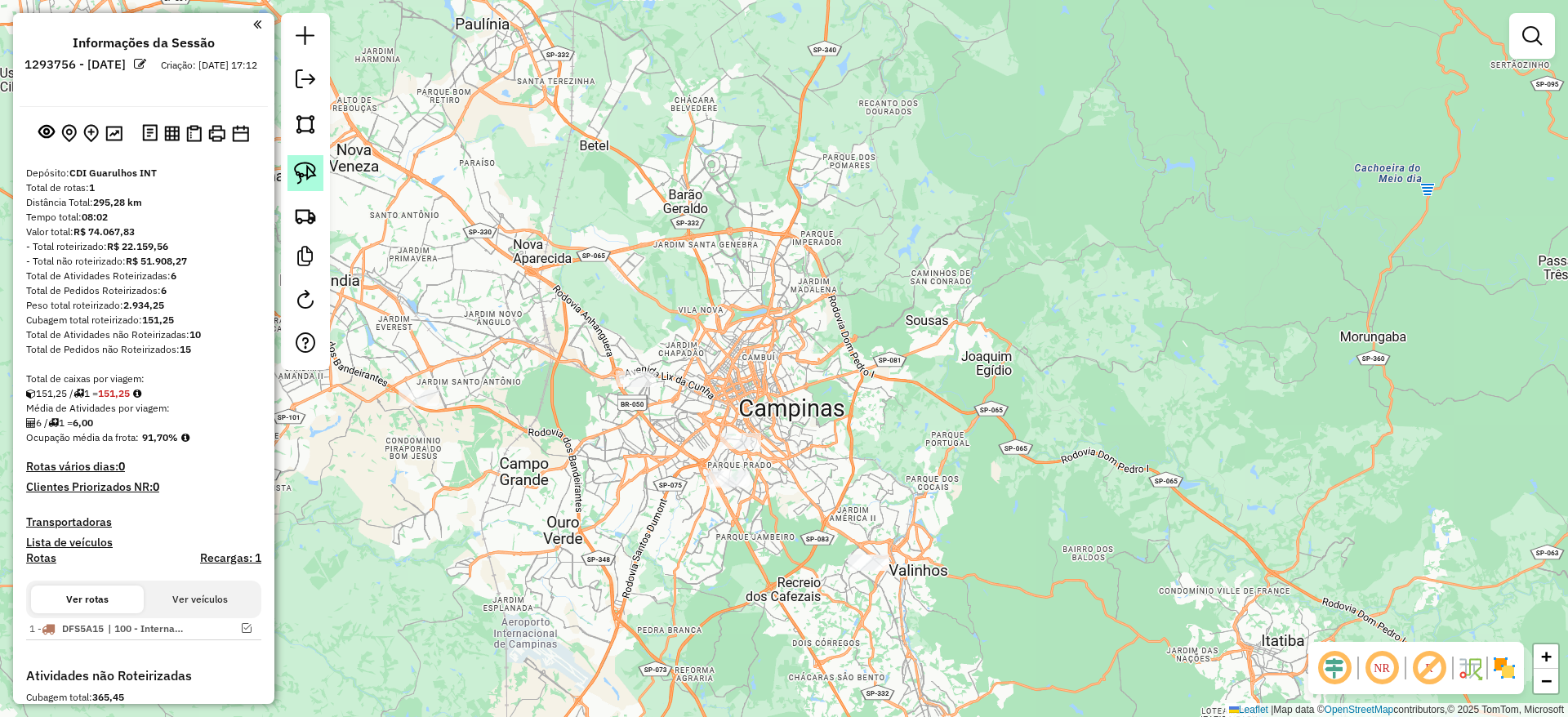
click at [299, 167] on img at bounding box center [305, 174] width 23 height 23
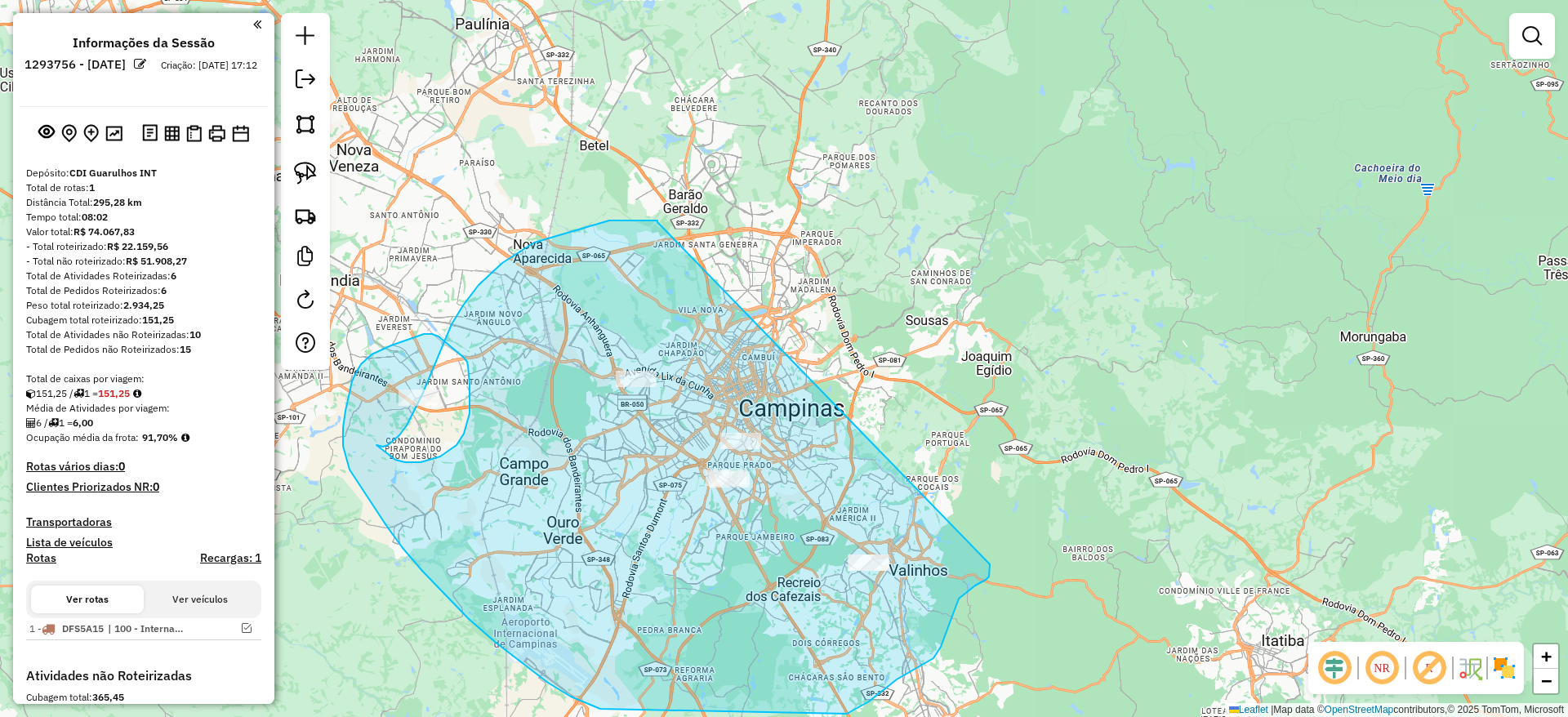
drag, startPoint x: 590, startPoint y: 227, endPoint x: 990, endPoint y: 564, distance: 523.0
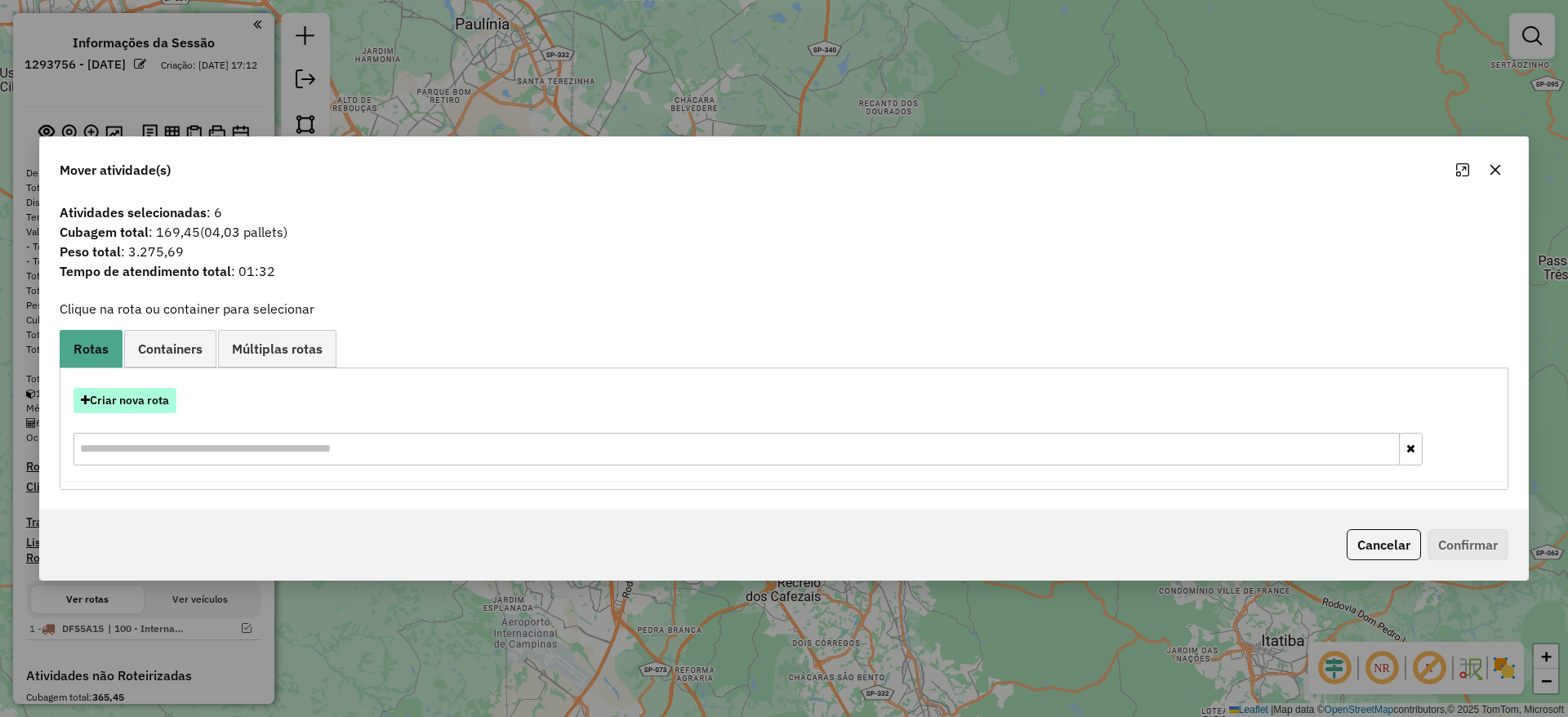
click at [112, 395] on button "Criar nova rota" at bounding box center [125, 400] width 103 height 25
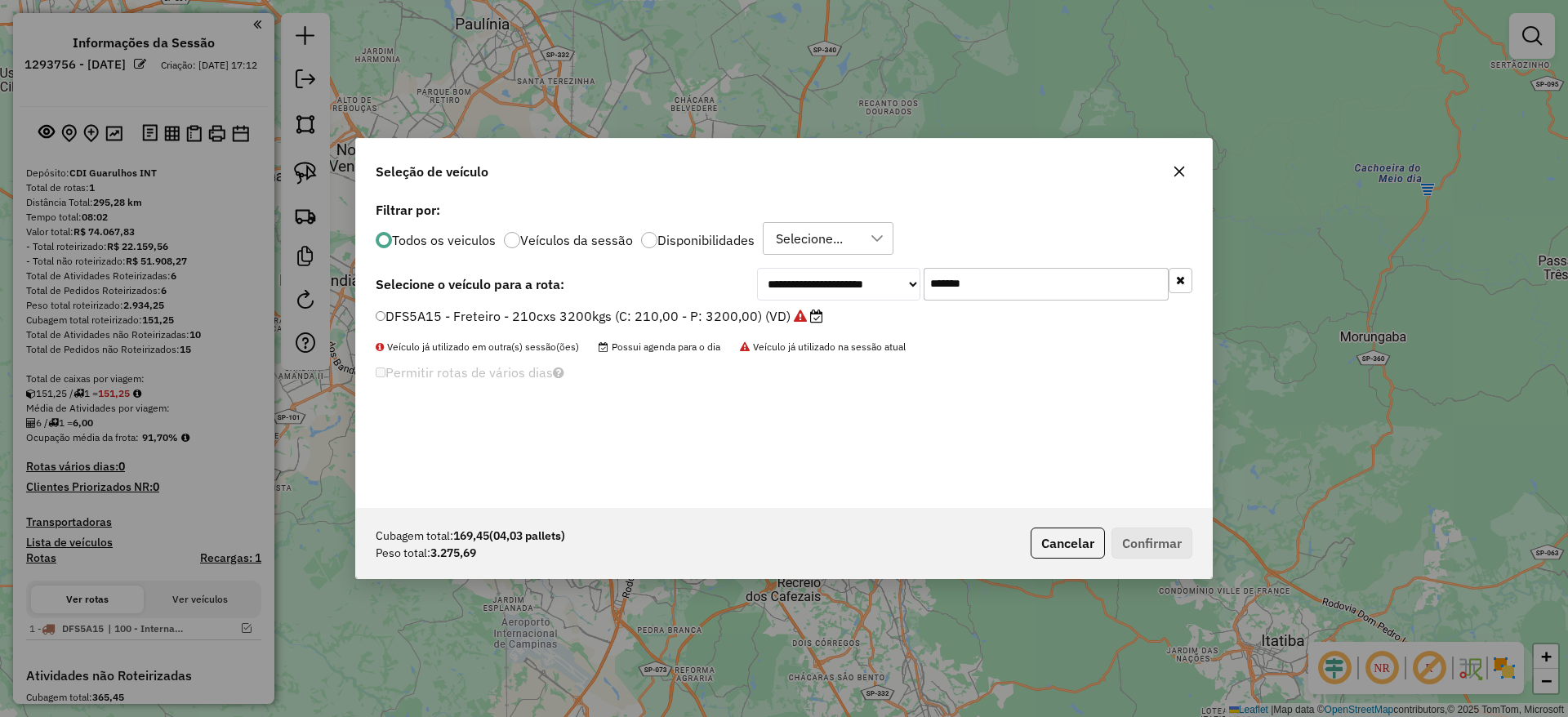
drag, startPoint x: 875, startPoint y: 280, endPoint x: 804, endPoint y: 290, distance: 71.7
click at [809, 288] on div "**********" at bounding box center [975, 284] width 436 height 33
paste input "text"
type input "*******"
click at [732, 320] on label "FCB7J04 - Freteiro - 210Cx - 3400Kg (C: 210,00 - P: 3400,00) (VD)" at bounding box center [590, 316] width 429 height 19
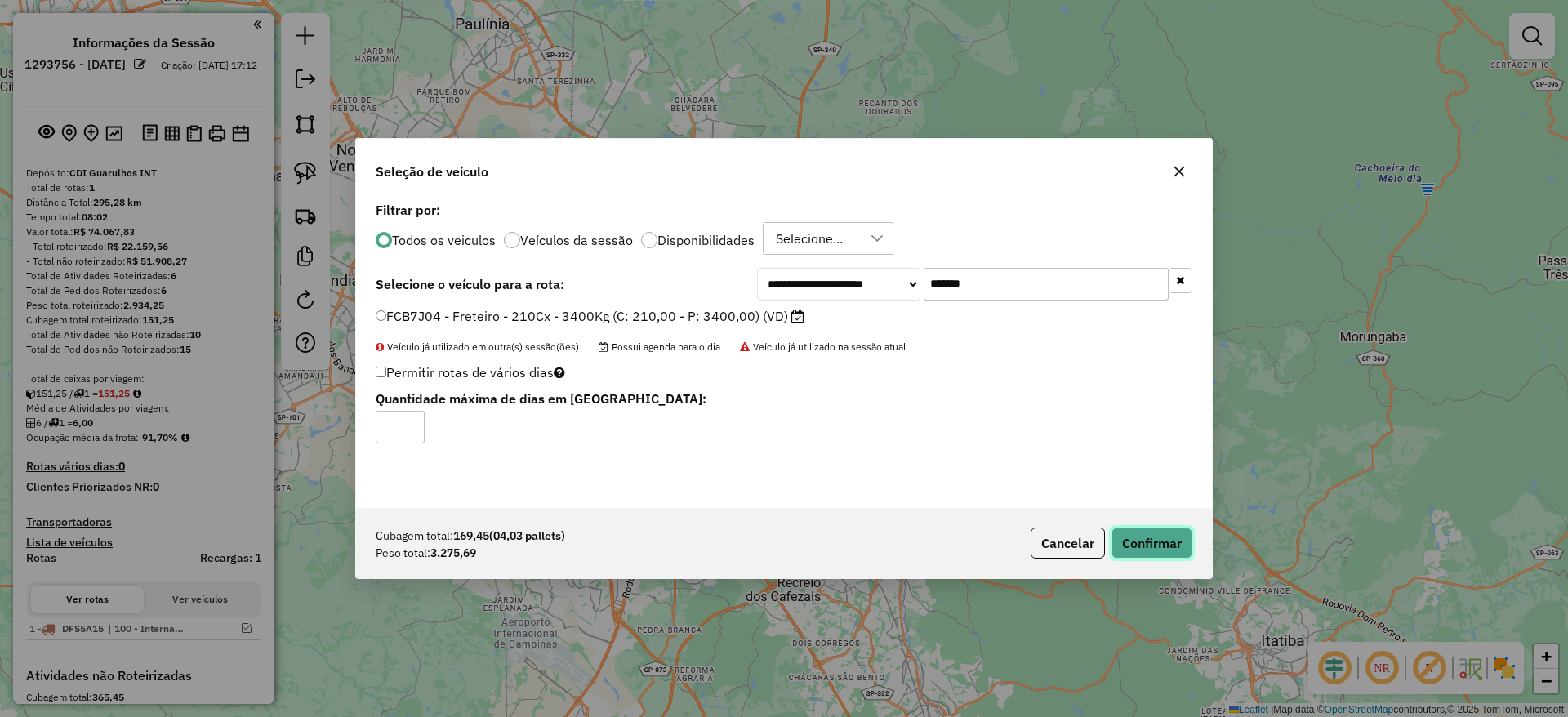
click at [1157, 549] on button "Confirmar" at bounding box center [1152, 543] width 81 height 31
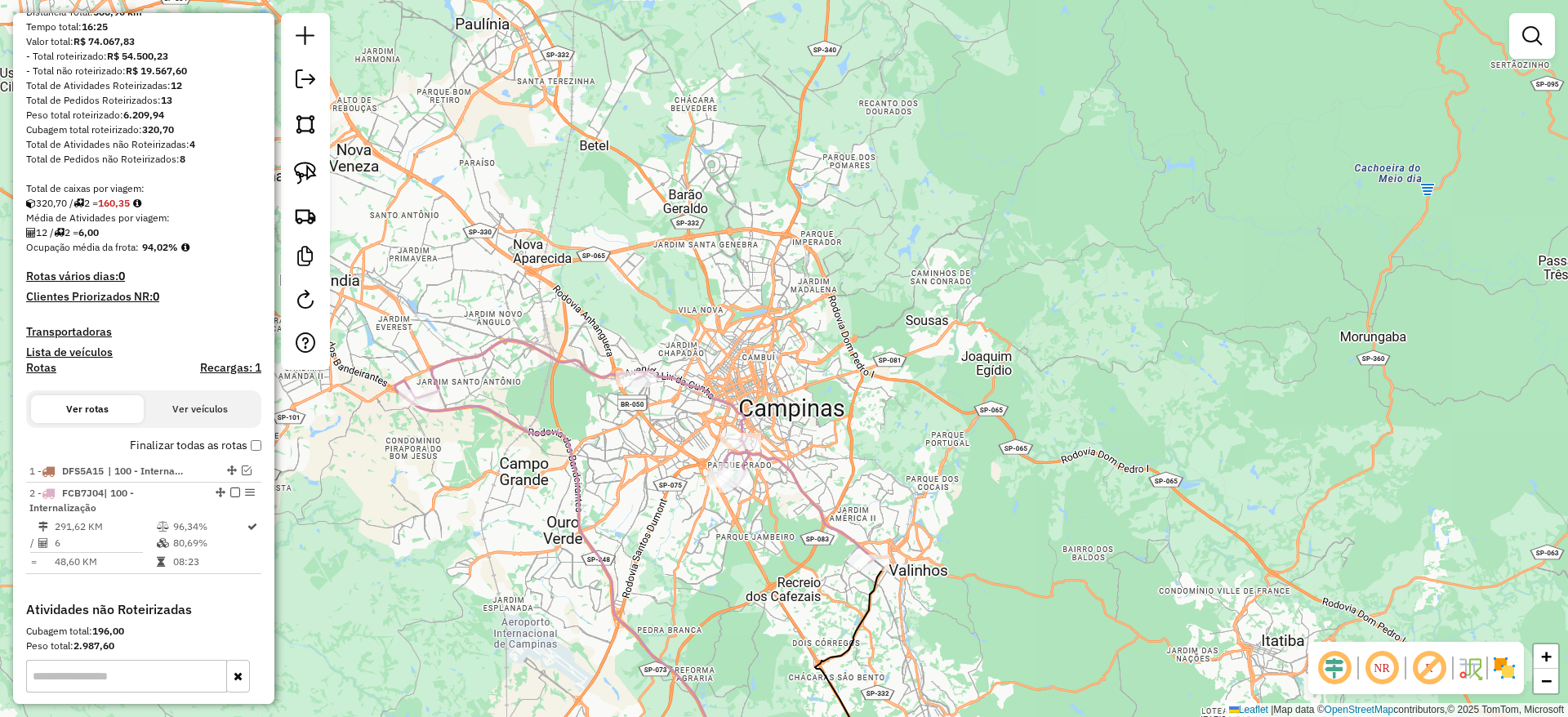
scroll to position [426, 0]
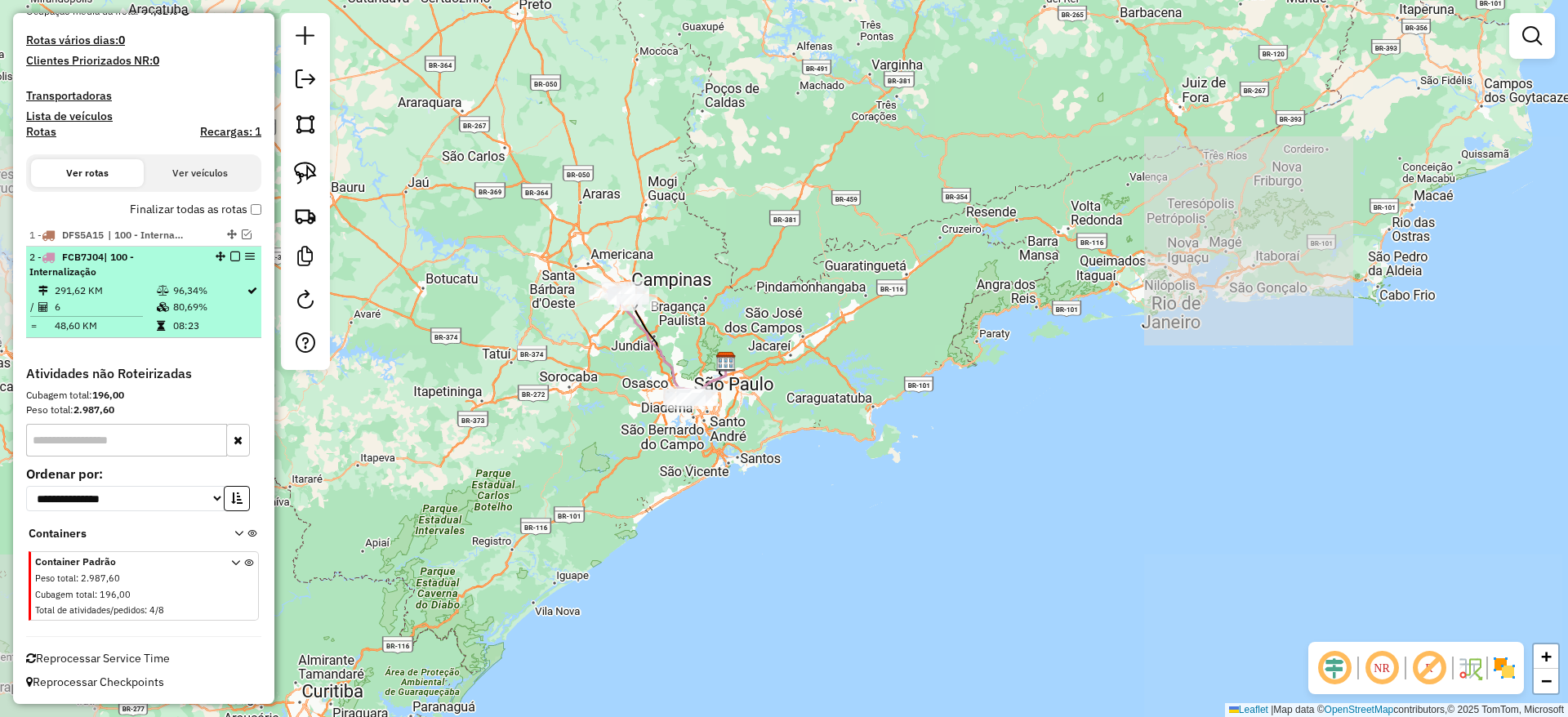
click at [231, 255] on em at bounding box center [235, 256] width 10 height 10
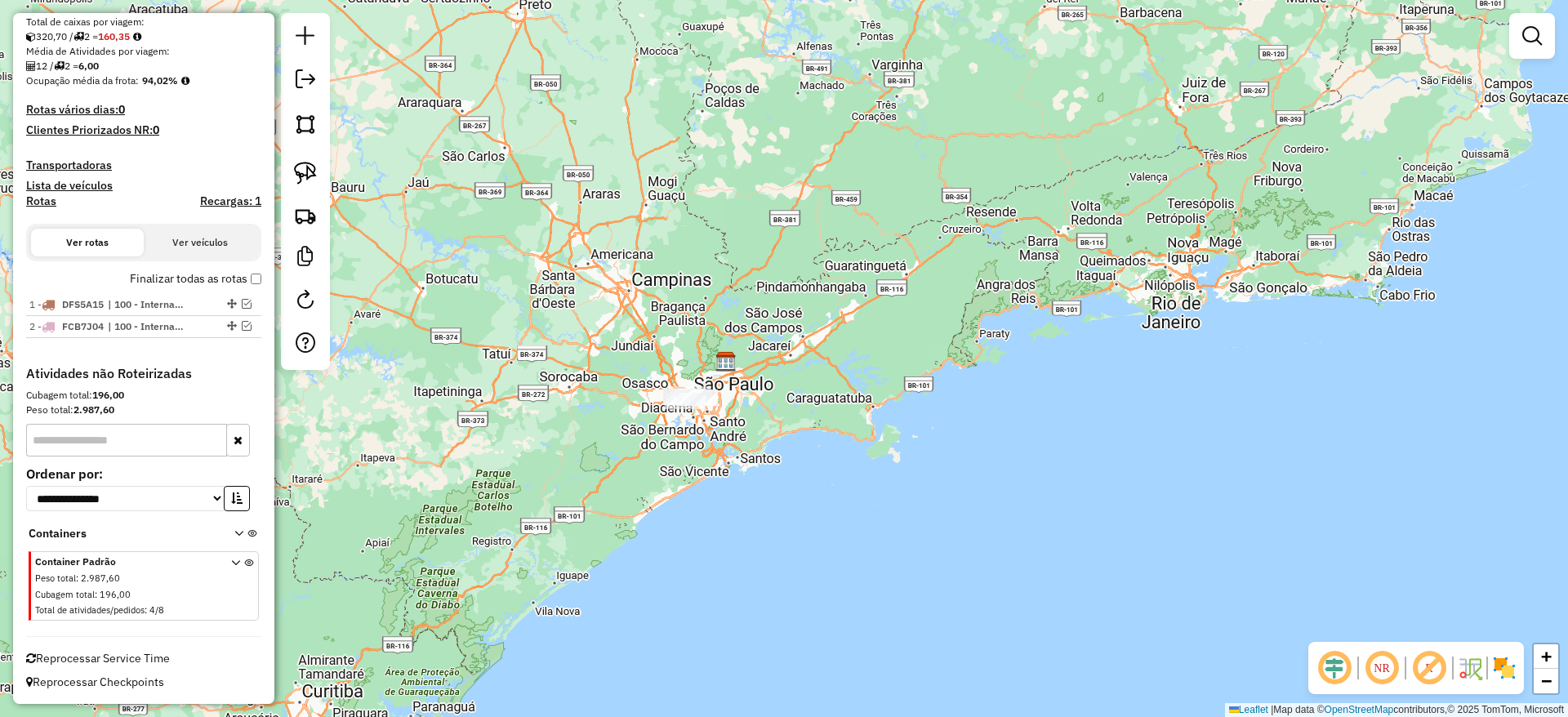
scroll to position [357, 0]
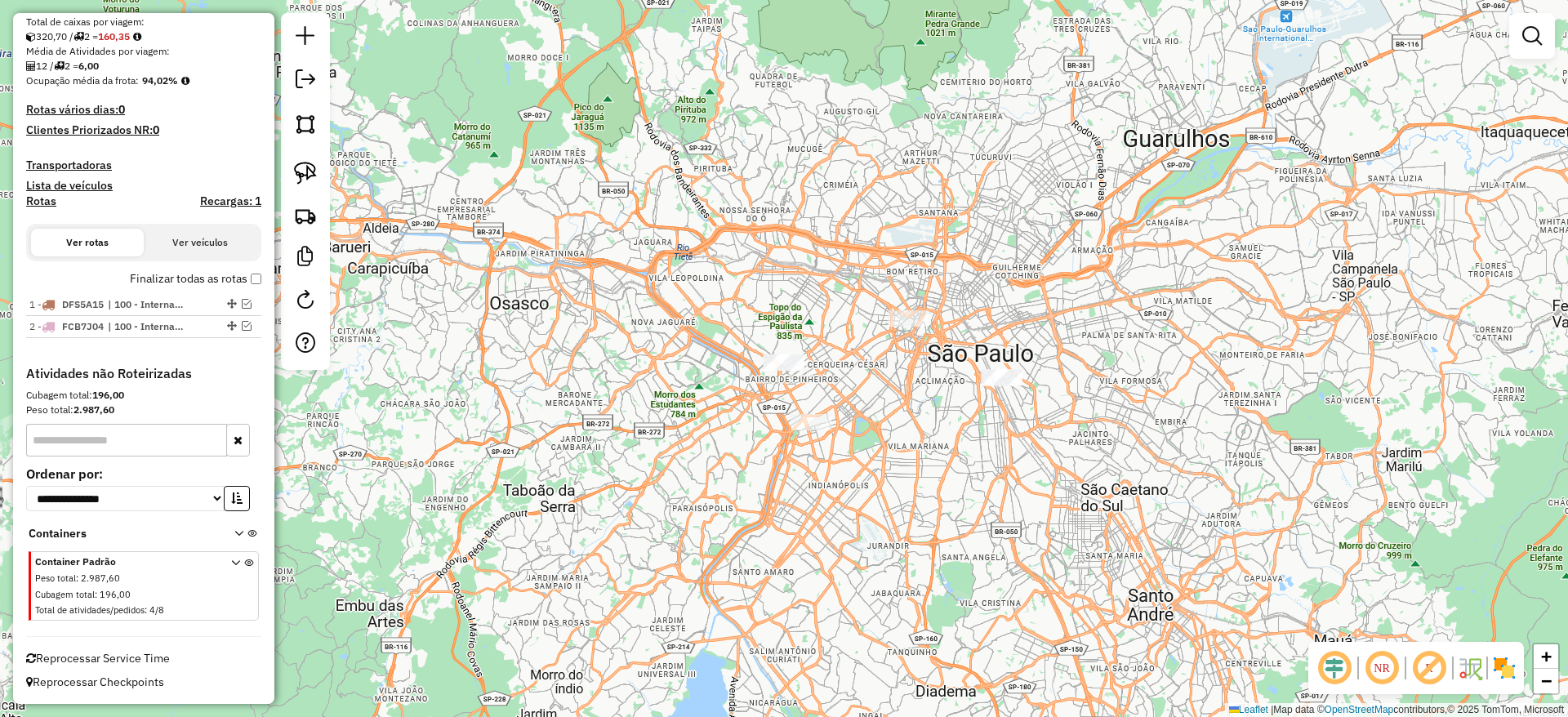
drag, startPoint x: 312, startPoint y: 161, endPoint x: 516, endPoint y: 267, distance: 229.9
click at [312, 159] on link at bounding box center [305, 173] width 36 height 36
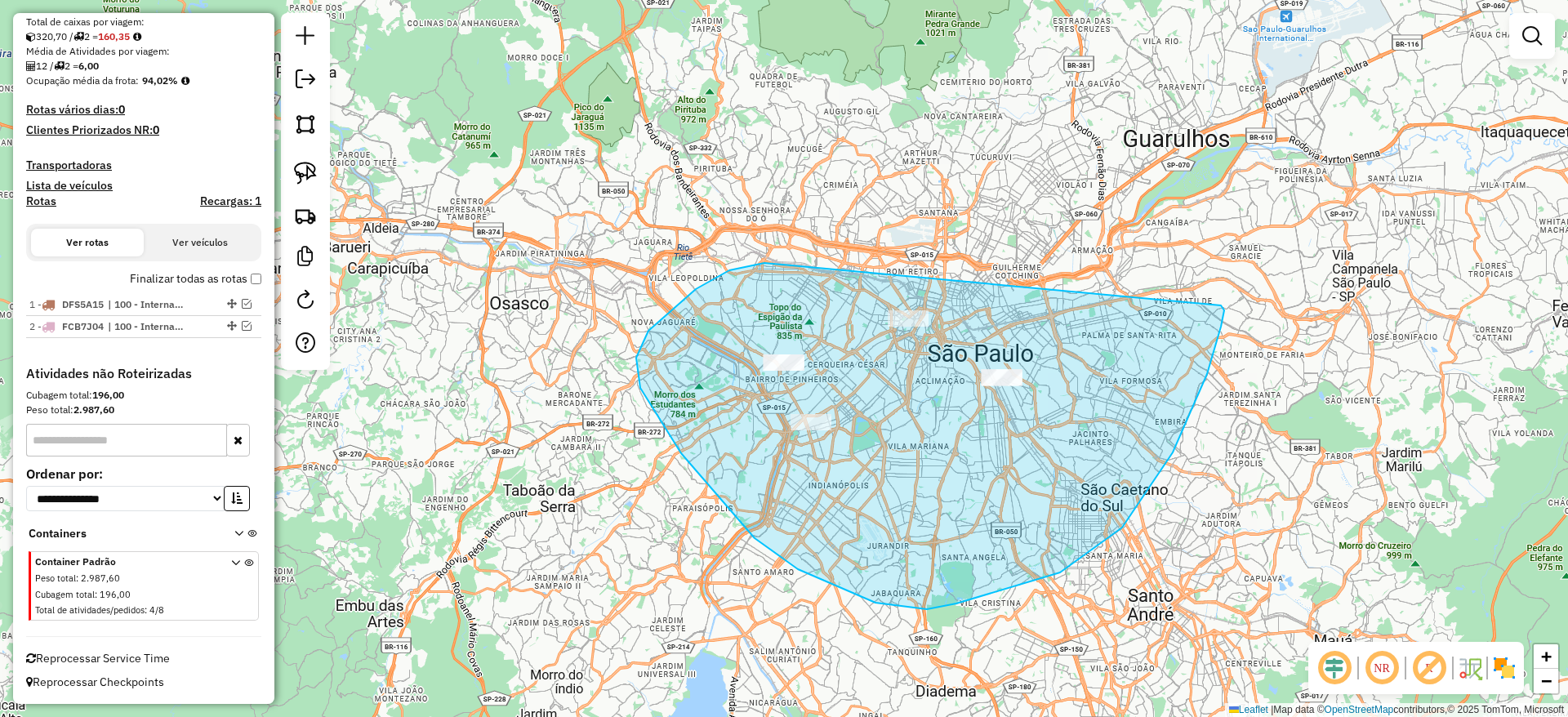
drag, startPoint x: 636, startPoint y: 358, endPoint x: 1215, endPoint y: 300, distance: 581.9
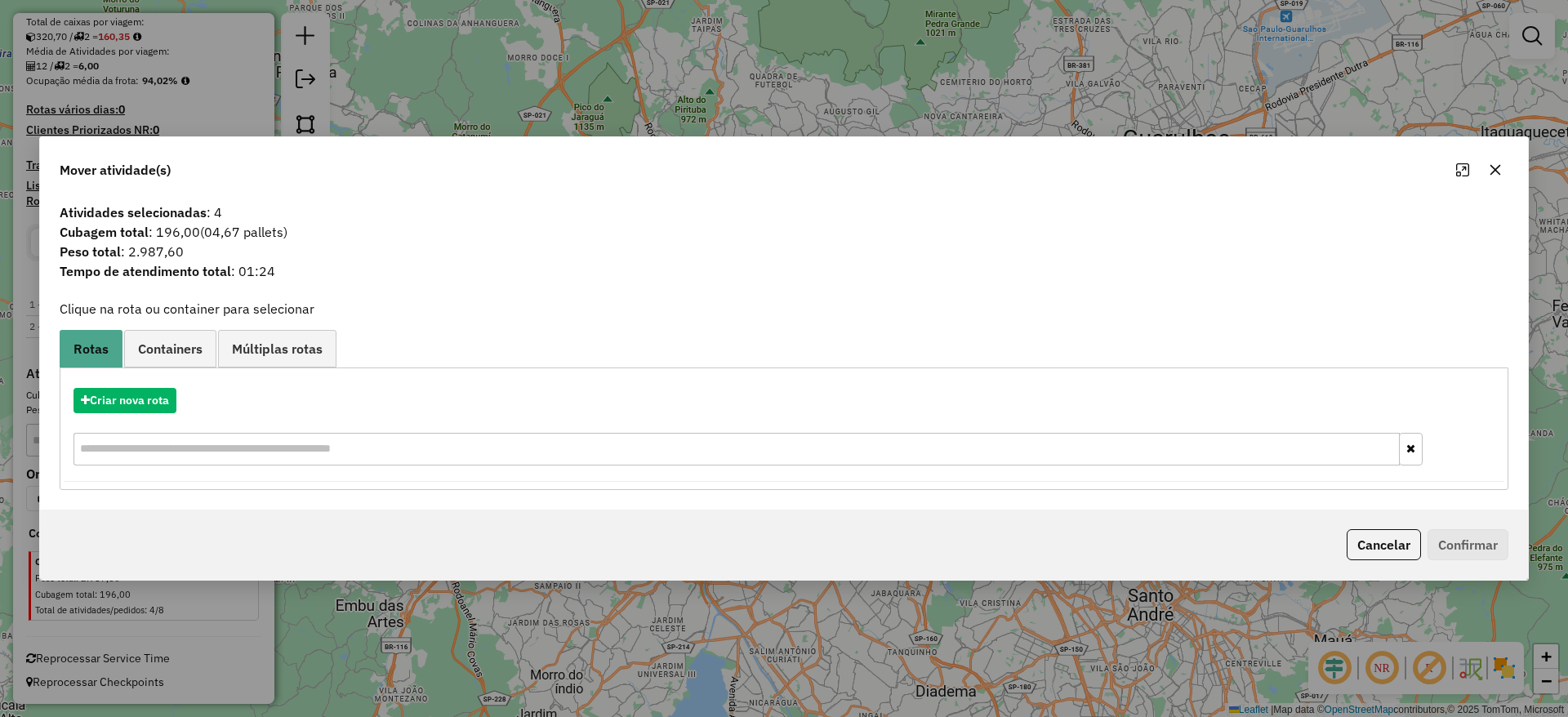
click at [135, 377] on div "Criar nova rota" at bounding box center [784, 429] width 1441 height 107
click at [150, 393] on button "Criar nova rota" at bounding box center [125, 400] width 103 height 25
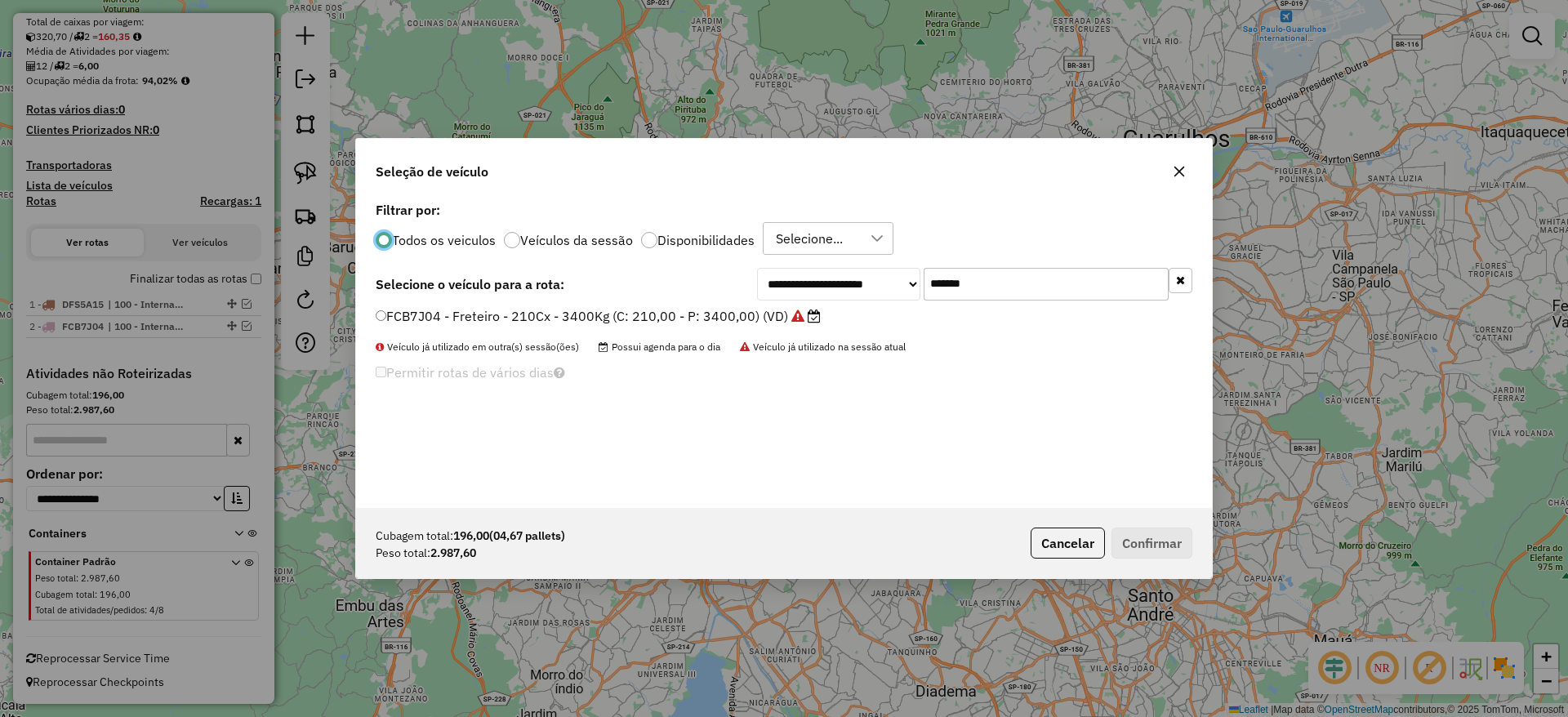
scroll to position [9, 5]
drag, startPoint x: 929, startPoint y: 271, endPoint x: 637, endPoint y: 289, distance: 292.6
click at [660, 277] on div "**********" at bounding box center [784, 284] width 817 height 33
paste input "text"
type input "*******"
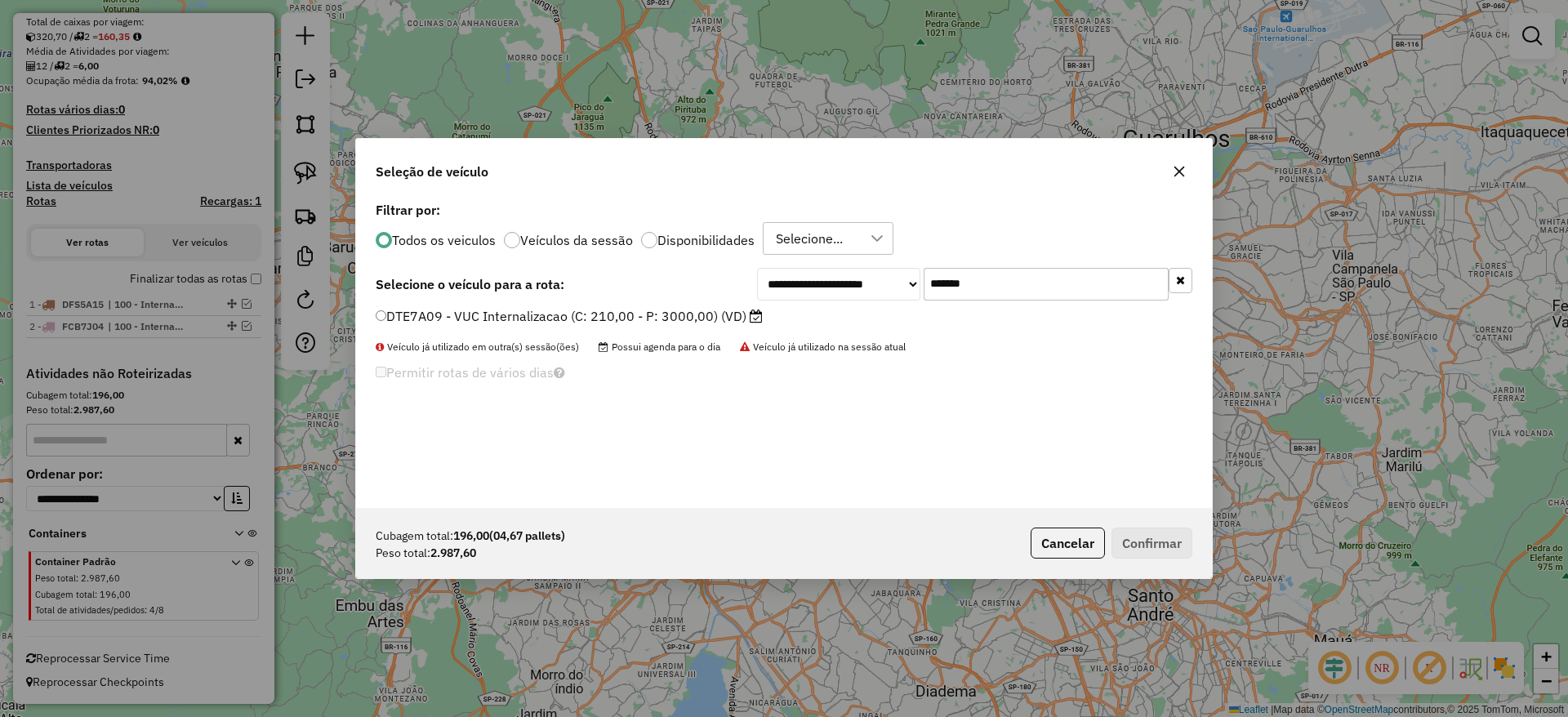
click at [590, 318] on label "DTE7A09 - VUC Internalizacao (C: 210,00 - P: 3000,00) (VD)" at bounding box center [569, 316] width 387 height 19
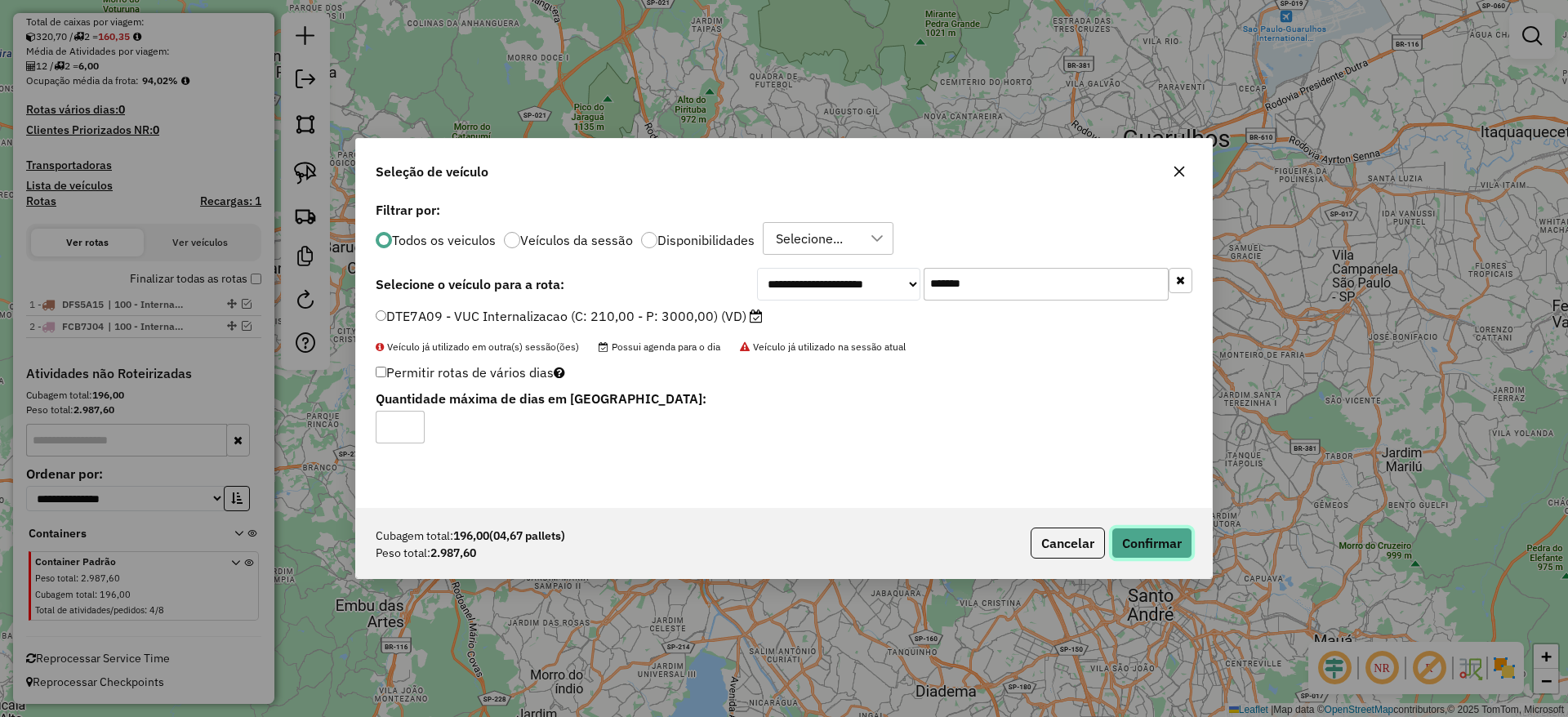
click at [1151, 558] on button "Confirmar" at bounding box center [1152, 543] width 81 height 31
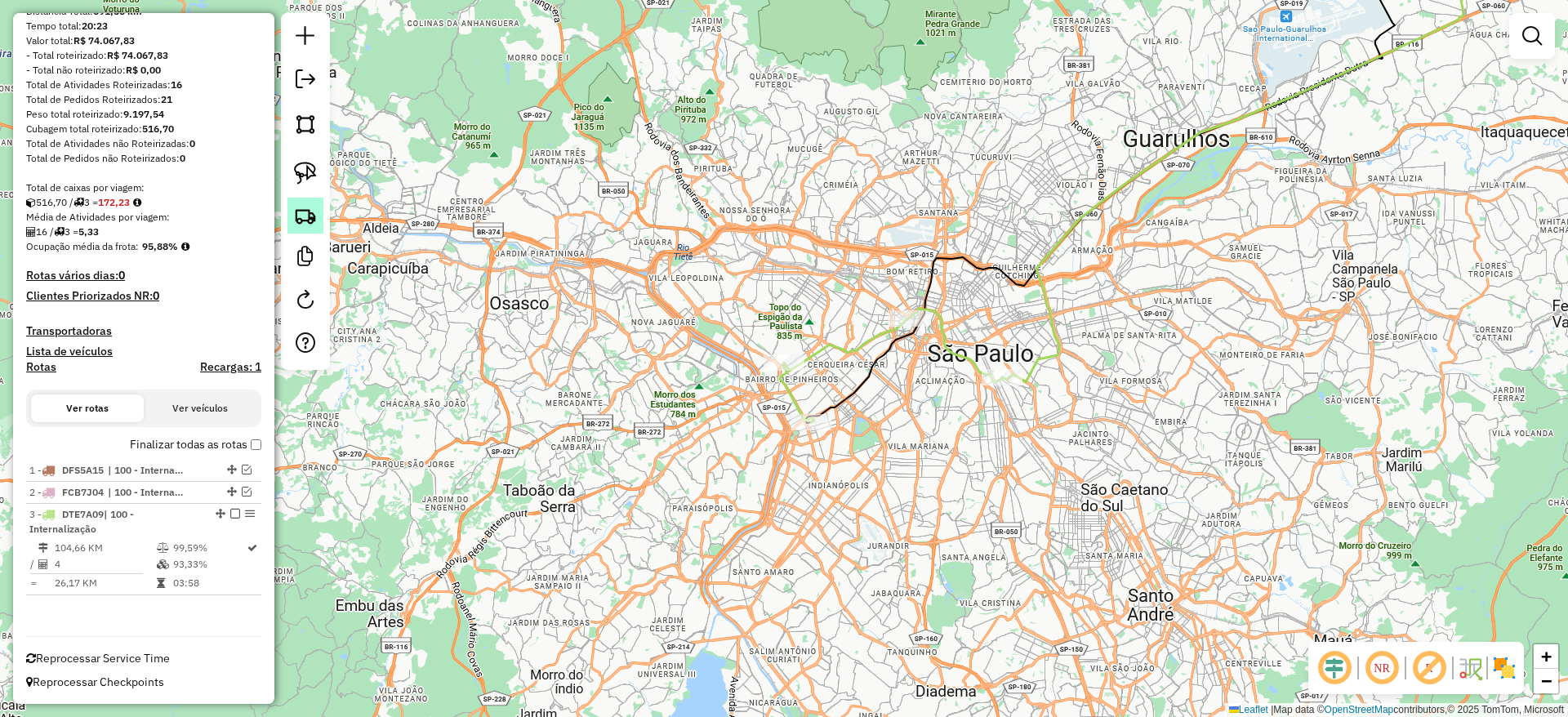
scroll to position [122, 0]
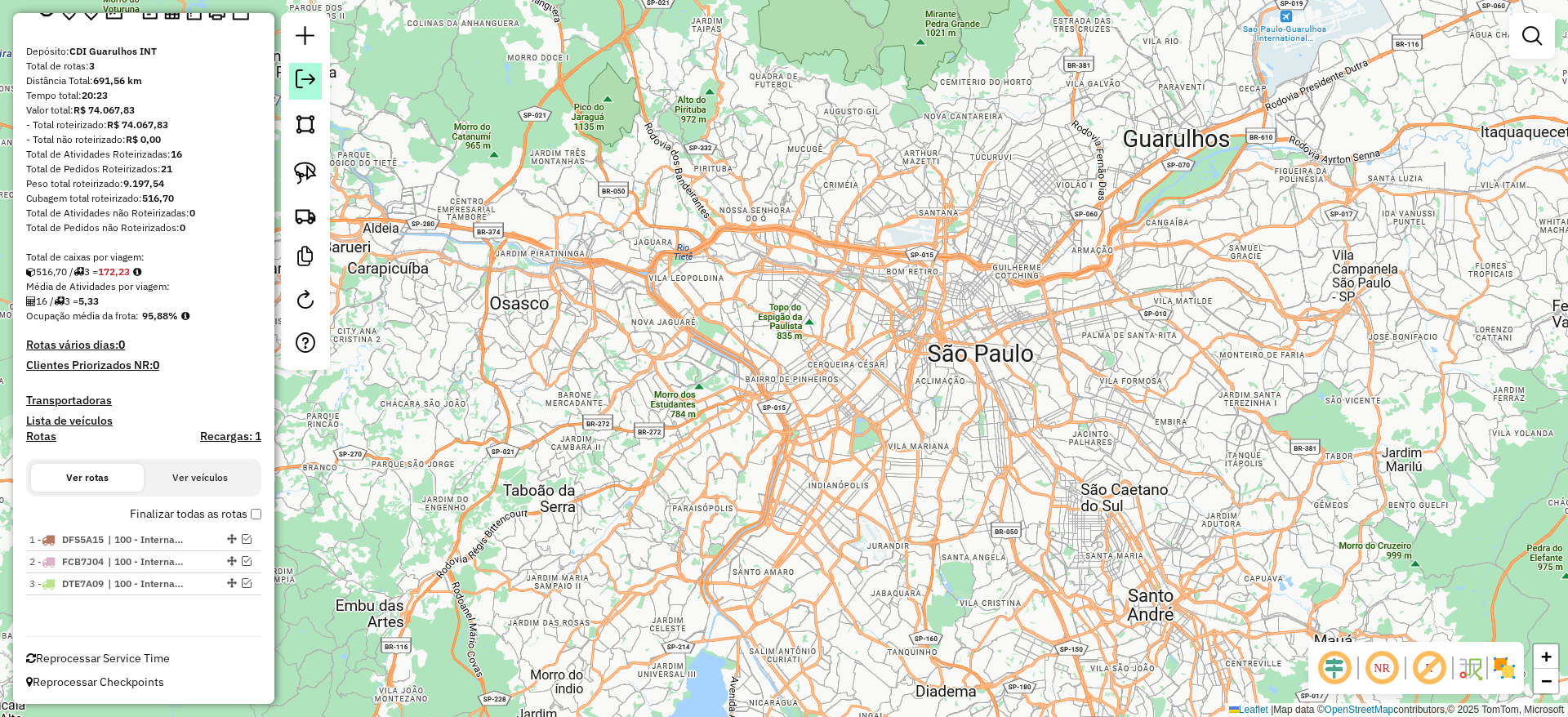
click at [306, 75] on em at bounding box center [305, 79] width 19 height 19
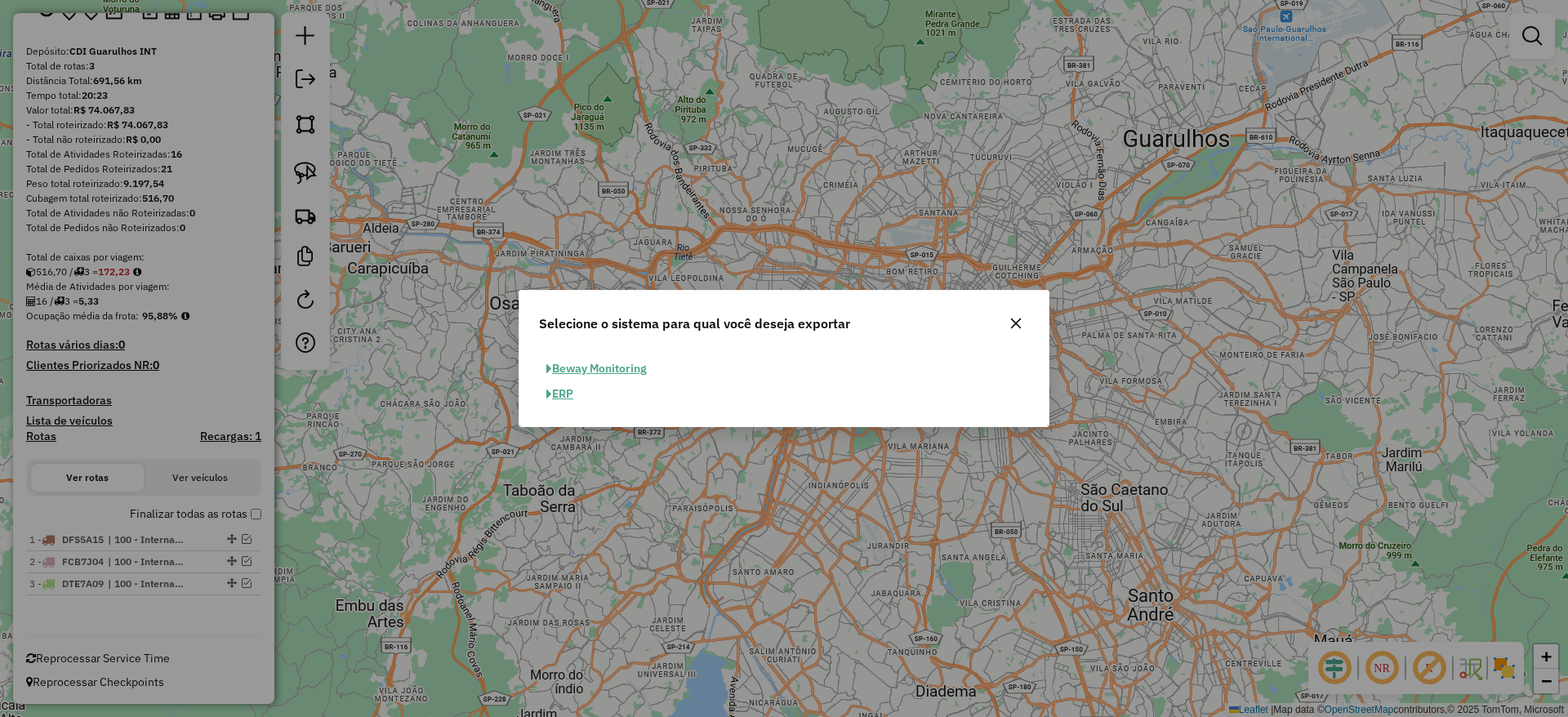
click at [568, 392] on button "ERP" at bounding box center [559, 394] width 41 height 25
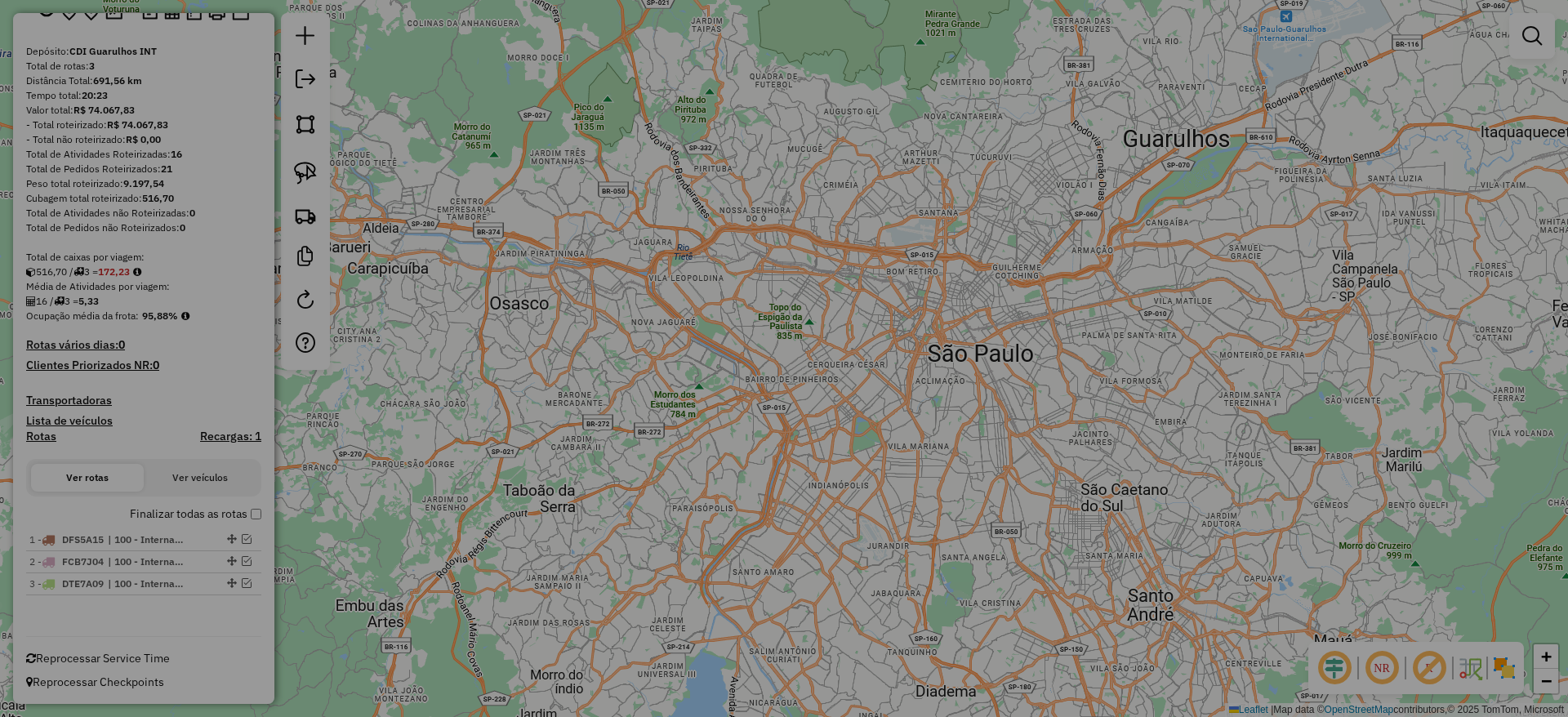
select select "**"
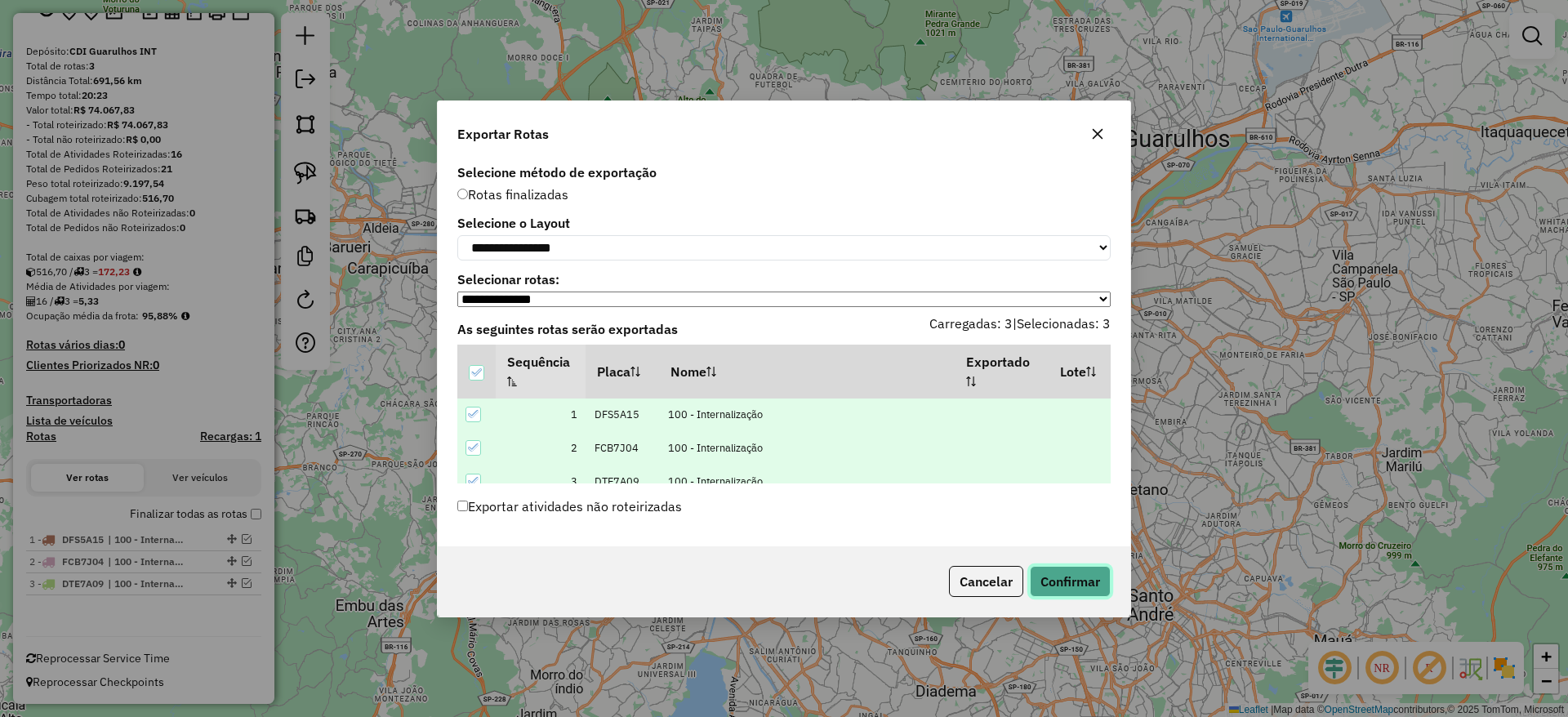
click at [1057, 580] on button "Confirmar" at bounding box center [1070, 582] width 81 height 31
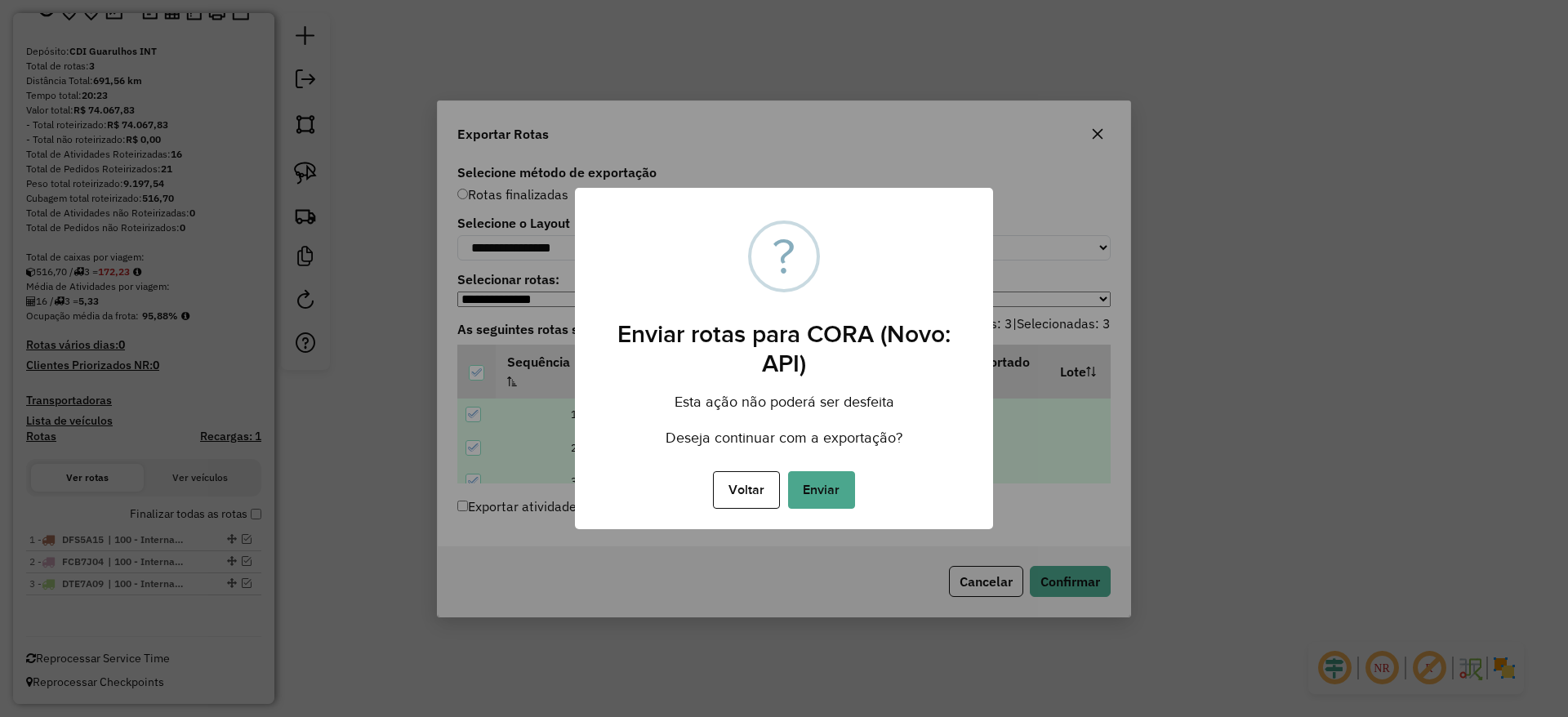
click at [822, 501] on button "Enviar" at bounding box center [821, 490] width 67 height 37
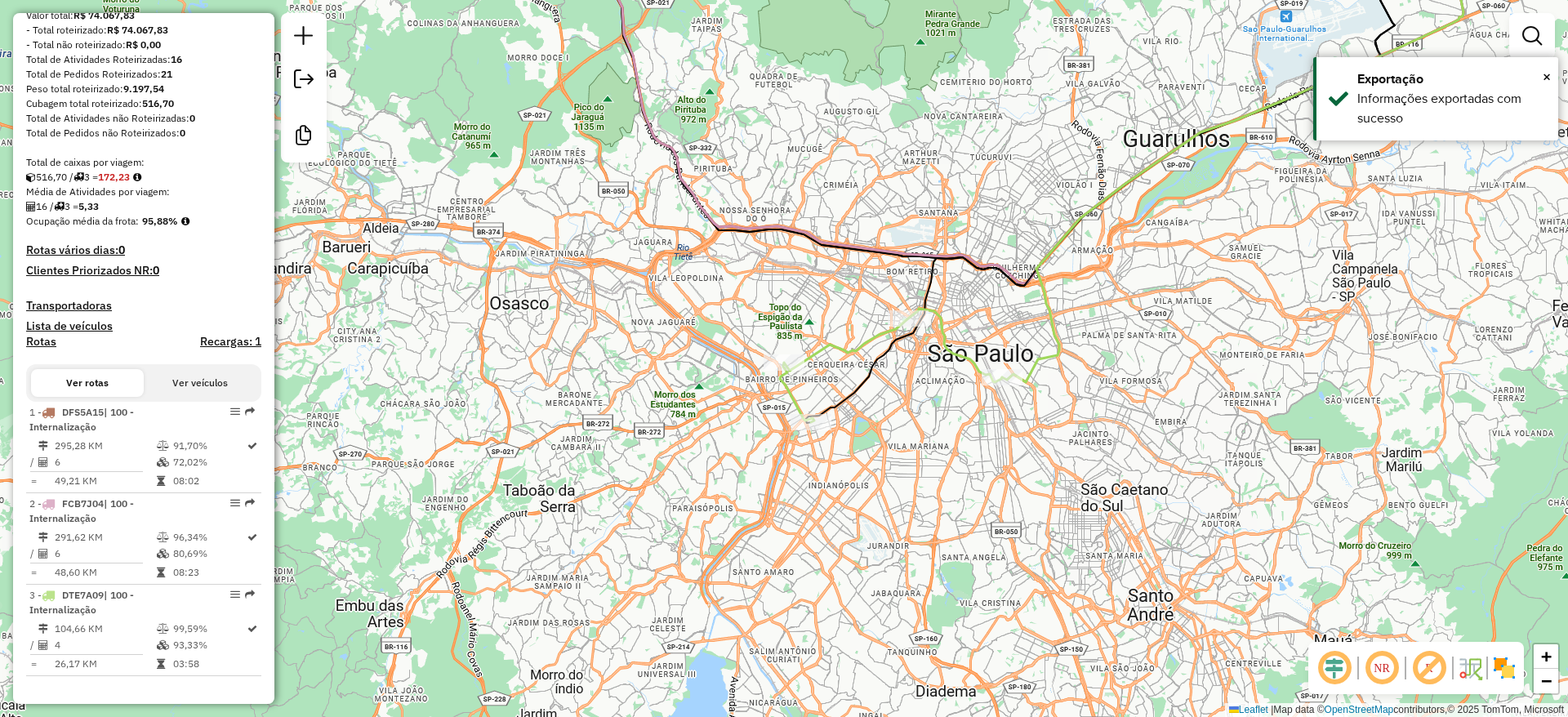
scroll to position [0, 0]
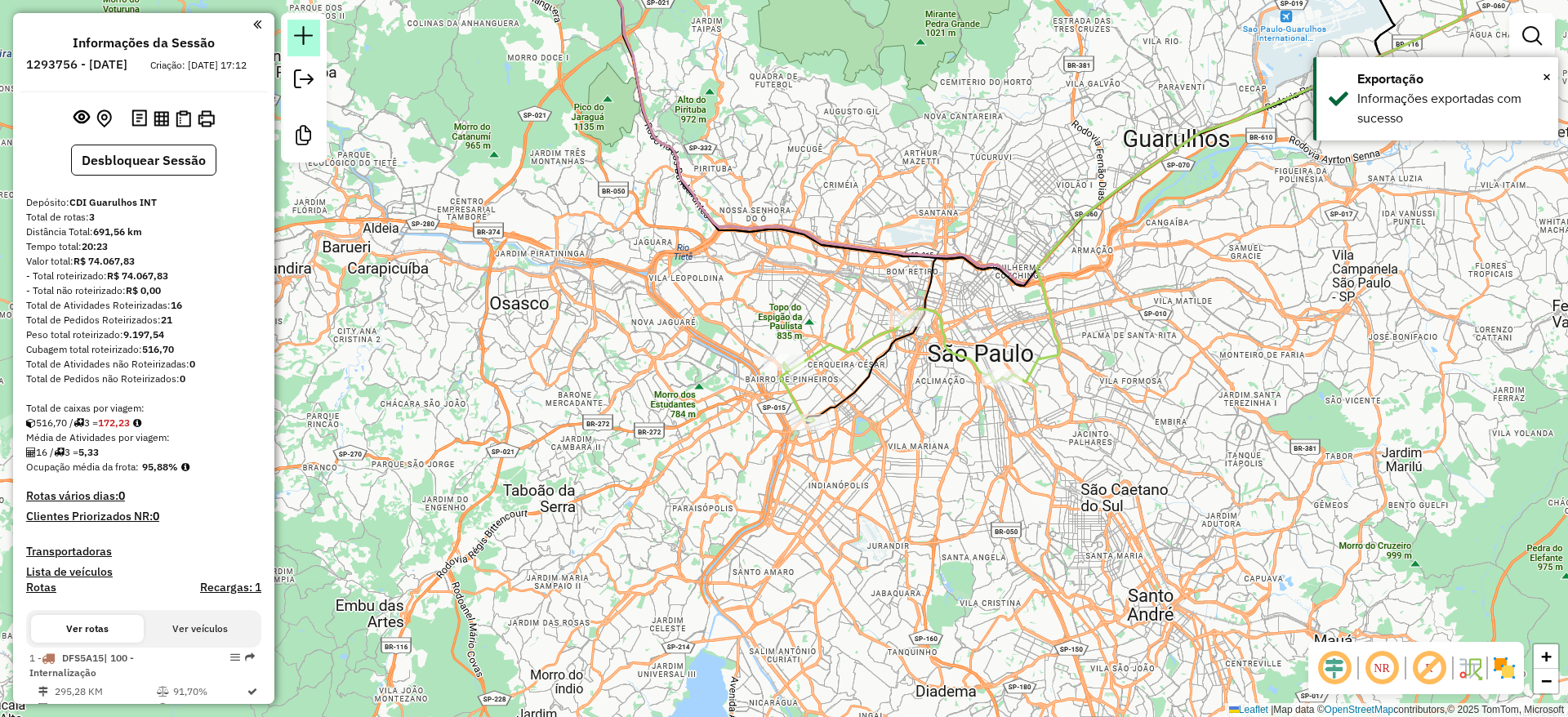
click at [303, 41] on em at bounding box center [303, 36] width 19 height 19
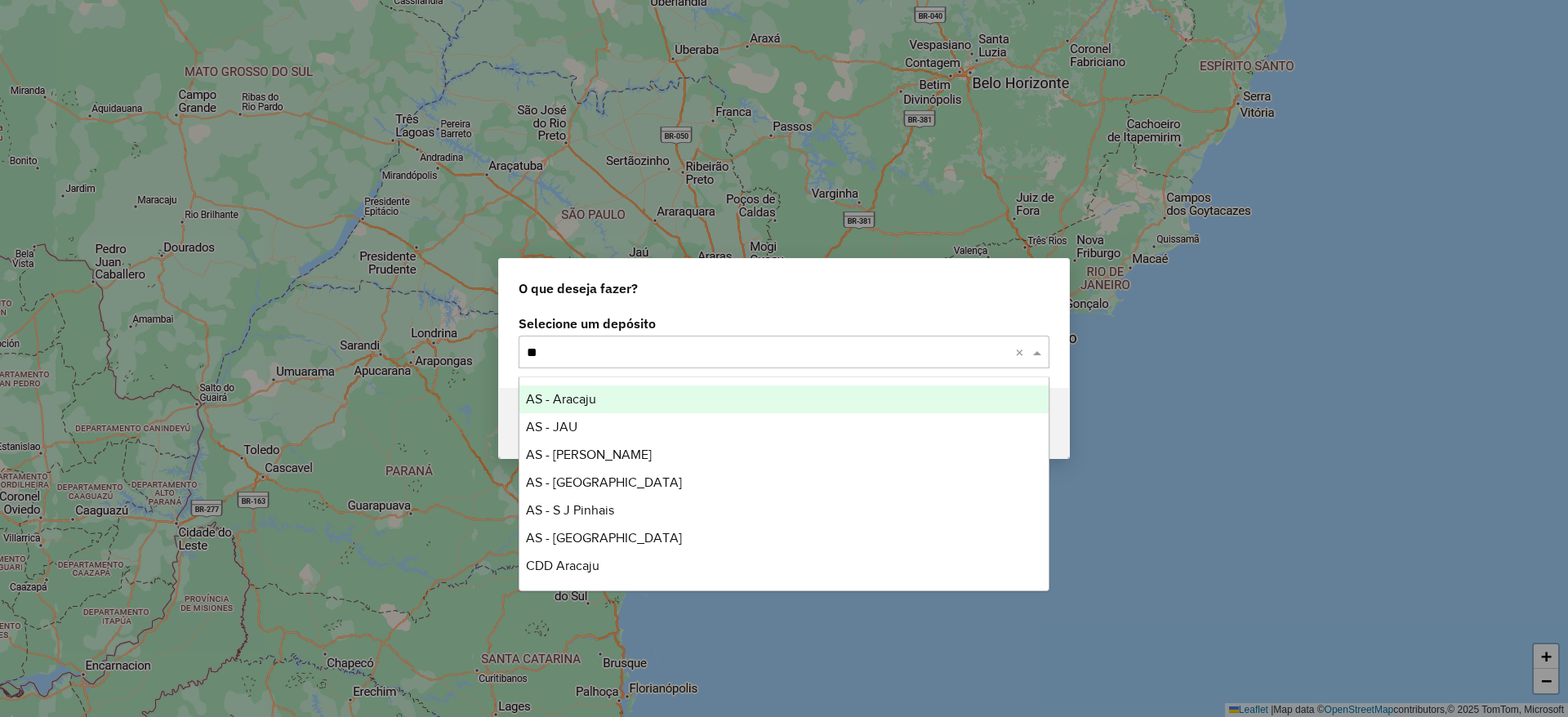
type input "***"
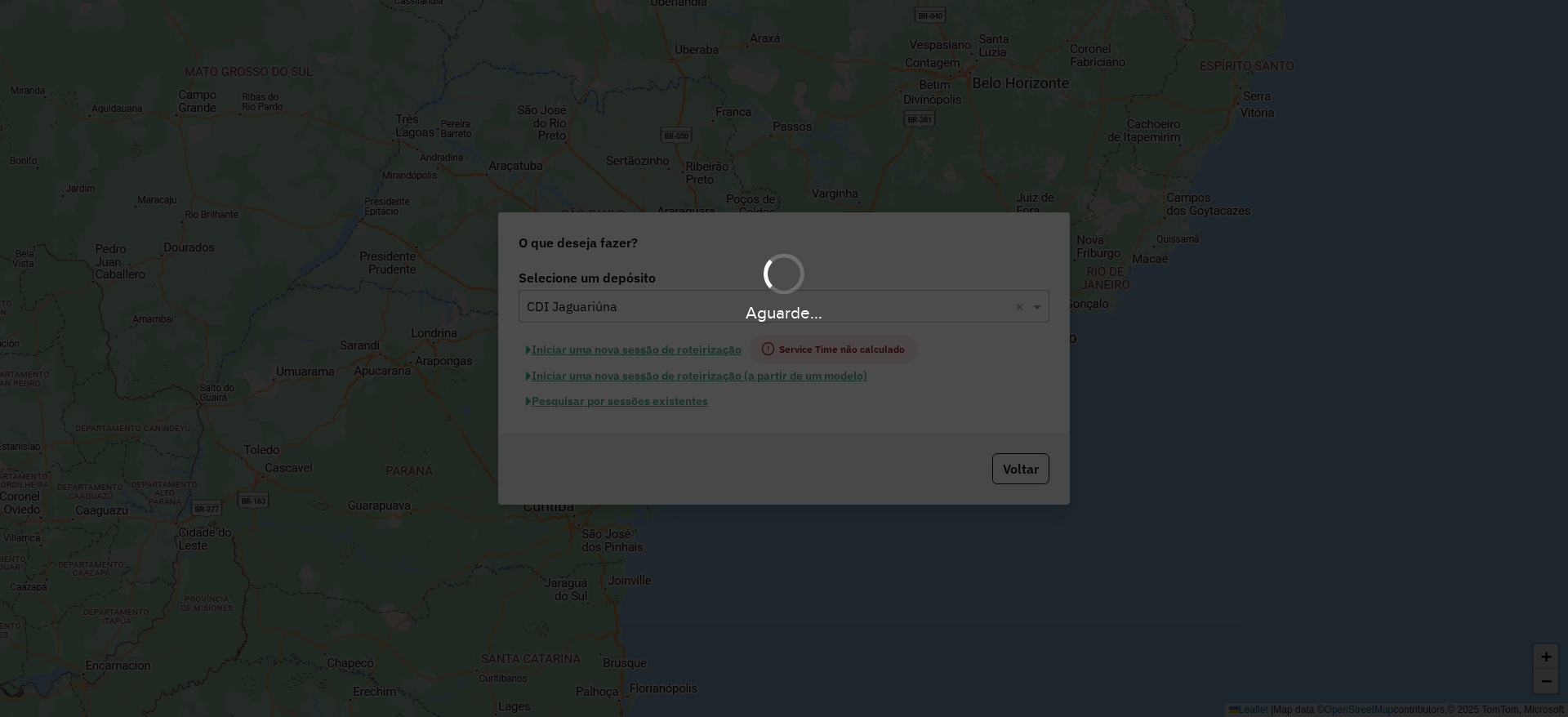
click at [647, 345] on div "Aguarde..." at bounding box center [784, 358] width 1568 height 717
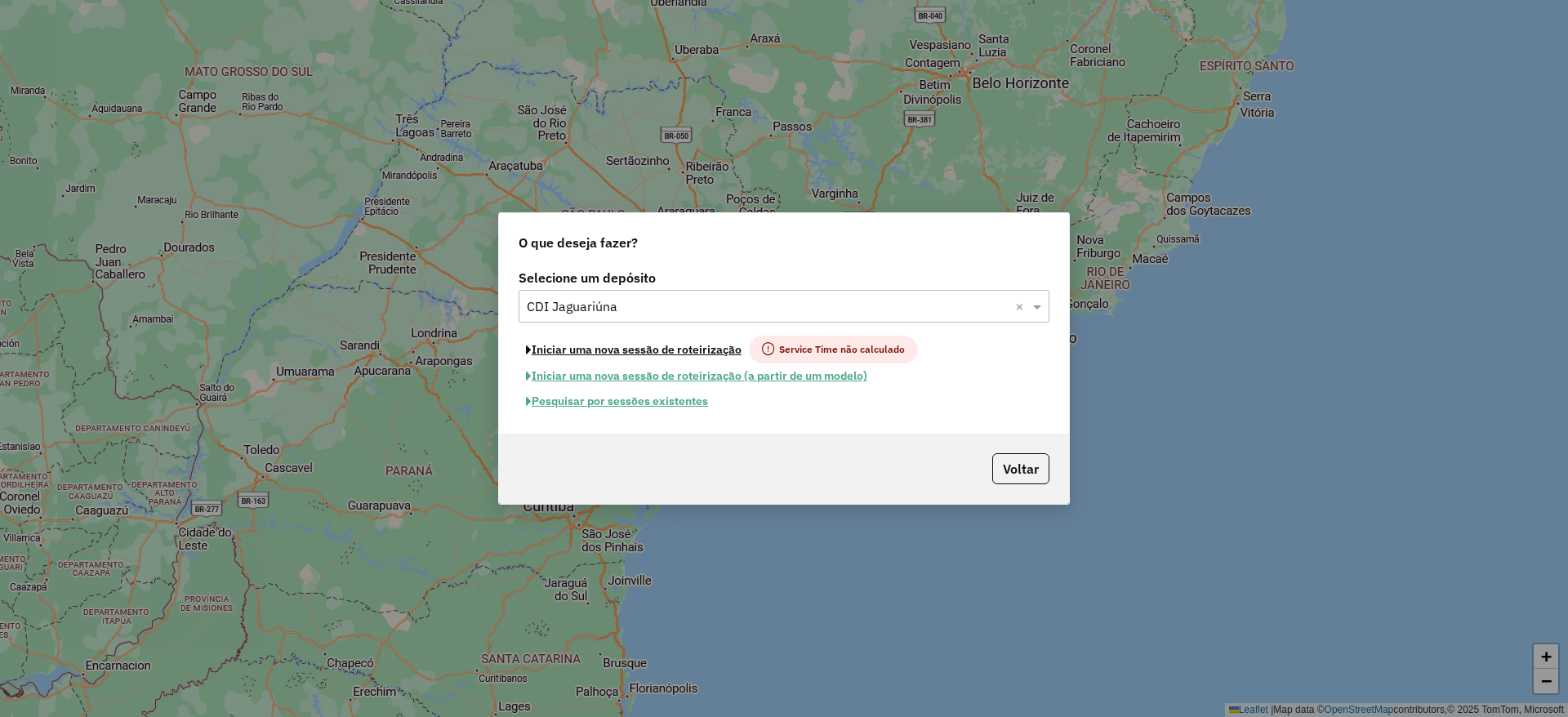
click at [647, 345] on button "Iniciar uma nova sessão de roteirização" at bounding box center [634, 349] width 230 height 28
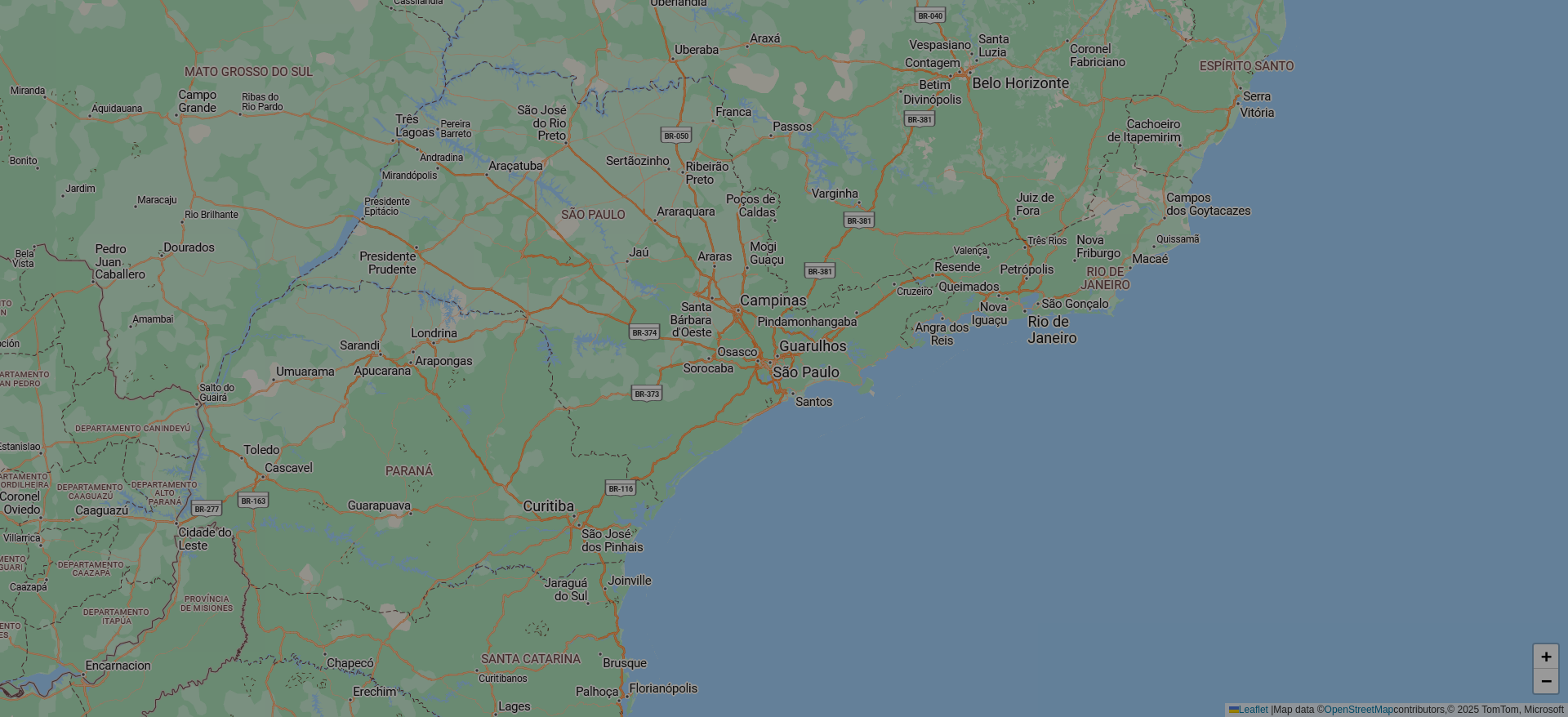
select select "*"
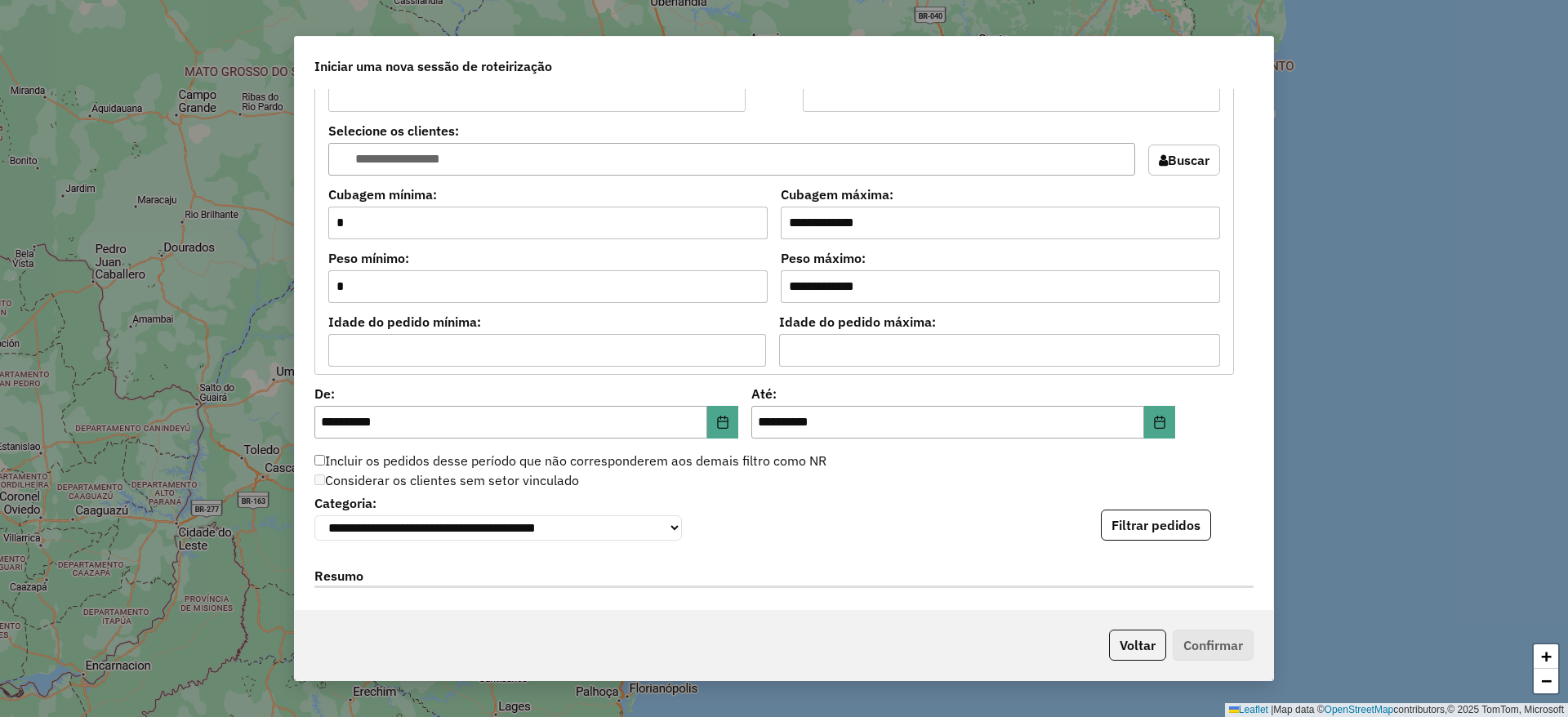
scroll to position [1470, 0]
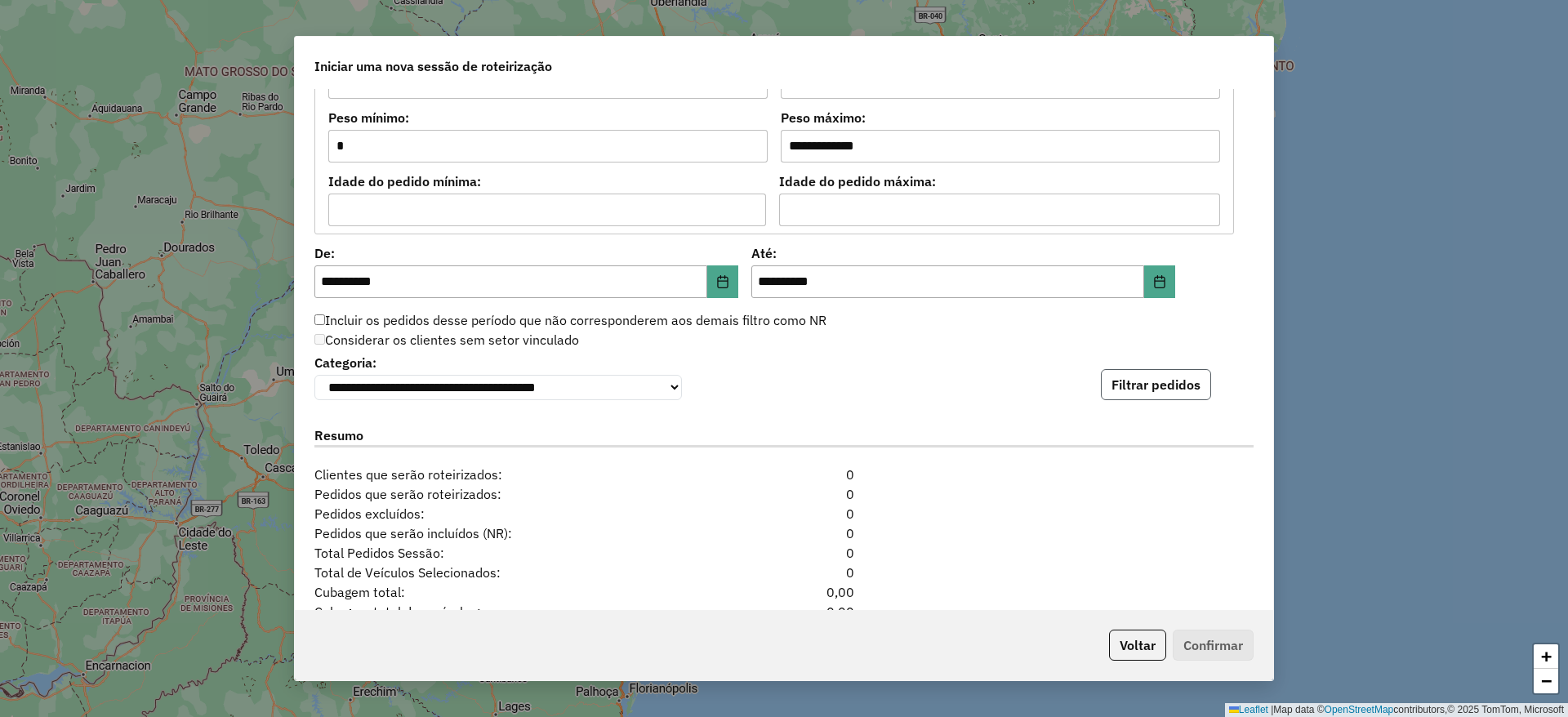
click at [1185, 394] on button "Filtrar pedidos" at bounding box center [1155, 385] width 110 height 31
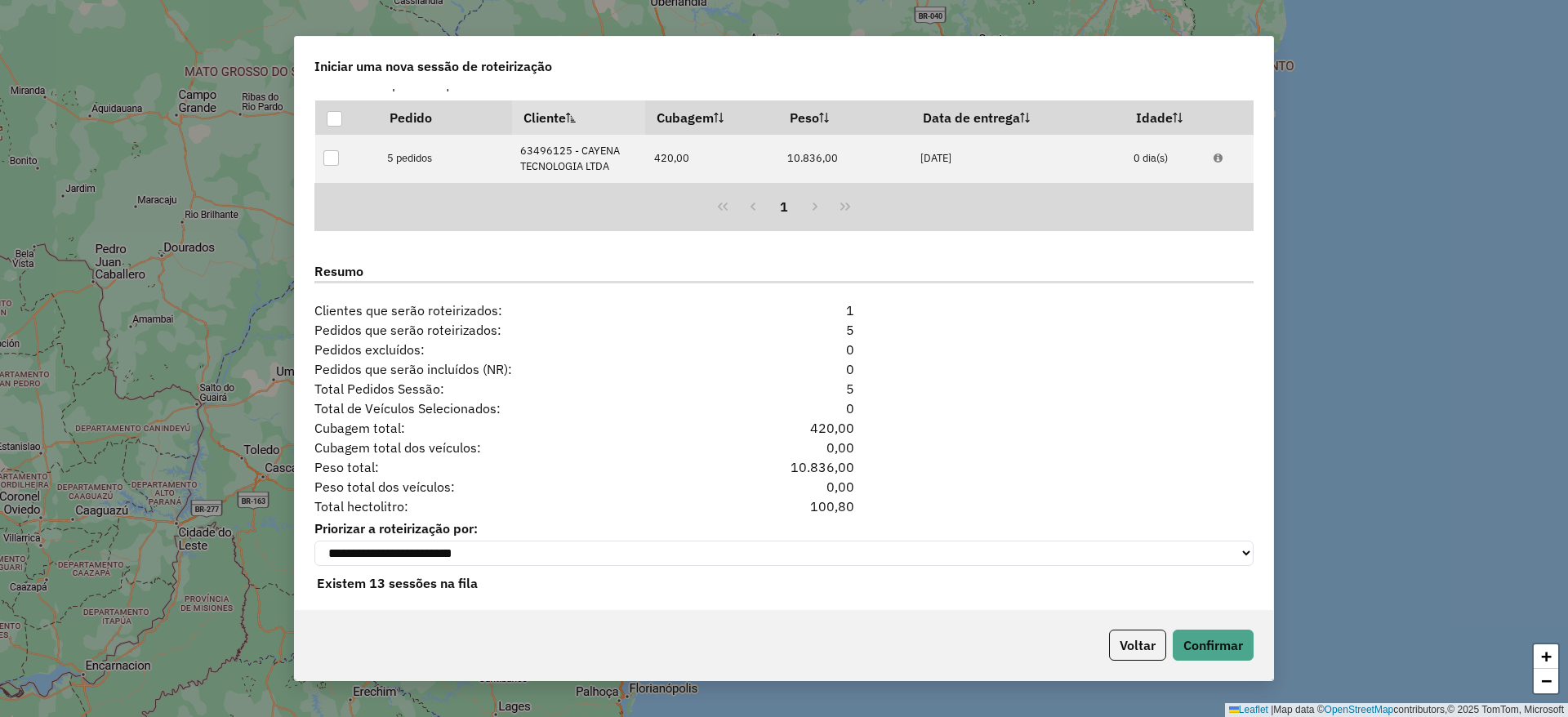
scroll to position [1829, 0]
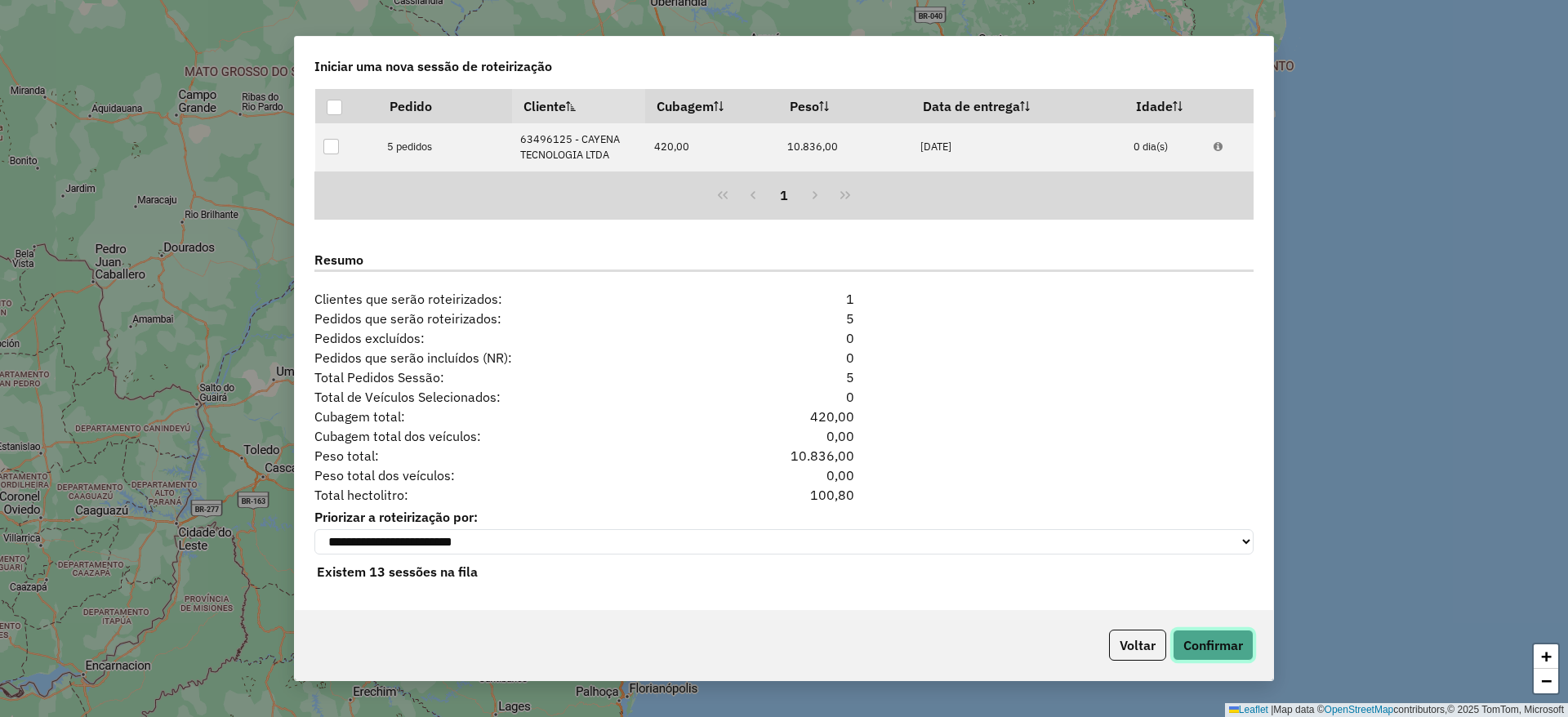
click at [1203, 631] on button "Confirmar" at bounding box center [1213, 645] width 81 height 31
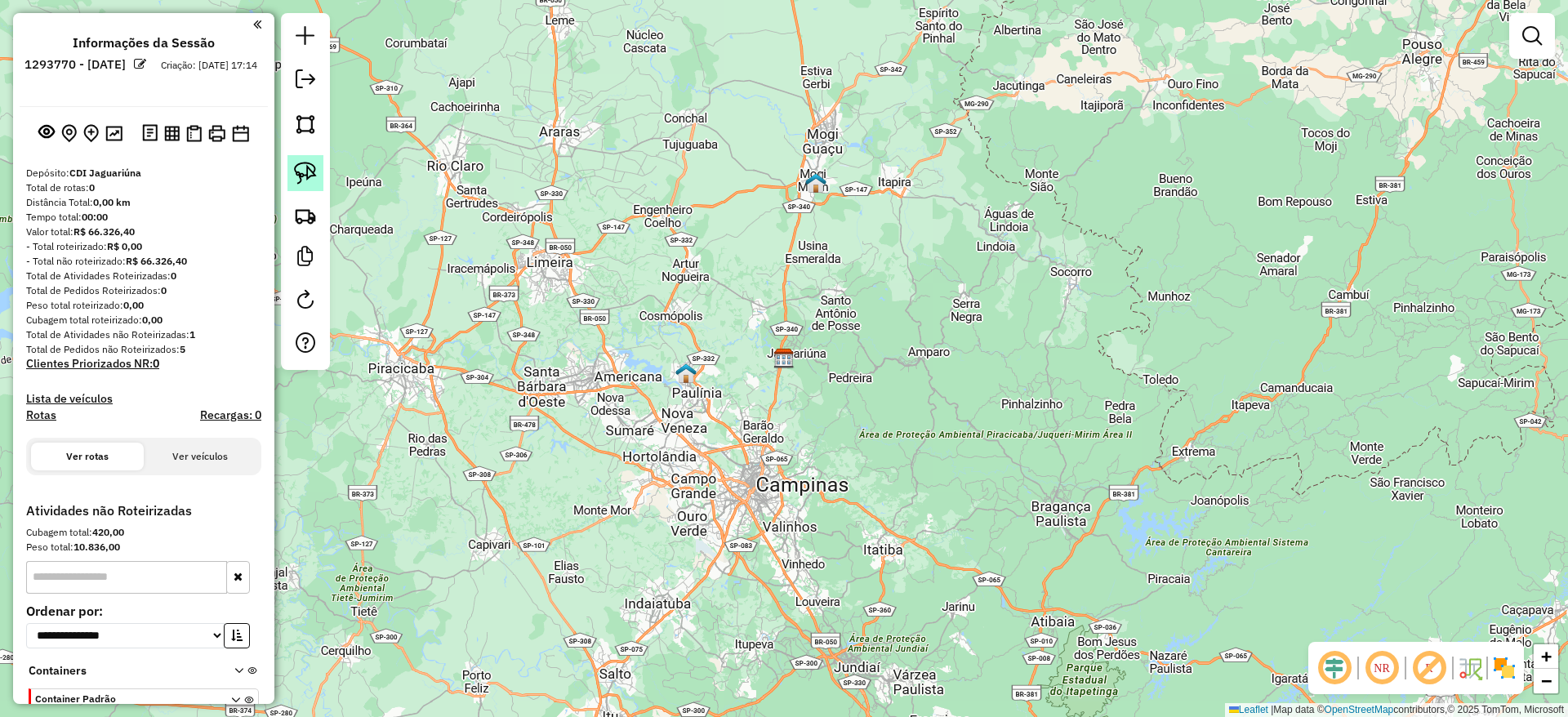
click at [321, 173] on link at bounding box center [305, 173] width 36 height 36
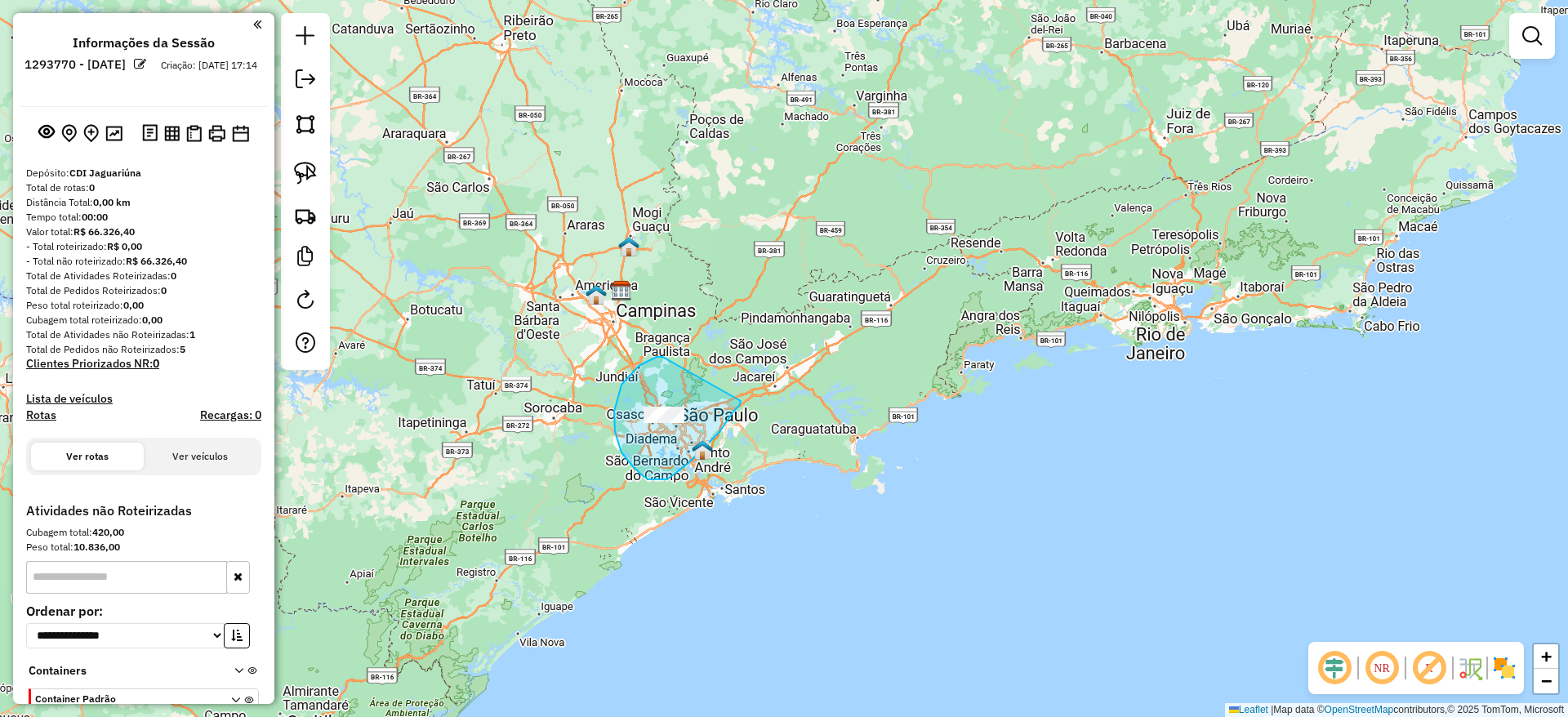
drag, startPoint x: 662, startPoint y: 357, endPoint x: 740, endPoint y: 398, distance: 88.1
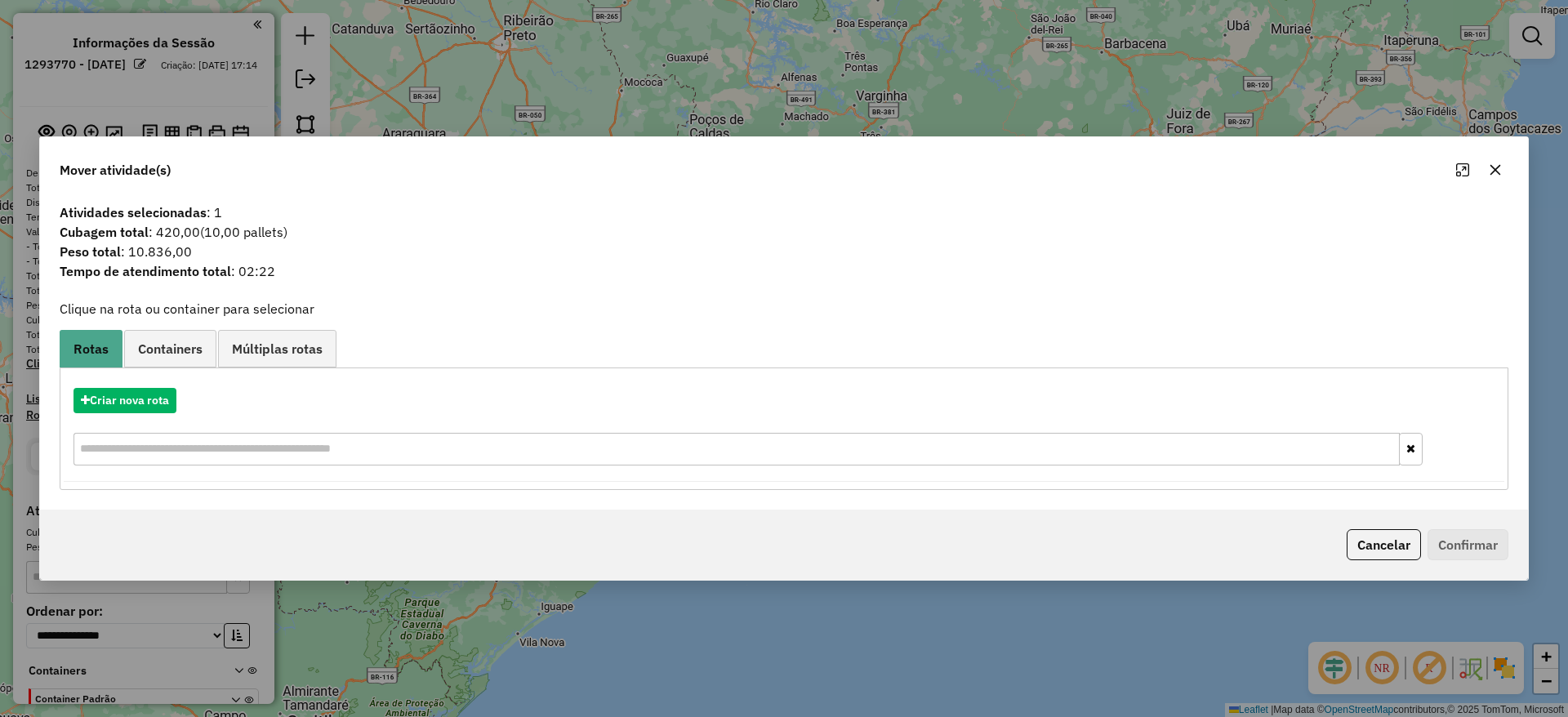
click at [277, 344] on span "Múltiplas rotas" at bounding box center [277, 349] width 90 height 13
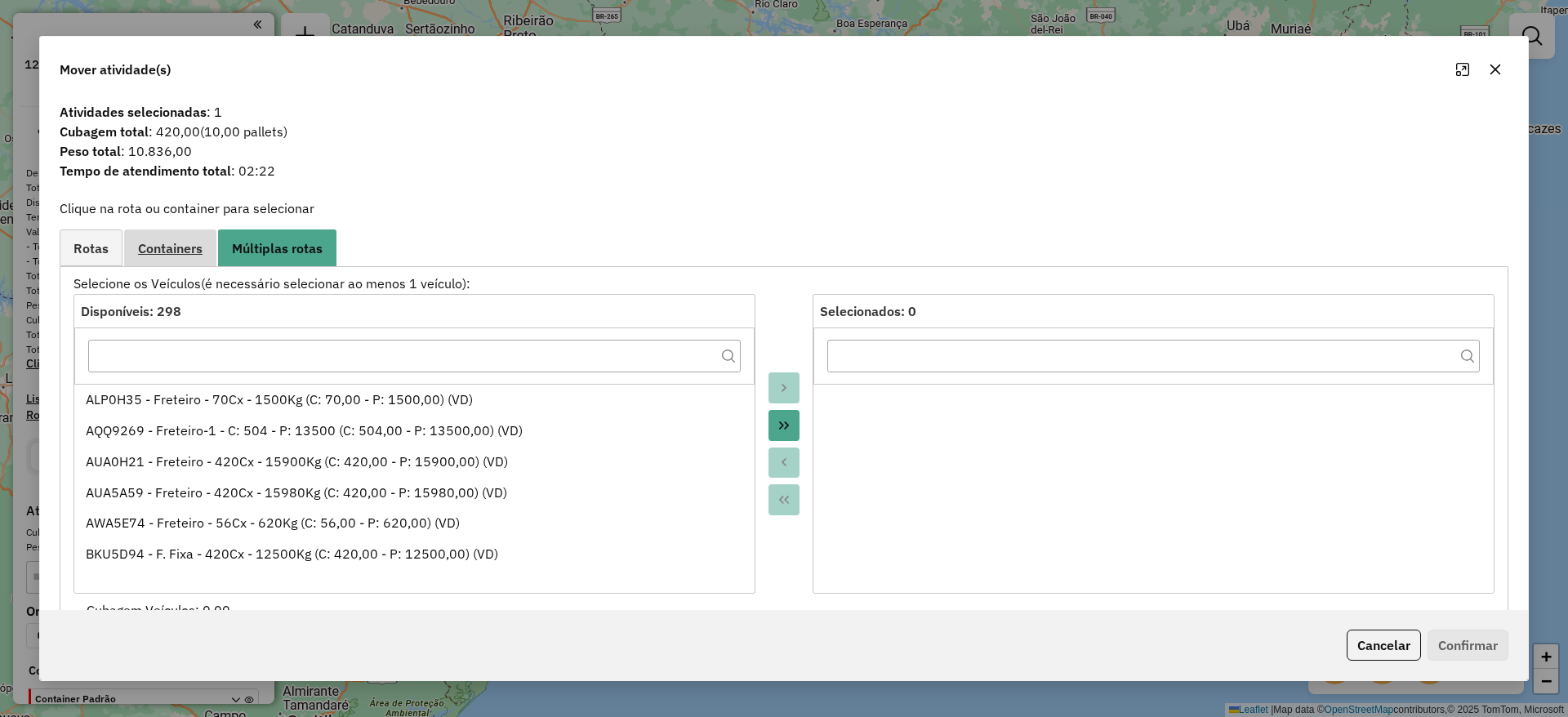
click at [186, 245] on span "Containers" at bounding box center [170, 249] width 64 height 13
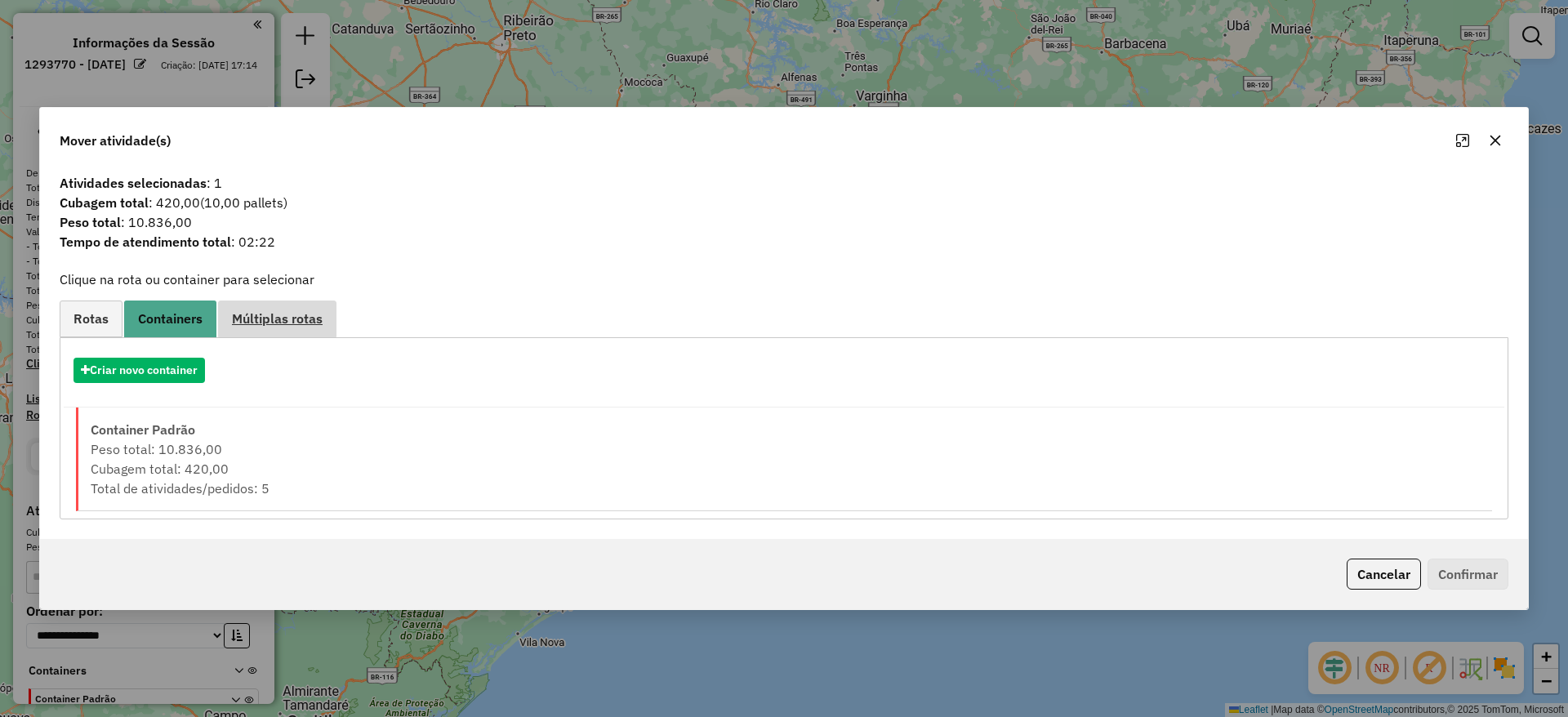
click at [224, 323] on link "Múltiplas rotas" at bounding box center [276, 319] width 118 height 36
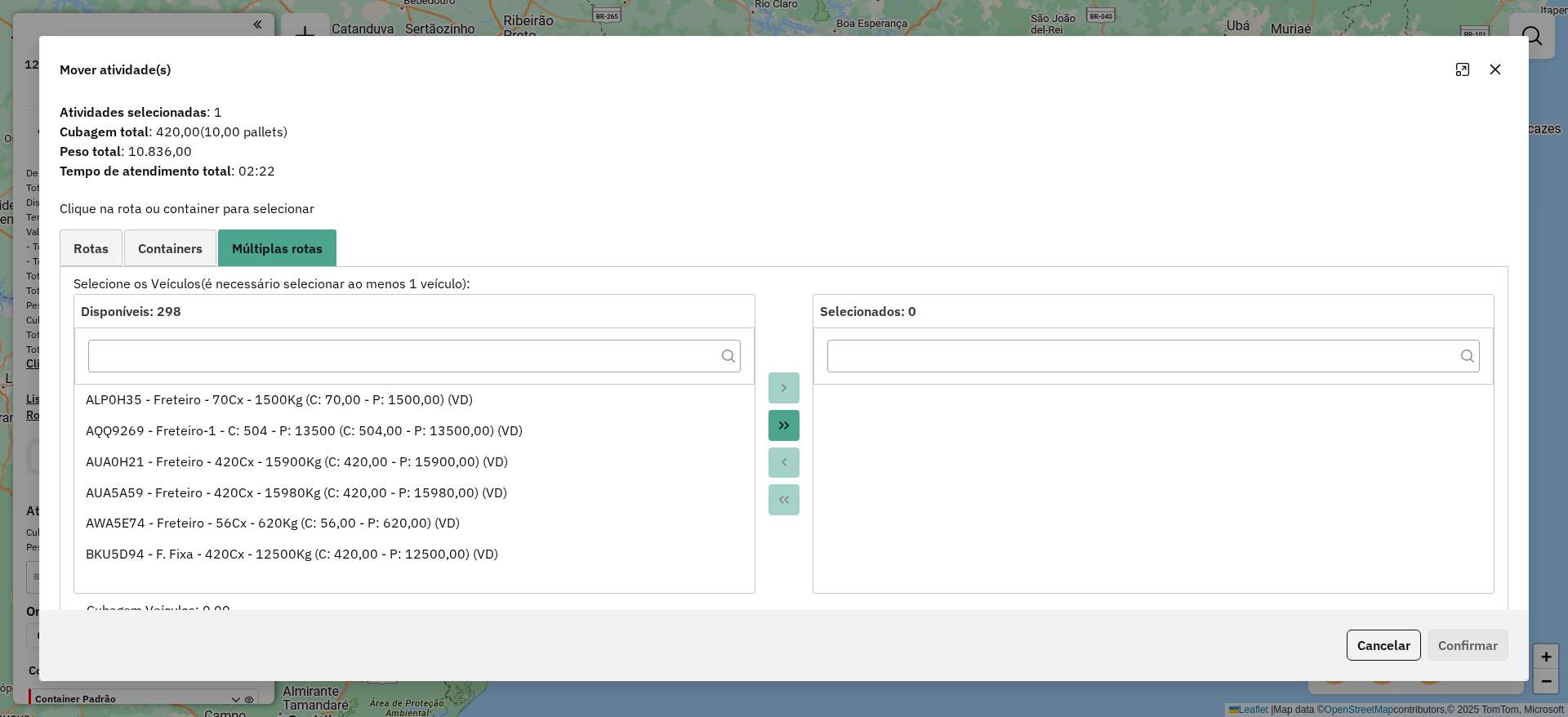
click at [80, 271] on div "Criar nova rota Criar novo container Container Padrão Peso total: 10.836,00 Cub…" at bounding box center [784, 456] width 1449 height 381
click at [85, 258] on link "Rotas" at bounding box center [91, 248] width 63 height 36
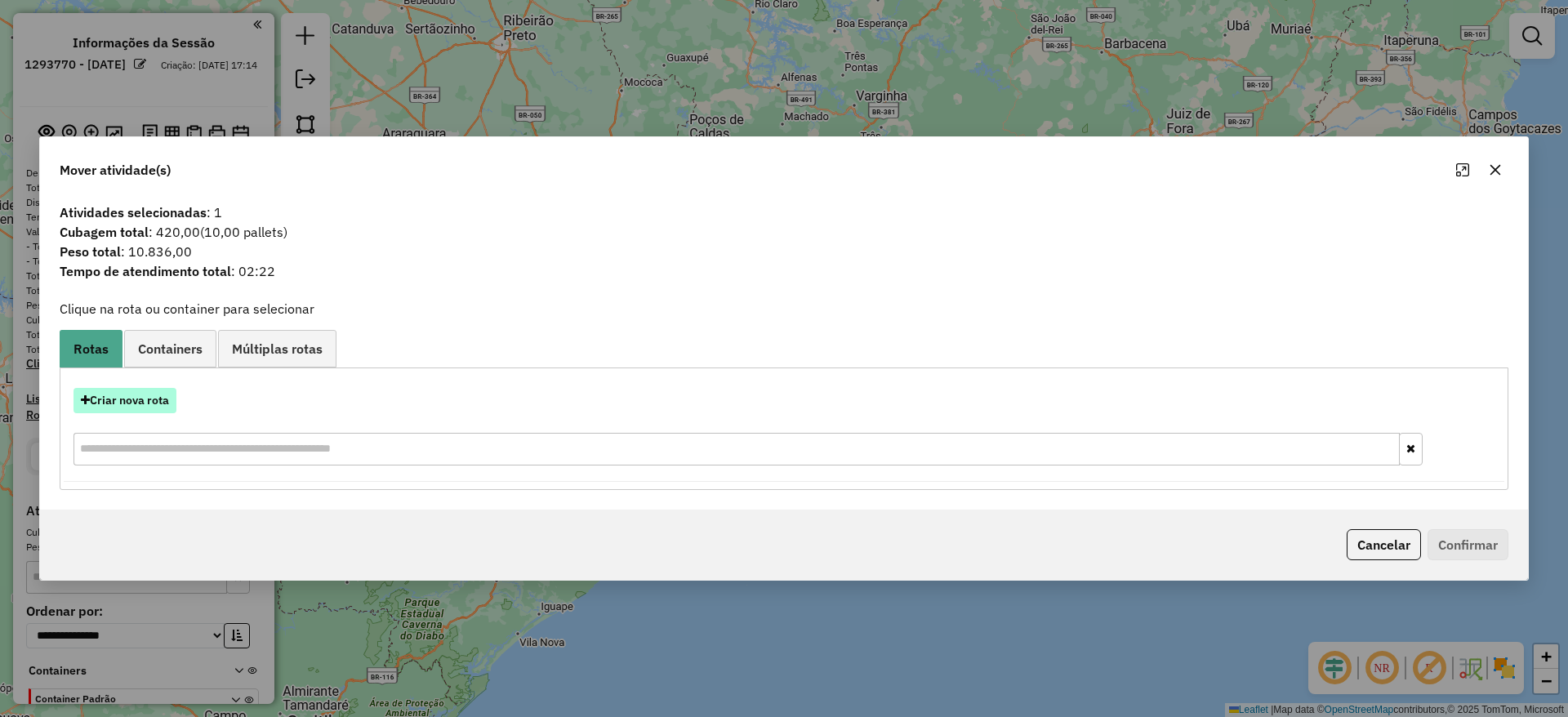
click at [138, 390] on button "Criar nova rota" at bounding box center [125, 400] width 103 height 25
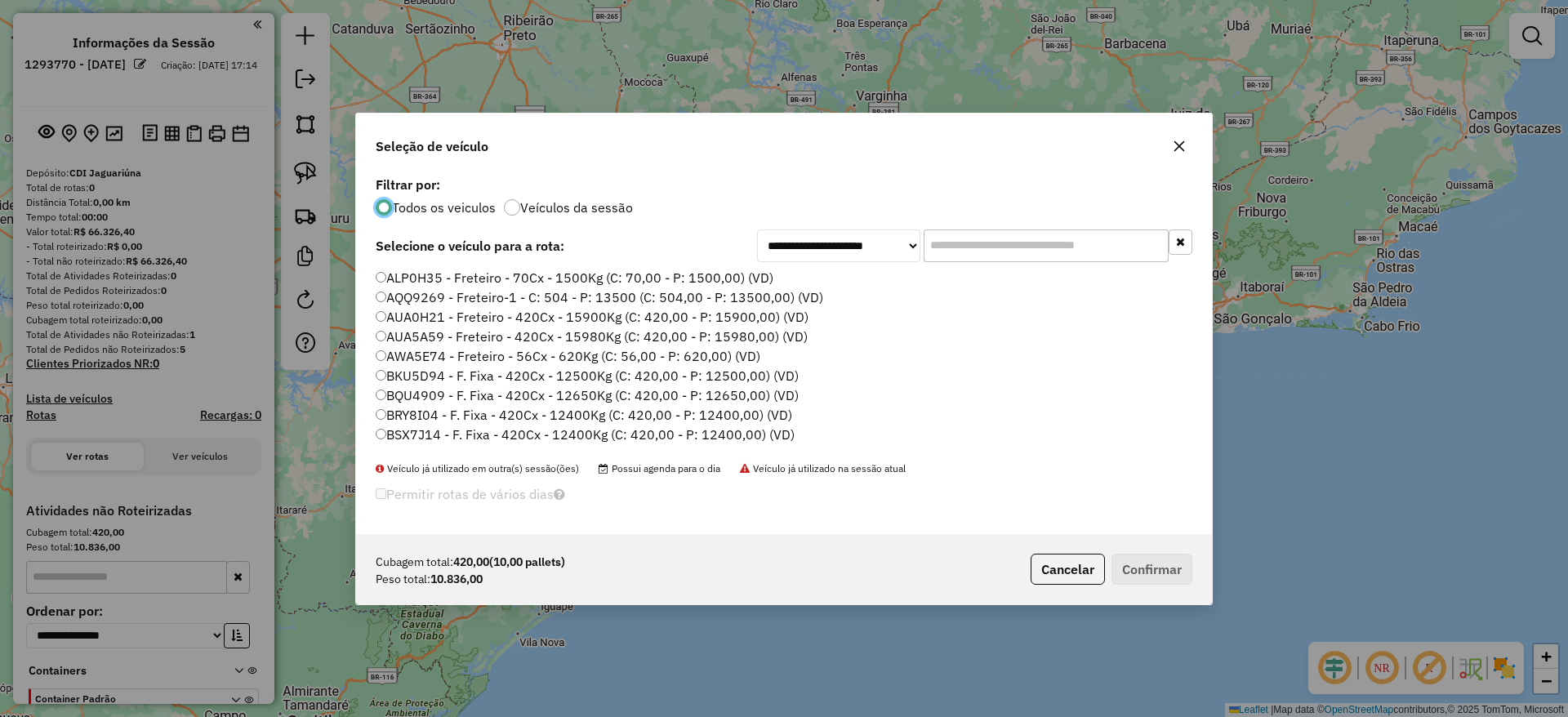
scroll to position [9, 5]
click at [856, 272] on li "ALP0H35 - Freteiro - 70Cx - 1500Kg (C: 70,00 - P: 1500,00) (VD)" at bounding box center [784, 278] width 817 height 19
drag, startPoint x: 848, startPoint y: 264, endPoint x: 837, endPoint y: 255, distance: 14.2
click at [847, 262] on div "**********" at bounding box center [784, 353] width 856 height 362
click at [834, 251] on select "**********" at bounding box center [839, 246] width 163 height 33
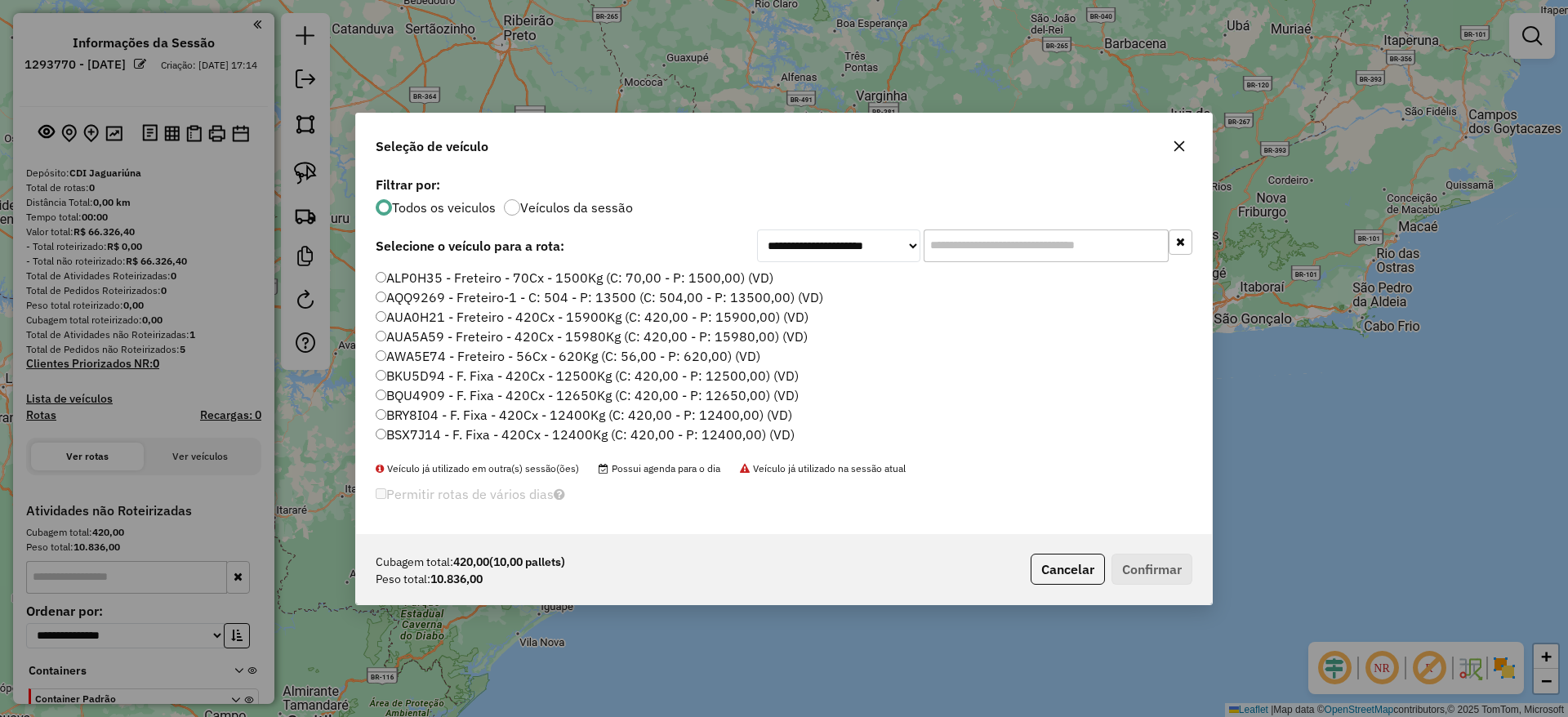
click at [733, 217] on div "**********" at bounding box center [784, 353] width 856 height 362
click at [528, 210] on label "Veículos da sessão" at bounding box center [576, 207] width 112 height 13
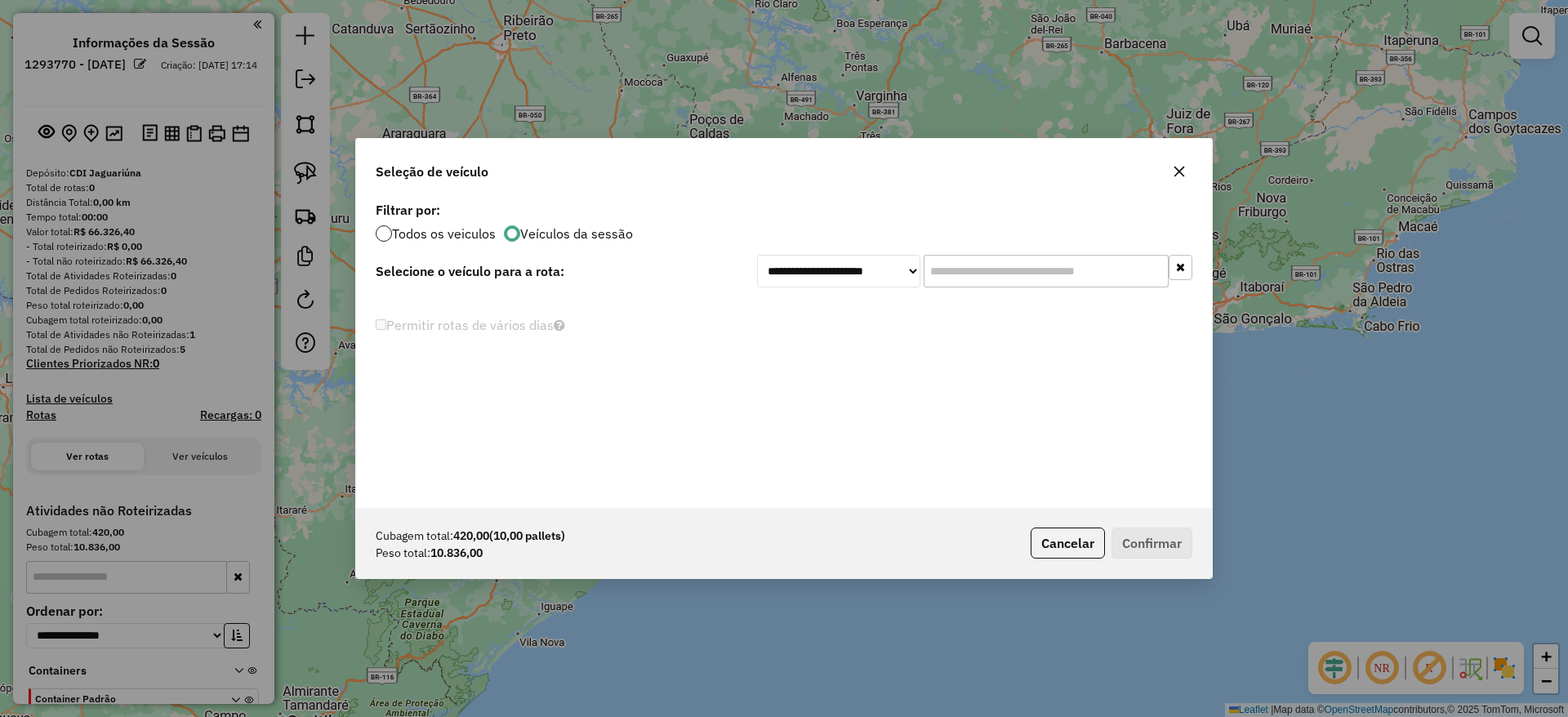
click at [392, 236] on div at bounding box center [384, 233] width 16 height 16
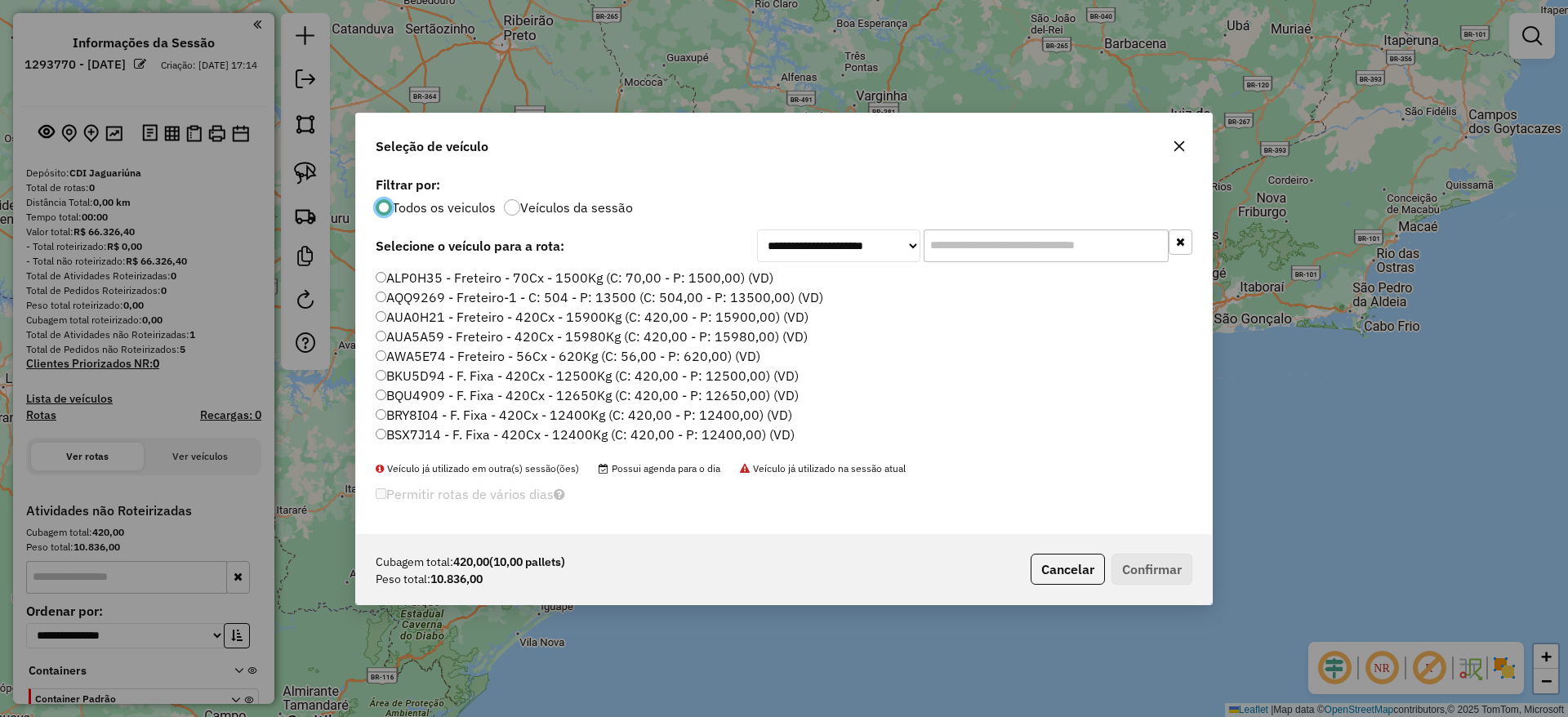
scroll to position [10, 5]
click at [1004, 229] on input "text" at bounding box center [1046, 246] width 245 height 33
paste input "*******"
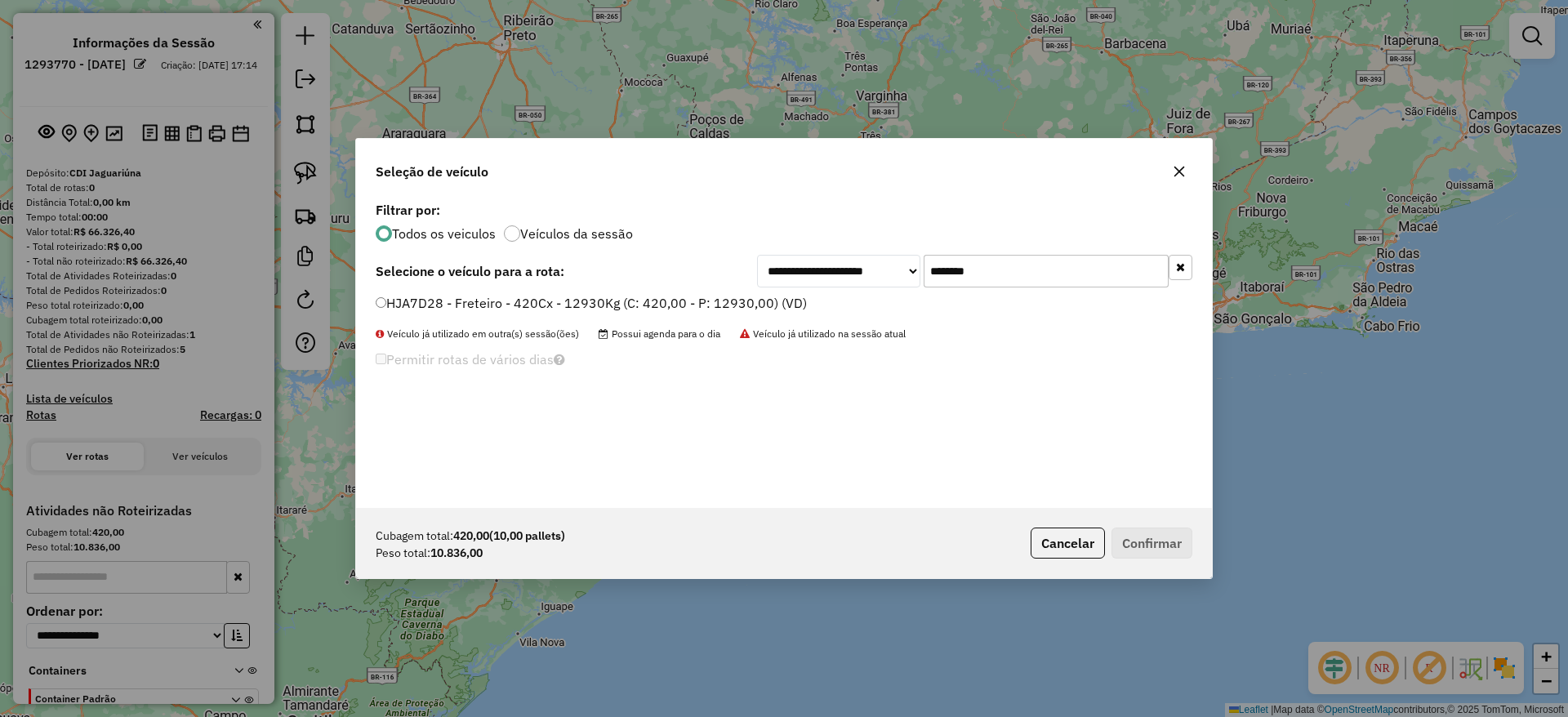
type input "*******"
click at [451, 294] on div "**********" at bounding box center [784, 352] width 856 height 310
click at [470, 313] on li "HJA7D28 - Freteiro - 420Cx - 12930Kg (C: 420,00 - P: 12930,00) (VD)" at bounding box center [784, 303] width 817 height 19
click at [461, 304] on label "HJA7D28 - Freteiro - 420Cx - 12930Kg (C: 420,00 - P: 12930,00) (VD)" at bounding box center [591, 303] width 431 height 19
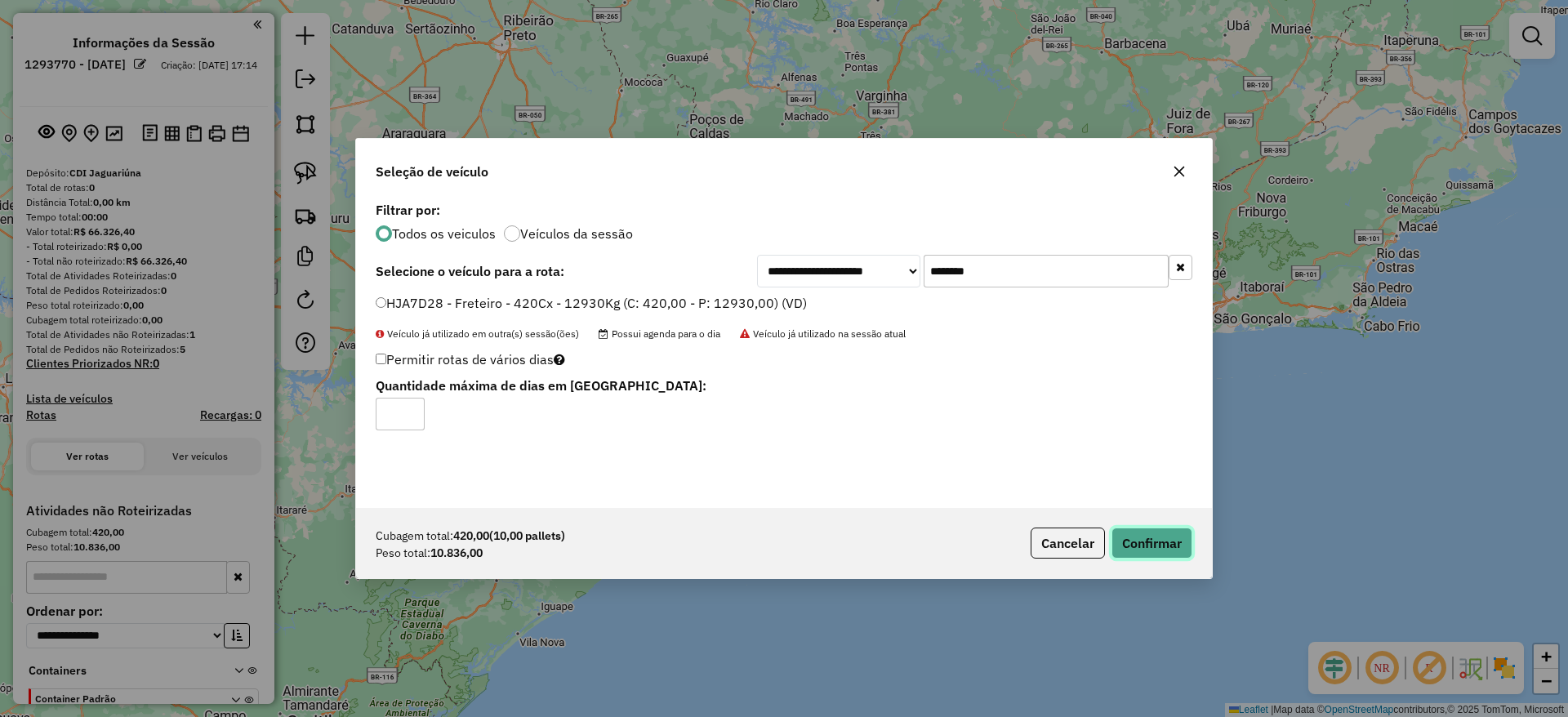
click at [1150, 530] on button "Confirmar" at bounding box center [1152, 543] width 81 height 31
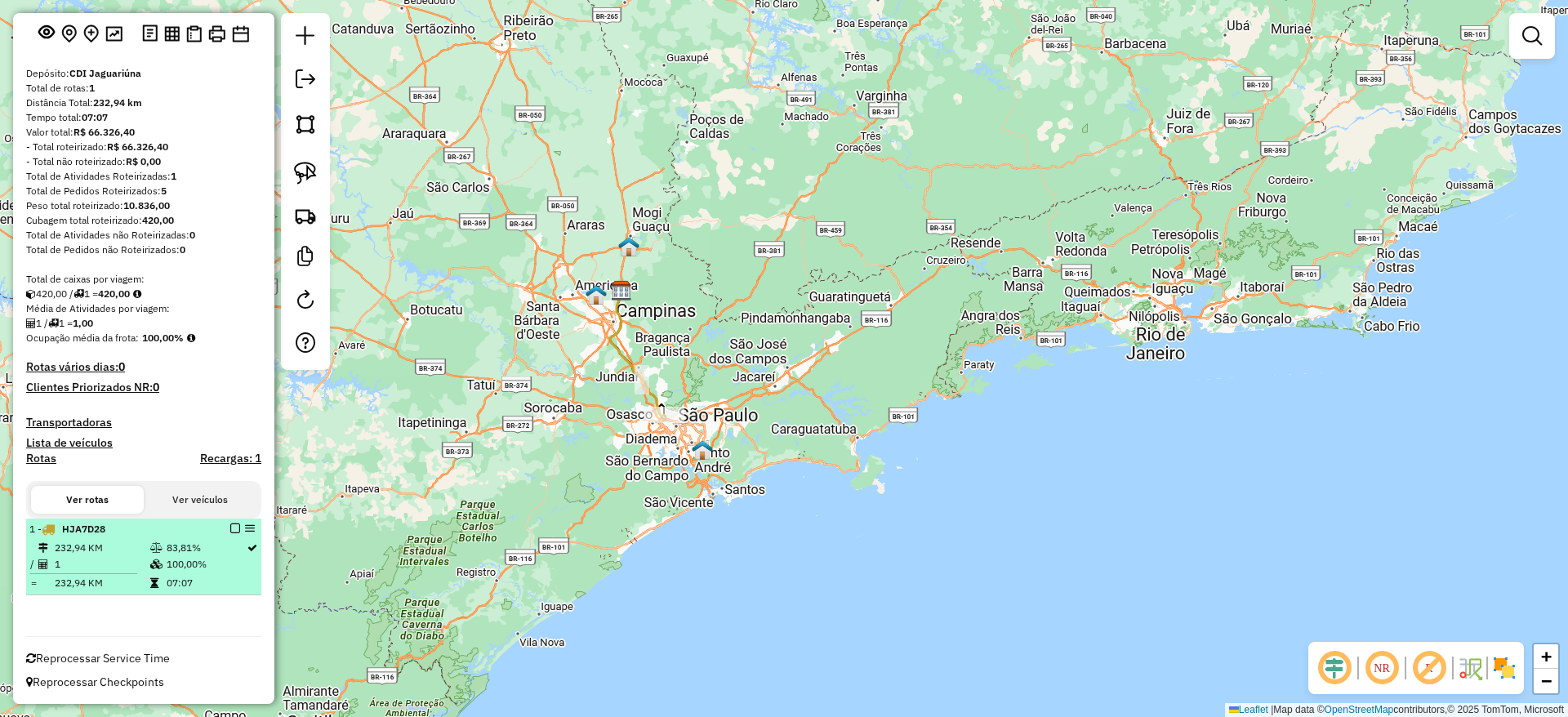
click at [233, 529] on em at bounding box center [235, 529] width 10 height 10
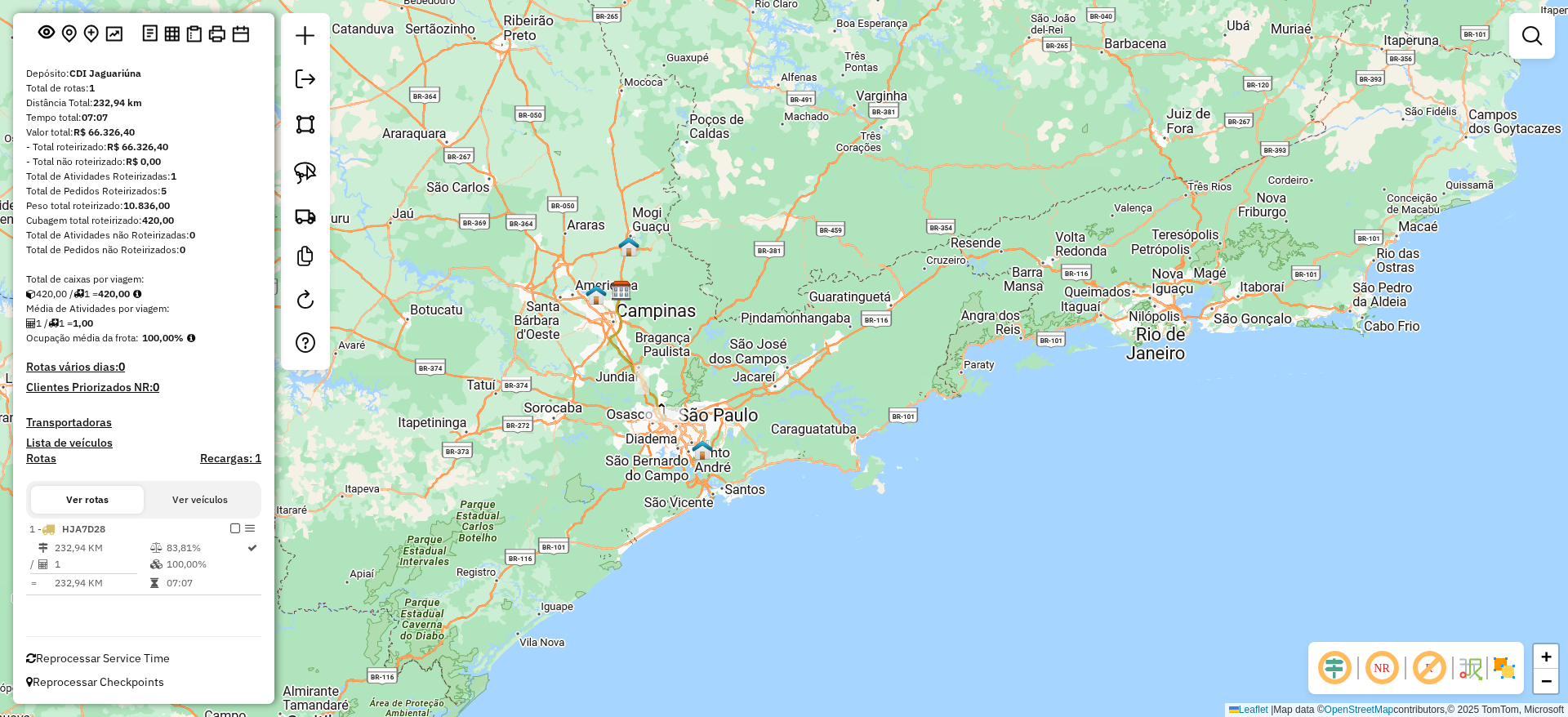
scroll to position [45, 0]
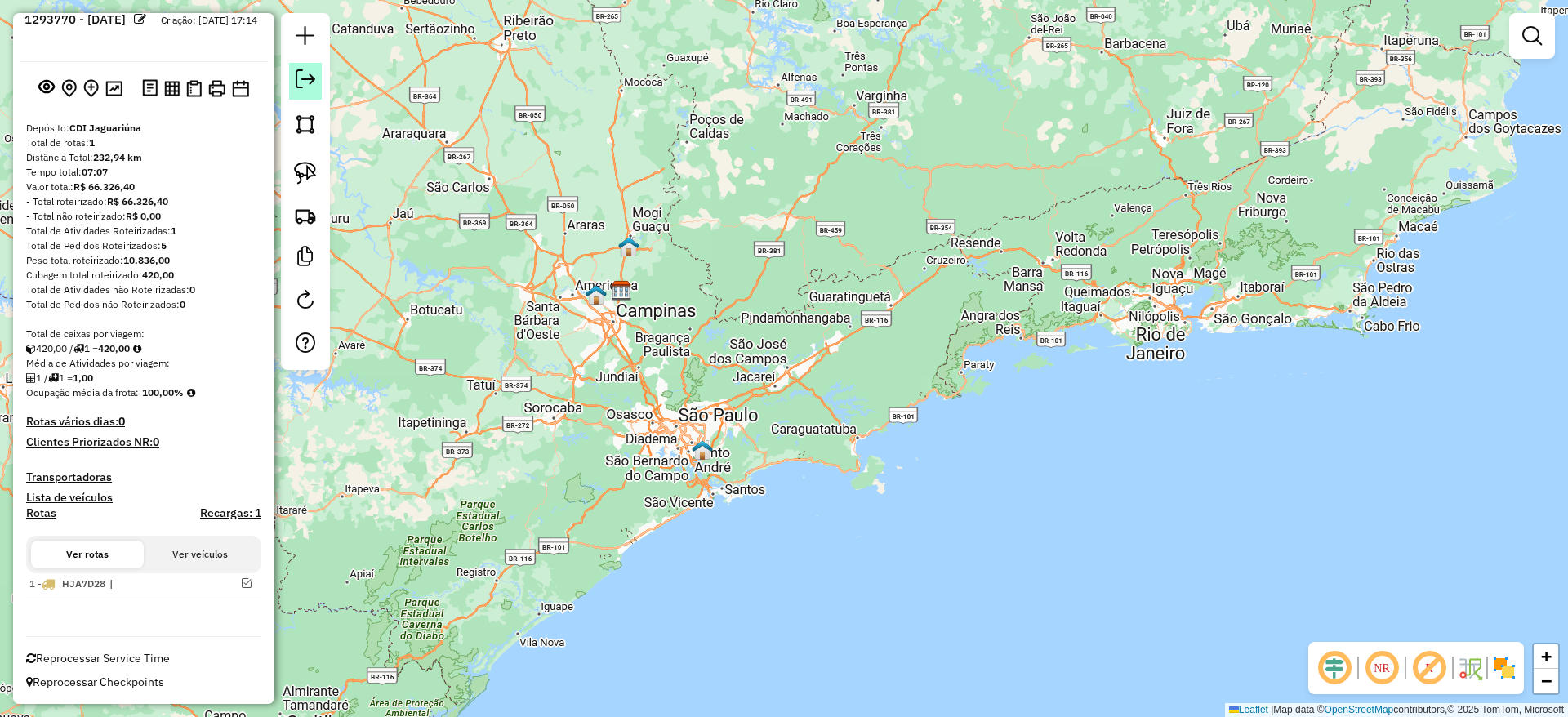
click at [315, 84] on em at bounding box center [305, 79] width 19 height 19
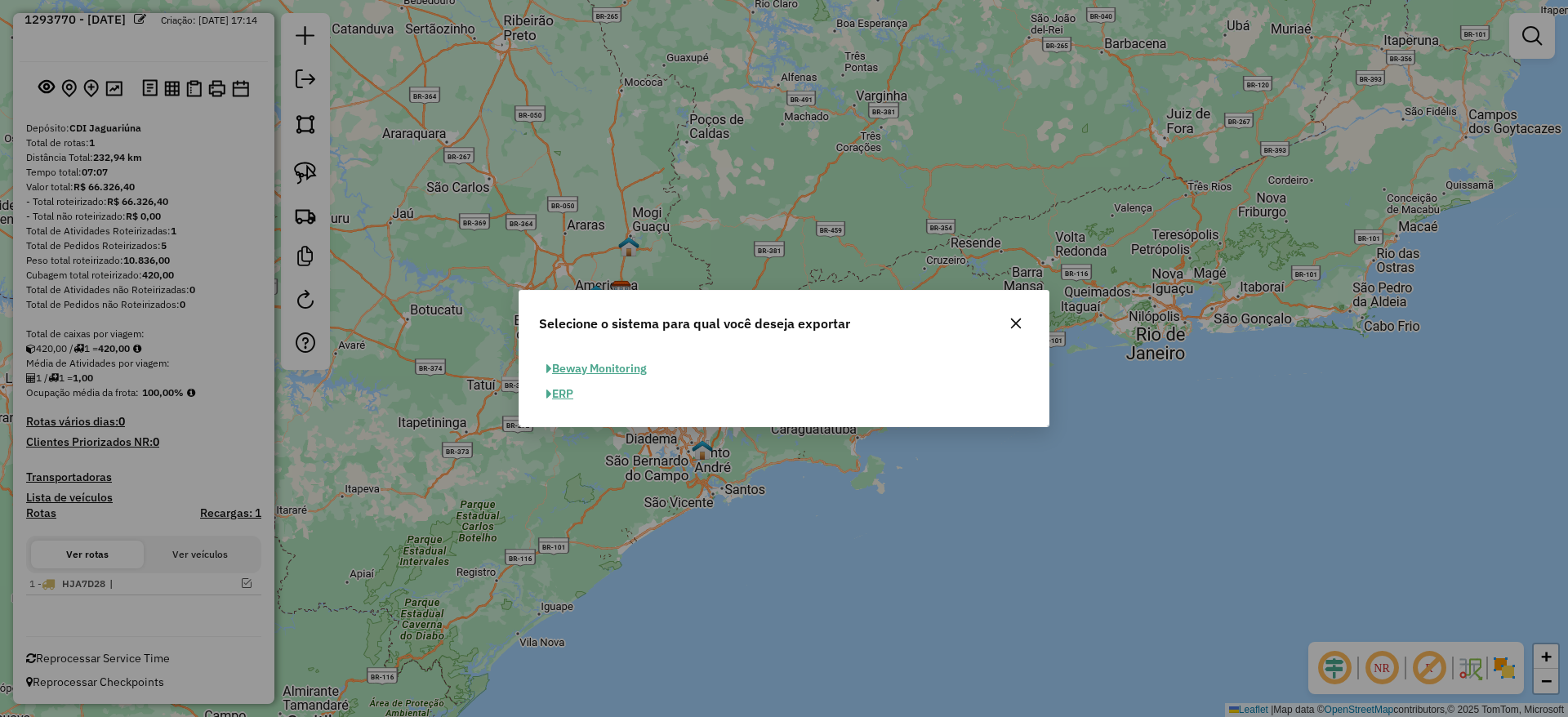
click at [552, 393] on span "button" at bounding box center [549, 394] width 6 height 12
select select "**"
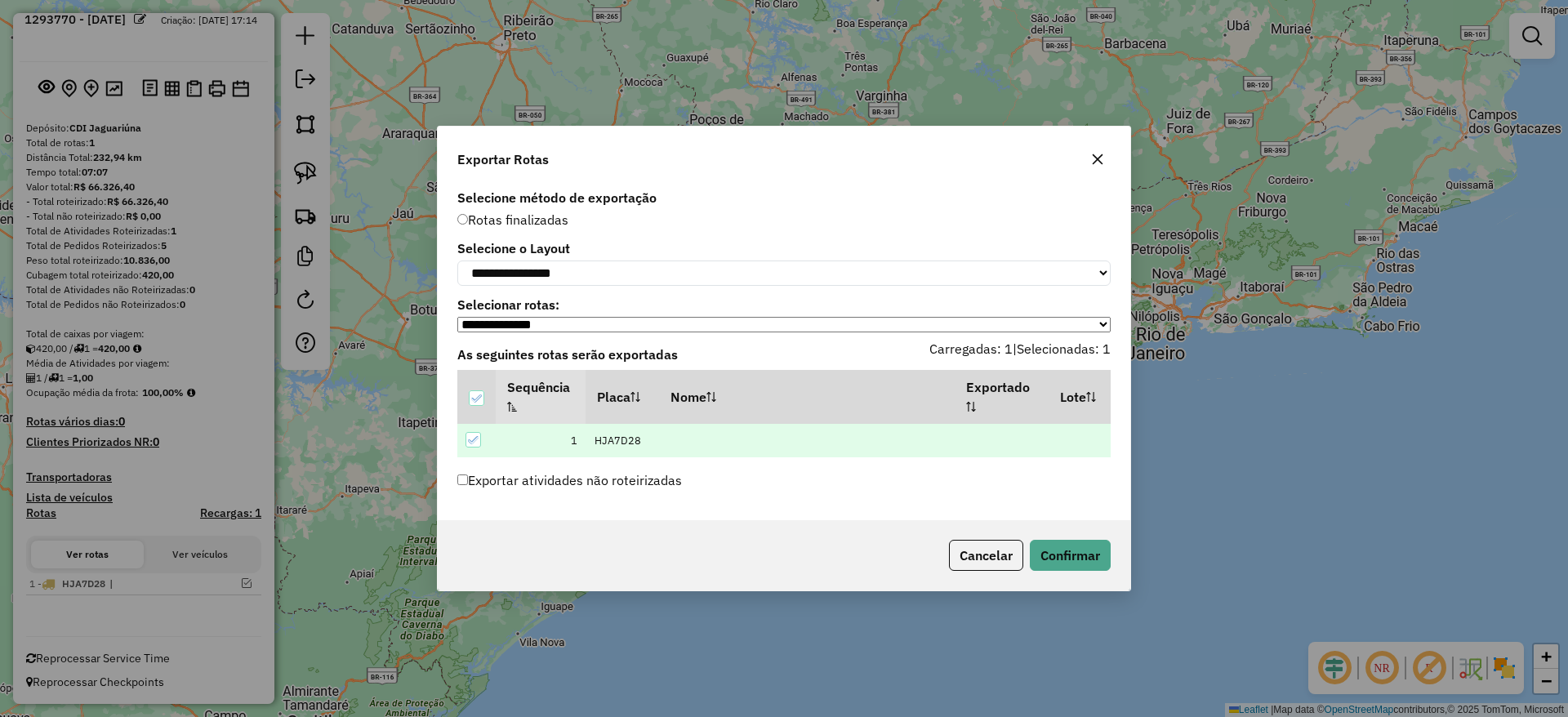
drag, startPoint x: 1116, startPoint y: 539, endPoint x: 1111, endPoint y: 560, distance: 21.6
click at [1117, 544] on div "Cancelar Confirmar" at bounding box center [784, 555] width 693 height 70
click at [1111, 560] on div "Cancelar Confirmar" at bounding box center [784, 555] width 693 height 70
click at [1103, 562] on button "Confirmar" at bounding box center [1070, 556] width 81 height 31
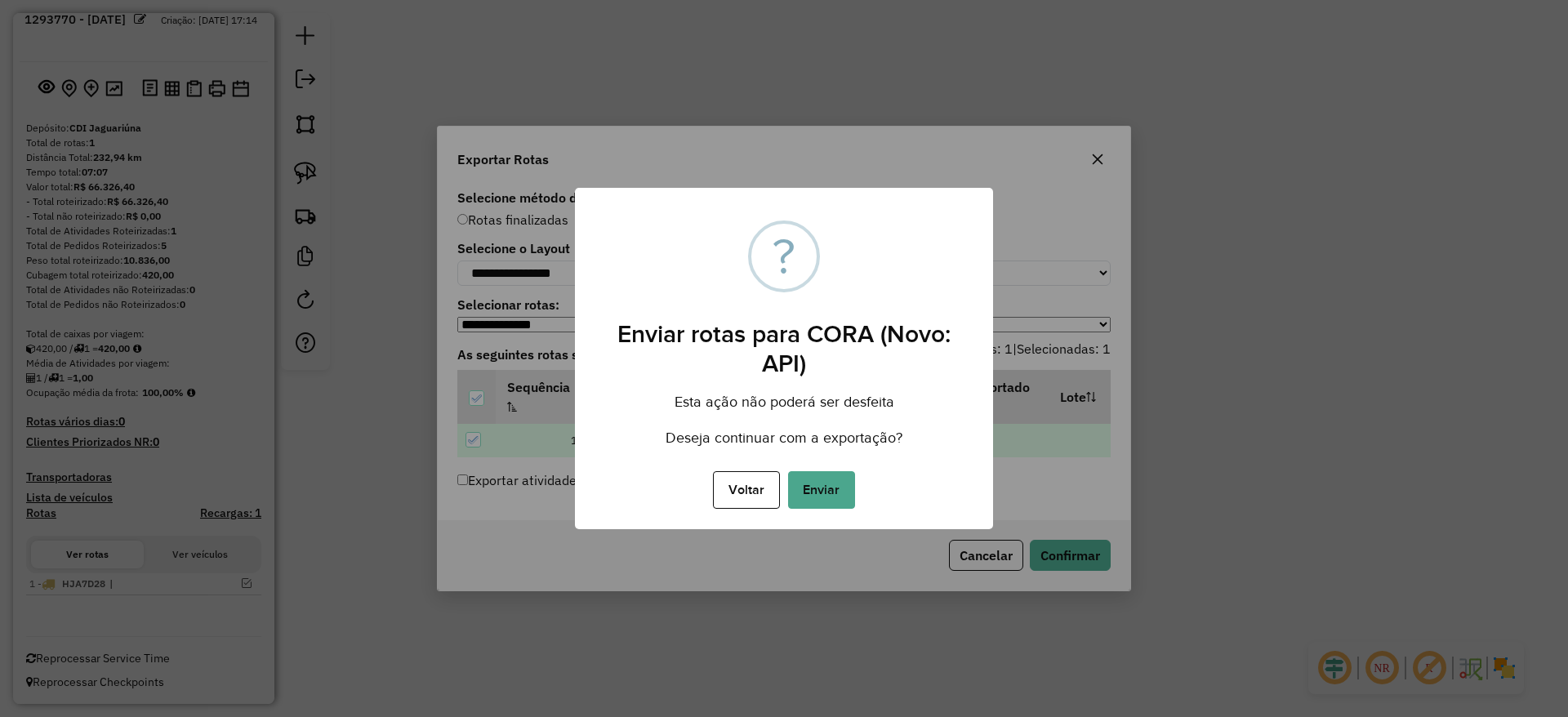
click at [861, 497] on div "Voltar No Enviar" at bounding box center [784, 490] width 418 height 46
click at [855, 494] on div "Voltar No Enviar" at bounding box center [784, 490] width 418 height 46
click at [842, 495] on button "Enviar" at bounding box center [821, 490] width 67 height 37
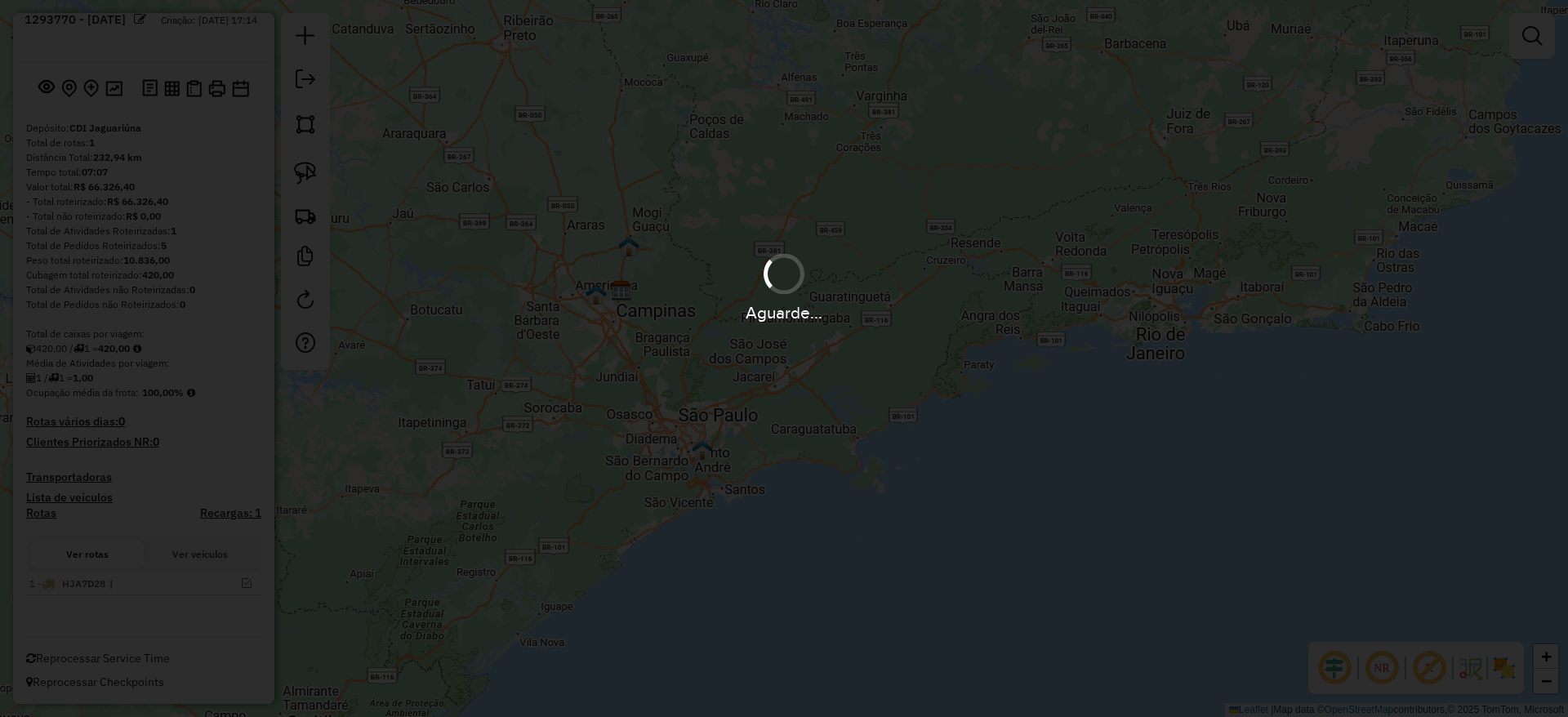
scroll to position [63, 0]
